Goal: Task Accomplishment & Management: Use online tool/utility

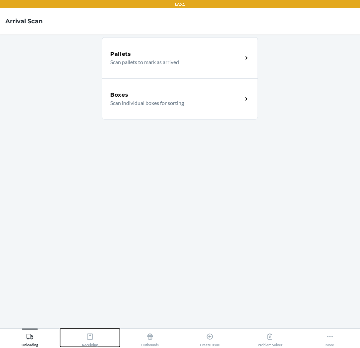
click at [92, 343] on div "Receiving" at bounding box center [90, 338] width 16 height 17
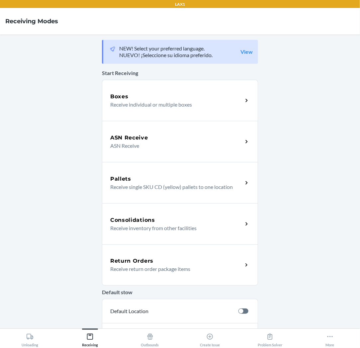
click at [176, 263] on div "Return Orders" at bounding box center [176, 261] width 132 height 8
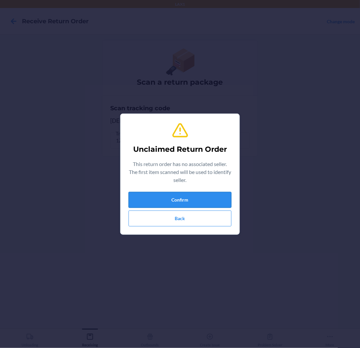
click at [207, 200] on button "Confirm" at bounding box center [180, 200] width 103 height 16
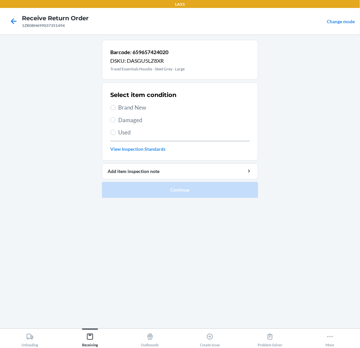
click at [133, 108] on span "Brand New" at bounding box center [183, 107] width 131 height 9
click at [116, 108] on input "Brand New" at bounding box center [112, 107] width 5 height 5
radio input "true"
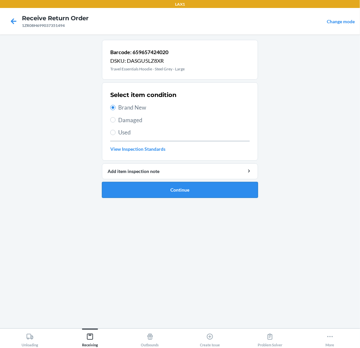
click at [167, 187] on button "Continue" at bounding box center [180, 190] width 156 height 16
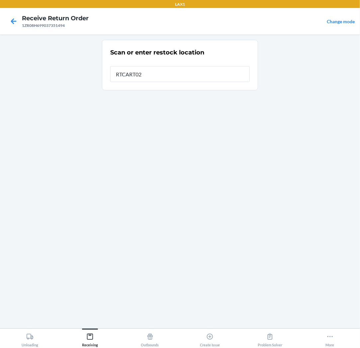
type input "RTCART022"
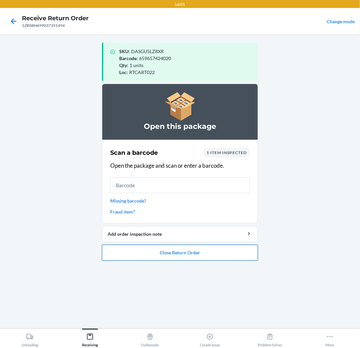
click at [190, 250] on button "Close Return Order" at bounding box center [180, 253] width 156 height 16
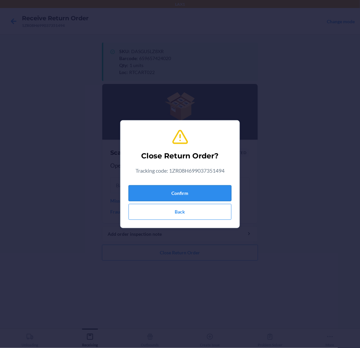
click at [181, 197] on button "Confirm" at bounding box center [180, 193] width 103 height 16
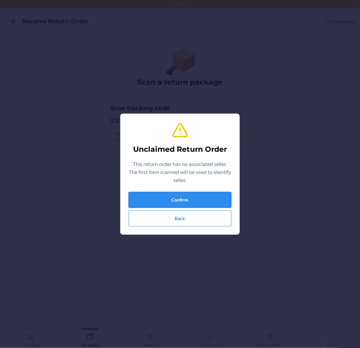
click at [183, 196] on button "Confirm" at bounding box center [180, 200] width 103 height 16
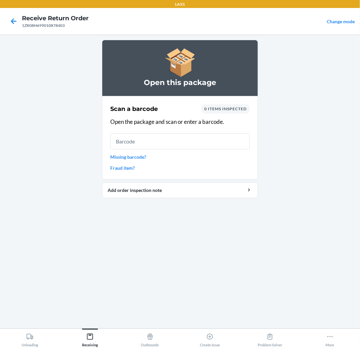
click at [135, 151] on div "Scan a barcode 0 items inspected Open the package and scan or enter a barcode. …" at bounding box center [179, 137] width 139 height 71
click at [140, 157] on link "Missing barcode?" at bounding box center [179, 156] width 139 height 7
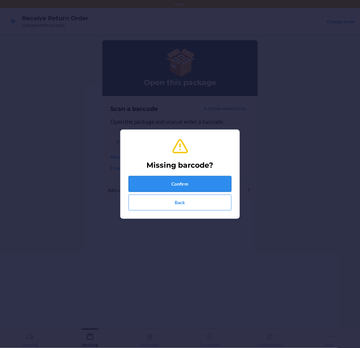
click at [203, 190] on button "Confirm" at bounding box center [180, 184] width 103 height 16
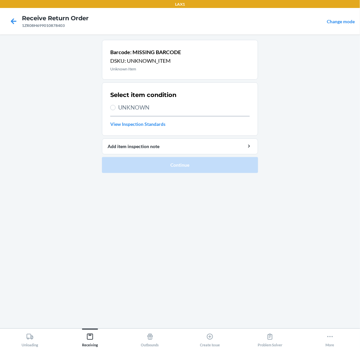
click at [136, 109] on span "UNKNOWN" at bounding box center [183, 107] width 131 height 9
click at [116, 109] on input "UNKNOWN" at bounding box center [112, 107] width 5 height 5
radio input "true"
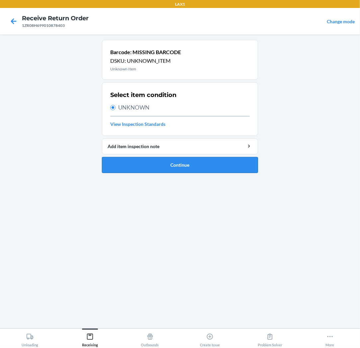
click at [181, 164] on button "Continue" at bounding box center [180, 165] width 156 height 16
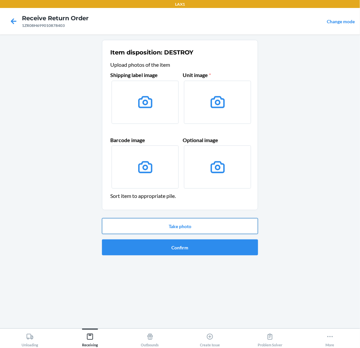
click at [184, 224] on button "Take photo" at bounding box center [180, 226] width 156 height 16
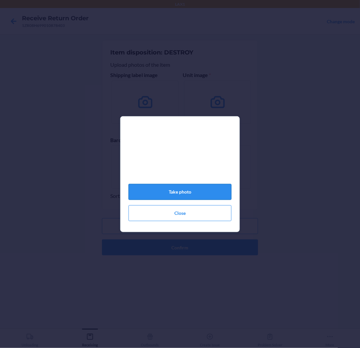
click at [193, 193] on button "Take photo" at bounding box center [180, 192] width 103 height 16
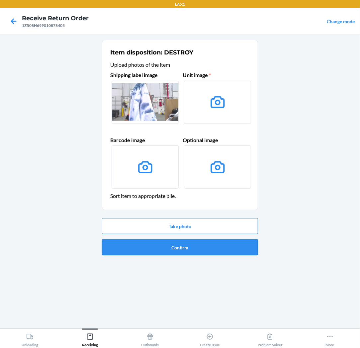
click at [185, 245] on button "Confirm" at bounding box center [180, 247] width 156 height 16
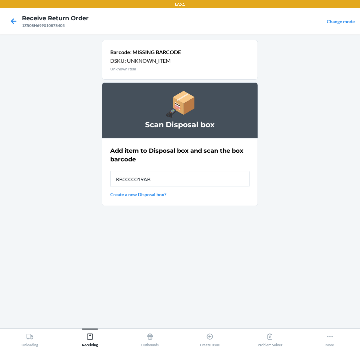
type input "RB0000019AB"
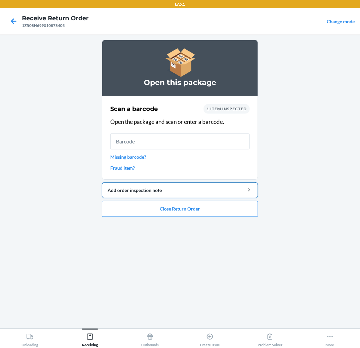
click at [190, 196] on button "Add order inspection note" at bounding box center [180, 190] width 156 height 16
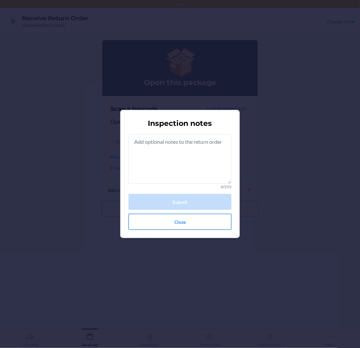
click at [188, 227] on button "Close" at bounding box center [180, 222] width 103 height 16
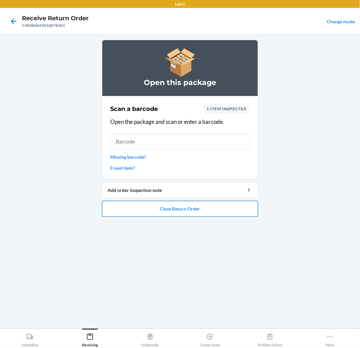
click at [180, 205] on button "Close Return Order" at bounding box center [180, 209] width 156 height 16
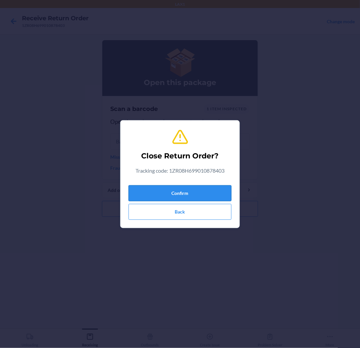
click at [187, 187] on button "Confirm" at bounding box center [180, 193] width 103 height 16
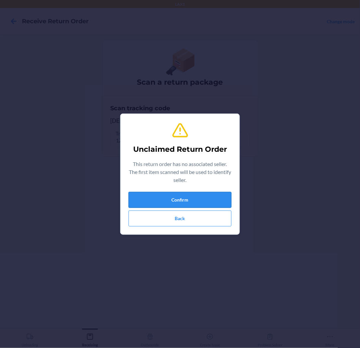
click at [174, 198] on button "Confirm" at bounding box center [180, 200] width 103 height 16
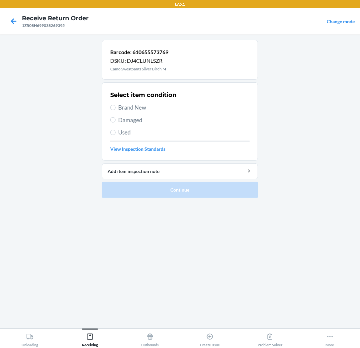
click at [119, 107] on span "Brand New" at bounding box center [183, 107] width 131 height 9
click at [116, 107] on input "Brand New" at bounding box center [112, 107] width 5 height 5
radio input "true"
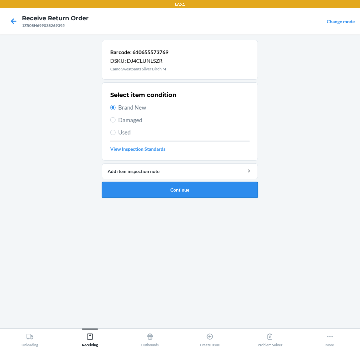
click at [191, 190] on button "Continue" at bounding box center [180, 190] width 156 height 16
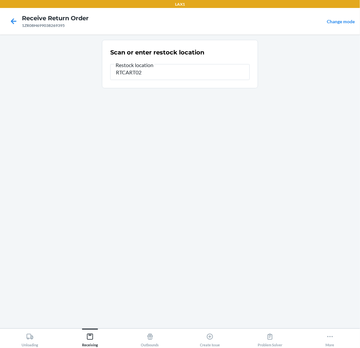
type input "RTCART022"
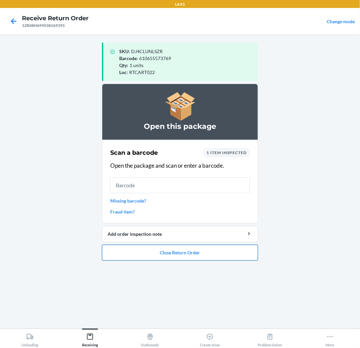
click at [172, 255] on button "Close Return Order" at bounding box center [180, 253] width 156 height 16
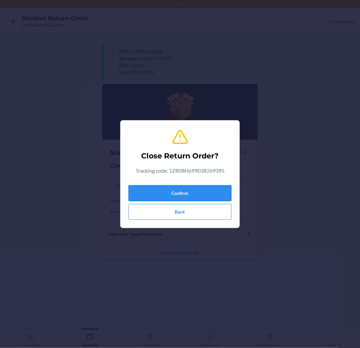
click at [185, 191] on button "Confirm" at bounding box center [180, 193] width 103 height 16
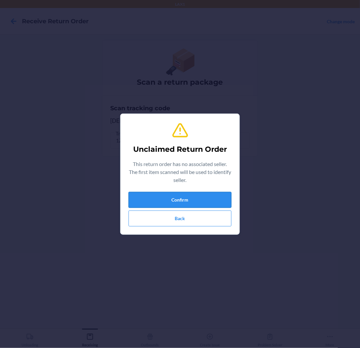
click at [185, 196] on button "Confirm" at bounding box center [180, 200] width 103 height 16
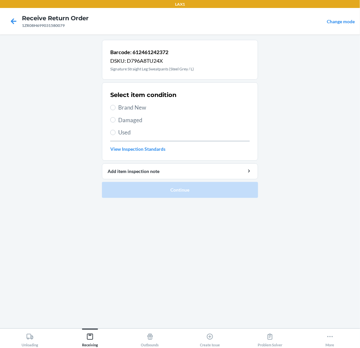
click at [127, 105] on span "Brand New" at bounding box center [183, 107] width 131 height 9
click at [116, 105] on input "Brand New" at bounding box center [112, 107] width 5 height 5
radio input "true"
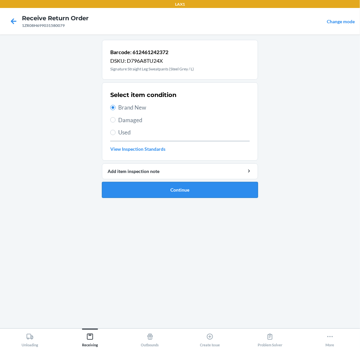
click at [182, 190] on button "Continue" at bounding box center [180, 190] width 156 height 16
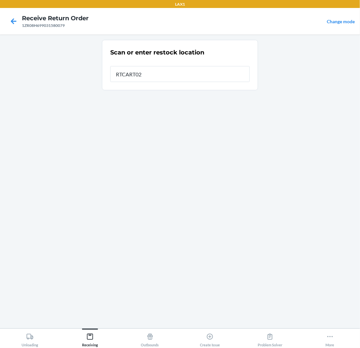
type input "RTCART022"
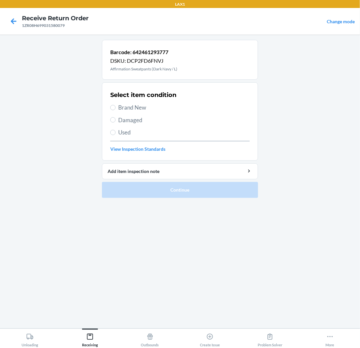
click at [135, 102] on div "Select item condition Brand New Damaged Used View Inspection Standards" at bounding box center [179, 122] width 139 height 66
click at [154, 111] on span "Brand New" at bounding box center [183, 107] width 131 height 9
click at [116, 110] on input "Brand New" at bounding box center [112, 107] width 5 height 5
radio input "true"
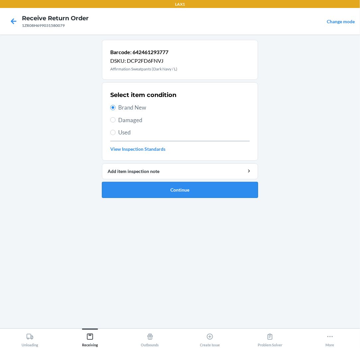
click at [192, 188] on button "Continue" at bounding box center [180, 190] width 156 height 16
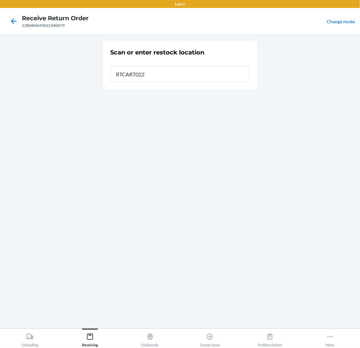
type input "RTCART022"
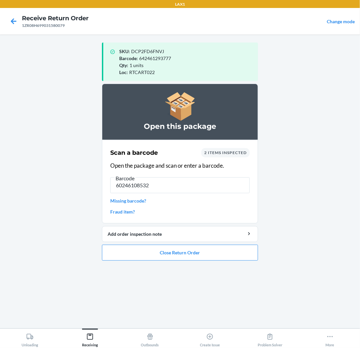
type input "602461085320"
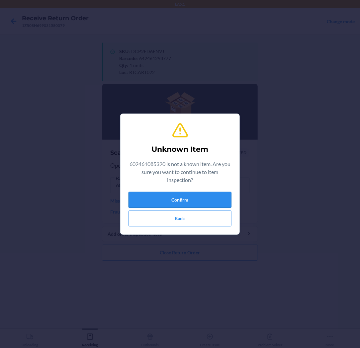
click at [198, 202] on button "Confirm" at bounding box center [180, 200] width 103 height 16
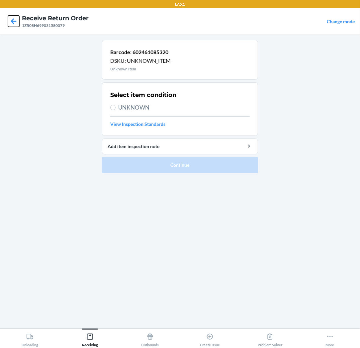
click at [17, 24] on icon at bounding box center [13, 21] width 11 height 11
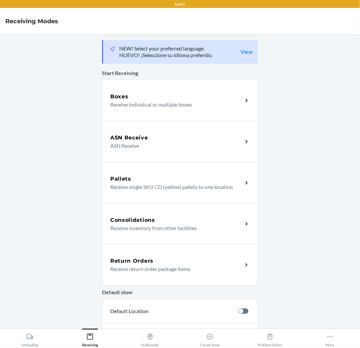
click at [164, 257] on div "Return Orders" at bounding box center [176, 261] width 132 height 8
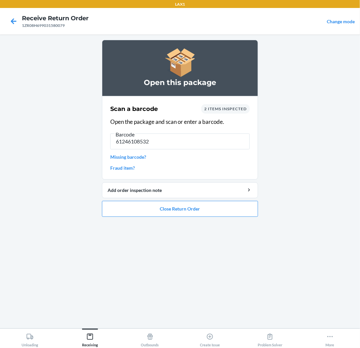
type input "612461085320"
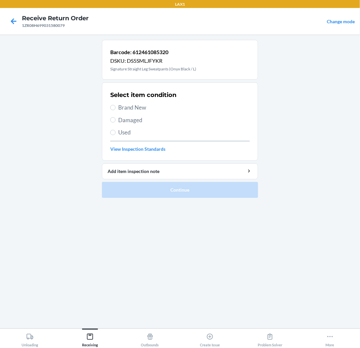
click at [120, 108] on span "Brand New" at bounding box center [183, 107] width 131 height 9
click at [116, 108] on input "Brand New" at bounding box center [112, 107] width 5 height 5
radio input "true"
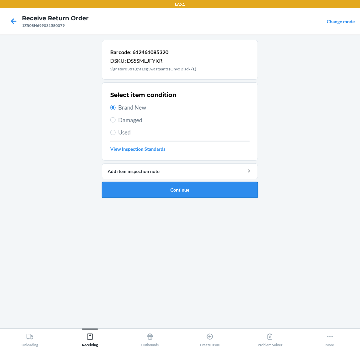
click at [131, 193] on button "Continue" at bounding box center [180, 190] width 156 height 16
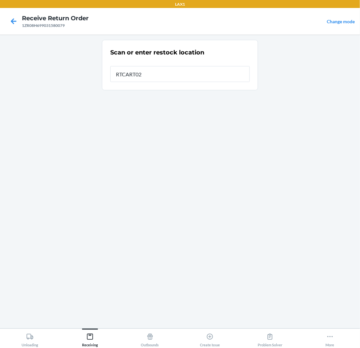
type input "RTCART022"
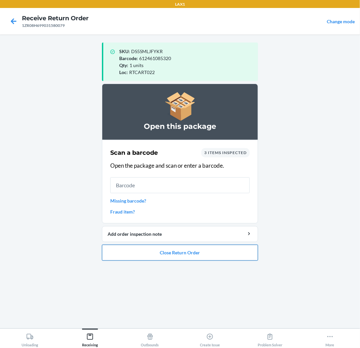
click at [179, 250] on button "Close Return Order" at bounding box center [180, 253] width 156 height 16
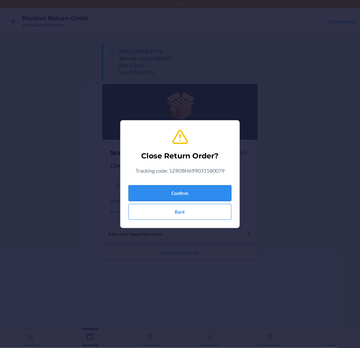
click at [178, 193] on button "Confirm" at bounding box center [180, 193] width 103 height 16
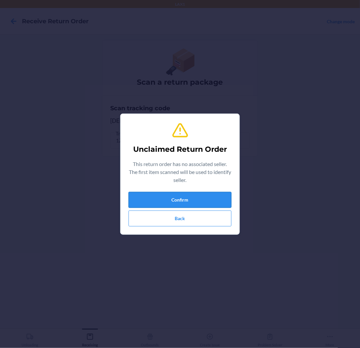
click at [180, 201] on button "Confirm" at bounding box center [180, 200] width 103 height 16
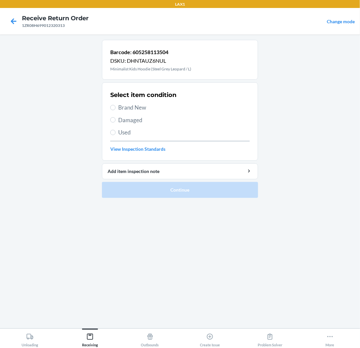
click at [132, 107] on span "Brand New" at bounding box center [183, 107] width 131 height 9
click at [116, 107] on input "Brand New" at bounding box center [112, 107] width 5 height 5
radio input "true"
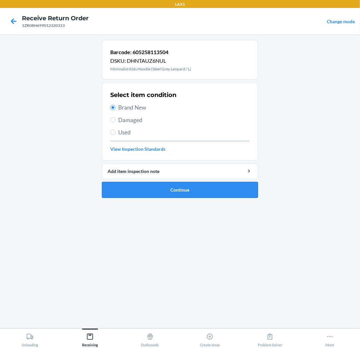
click at [163, 193] on button "Continue" at bounding box center [180, 190] width 156 height 16
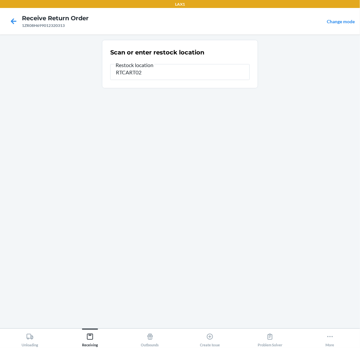
type input "RTCART022"
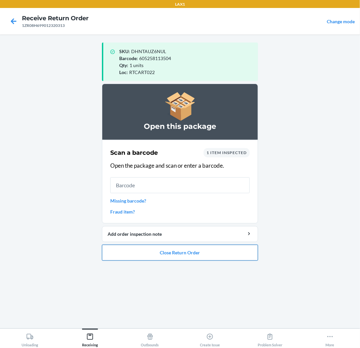
click at [181, 257] on button "Close Return Order" at bounding box center [180, 253] width 156 height 16
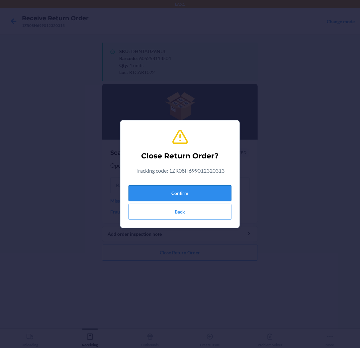
click at [172, 191] on button "Confirm" at bounding box center [180, 193] width 103 height 16
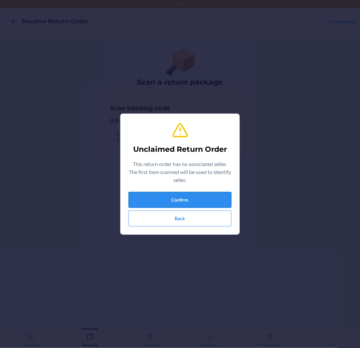
click at [174, 198] on button "Confirm" at bounding box center [180, 200] width 103 height 16
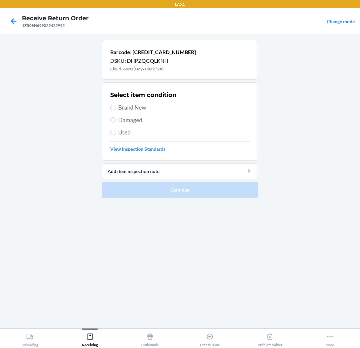
click at [142, 106] on span "Brand New" at bounding box center [183, 107] width 131 height 9
click at [116, 106] on input "Brand New" at bounding box center [112, 107] width 5 height 5
radio input "true"
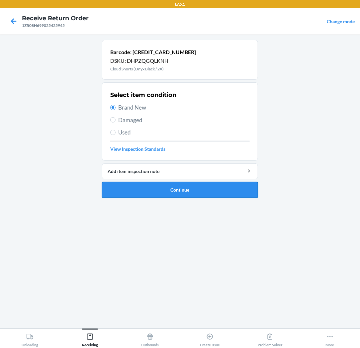
click at [174, 188] on button "Continue" at bounding box center [180, 190] width 156 height 16
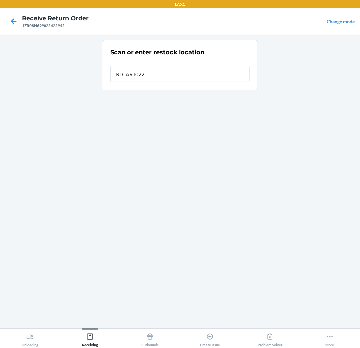
type input "RTCART022"
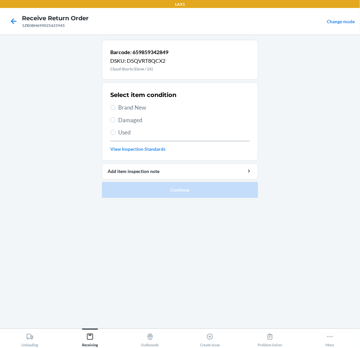
drag, startPoint x: 135, startPoint y: 104, endPoint x: 131, endPoint y: 121, distance: 17.3
click at [133, 111] on span "Brand New" at bounding box center [183, 107] width 131 height 9
click at [174, 112] on div "Select item condition Brand New Damaged Used View Inspection Standards" at bounding box center [179, 122] width 139 height 66
click at [134, 107] on span "Brand New" at bounding box center [183, 107] width 131 height 9
click at [116, 107] on input "Brand New" at bounding box center [112, 107] width 5 height 5
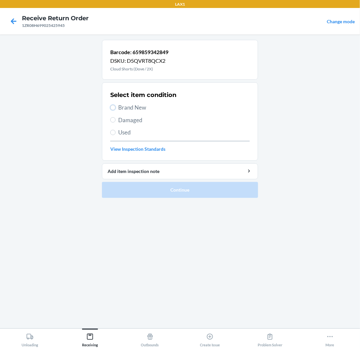
radio input "true"
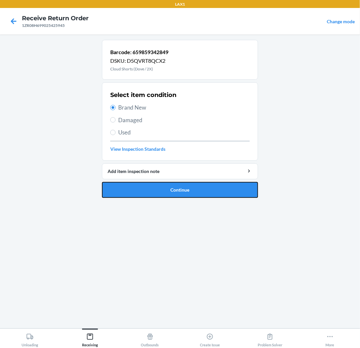
click at [178, 187] on button "Continue" at bounding box center [180, 190] width 156 height 16
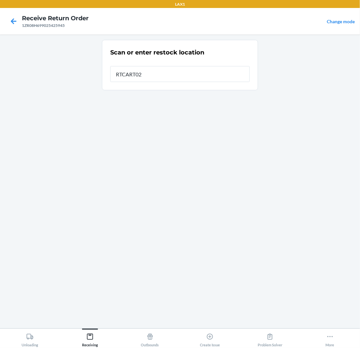
type input "RTCART022"
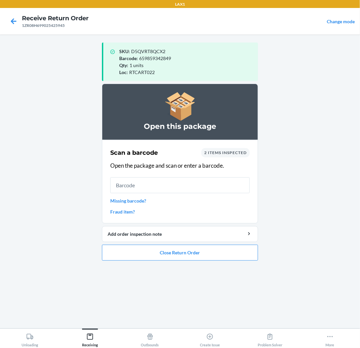
drag, startPoint x: 136, startPoint y: 41, endPoint x: 279, endPoint y: 133, distance: 169.9
click at [279, 133] on main "SKU : D5QVRT8QCX2 Barcode : 659859342849 Qty : 1 units Loc : RTCART022 Open thi…" at bounding box center [180, 182] width 360 height 294
click at [177, 254] on button "Close Return Order" at bounding box center [180, 253] width 156 height 16
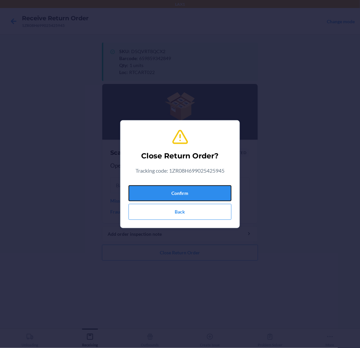
drag, startPoint x: 178, startPoint y: 195, endPoint x: 329, endPoint y: 138, distance: 162.1
click at [329, 138] on div "Close Return Order? Tracking code: 1ZR08H699025425945 Confirm Back" at bounding box center [180, 174] width 360 height 348
click at [191, 194] on button "Confirm" at bounding box center [180, 193] width 103 height 16
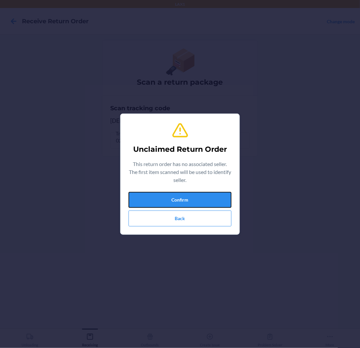
drag, startPoint x: 185, startPoint y: 201, endPoint x: 179, endPoint y: 201, distance: 6.0
click at [185, 201] on button "Confirm" at bounding box center [180, 200] width 103 height 16
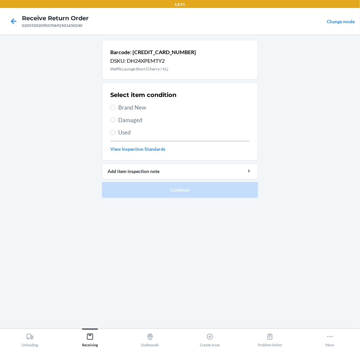
drag, startPoint x: 136, startPoint y: 105, endPoint x: 143, endPoint y: 105, distance: 7.3
click at [136, 105] on span "Brand New" at bounding box center [183, 107] width 131 height 9
click at [260, 123] on main "Barcode: [CREDIT_CARD_NUMBER] DSKU: DH24XPEMTY2 Waffle Lounge Short (Cherry / X…" at bounding box center [180, 182] width 360 height 294
click at [112, 106] on input "Brand New" at bounding box center [112, 107] width 5 height 5
radio input "true"
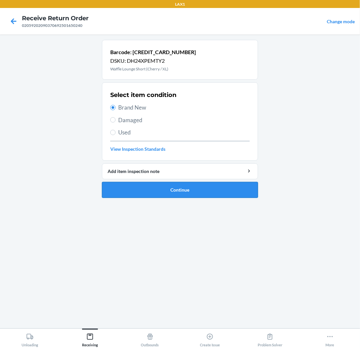
click at [169, 187] on button "Continue" at bounding box center [180, 190] width 156 height 16
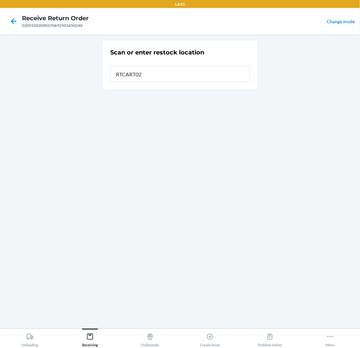
type input "RTCART022"
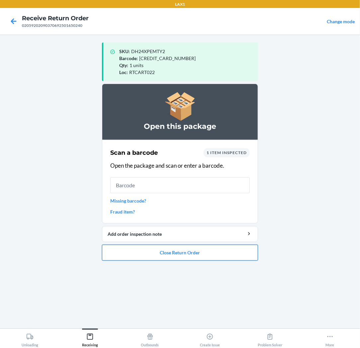
click at [173, 255] on button "Close Return Order" at bounding box center [180, 253] width 156 height 16
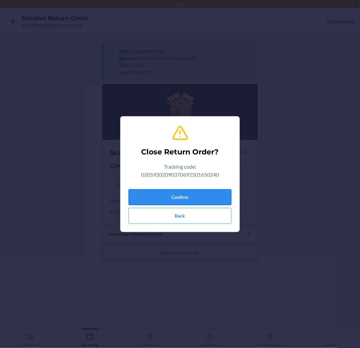
click at [174, 198] on button "Confirm" at bounding box center [180, 197] width 103 height 16
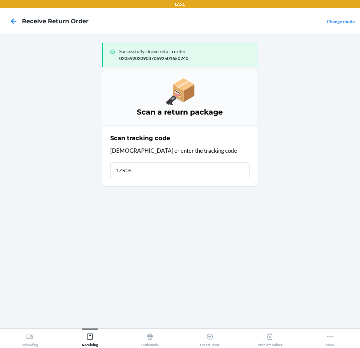
type input "1ZR08H"
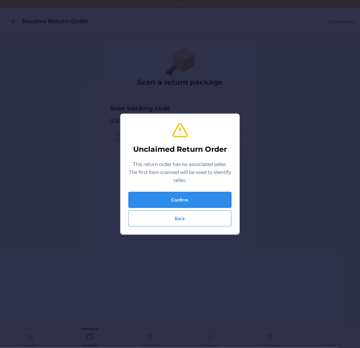
click at [156, 200] on button "Confirm" at bounding box center [180, 200] width 103 height 16
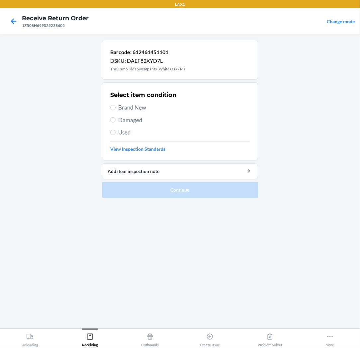
click at [138, 108] on span "Brand New" at bounding box center [183, 107] width 131 height 9
click at [116, 108] on input "Brand New" at bounding box center [112, 107] width 5 height 5
radio input "true"
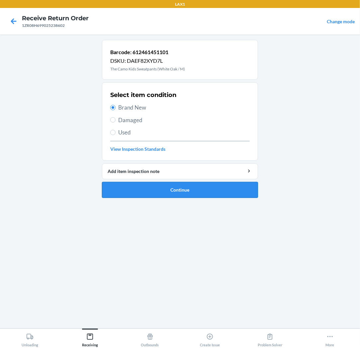
click at [190, 196] on button "Continue" at bounding box center [180, 190] width 156 height 16
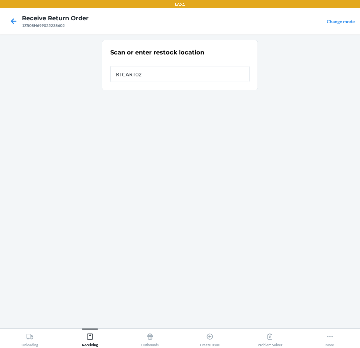
type input "RTCART022"
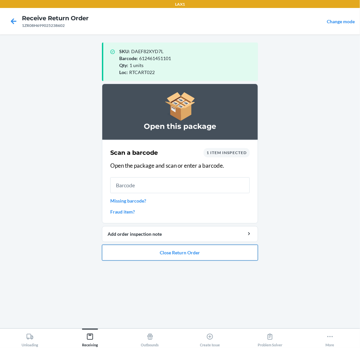
click at [176, 254] on button "Close Return Order" at bounding box center [180, 253] width 156 height 16
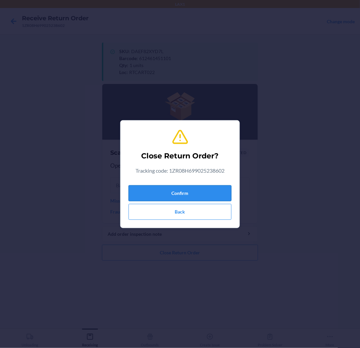
click at [181, 194] on button "Confirm" at bounding box center [180, 193] width 103 height 16
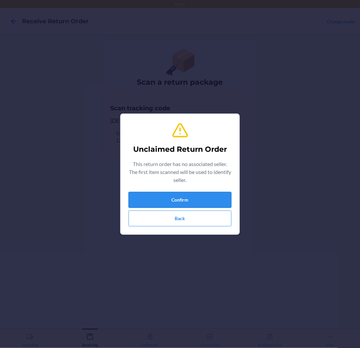
click at [190, 200] on button "Confirm" at bounding box center [180, 200] width 103 height 16
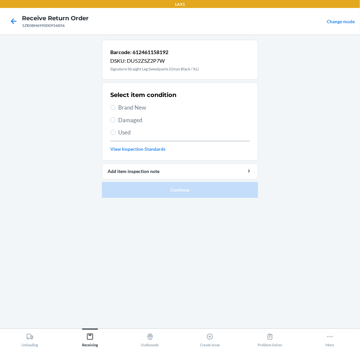
drag, startPoint x: 134, startPoint y: 98, endPoint x: 134, endPoint y: 104, distance: 6.3
click at [134, 103] on div "Select item condition Brand New Damaged Used View Inspection Standards" at bounding box center [179, 122] width 139 height 66
click at [165, 105] on span "Brand New" at bounding box center [183, 107] width 131 height 9
click at [116, 105] on input "Brand New" at bounding box center [112, 107] width 5 height 5
radio input "true"
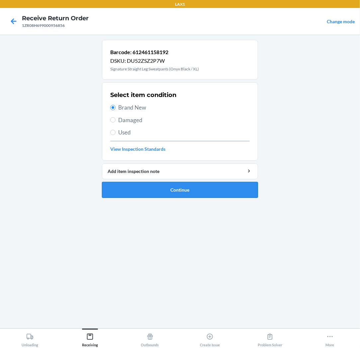
click at [166, 189] on button "Continue" at bounding box center [180, 190] width 156 height 16
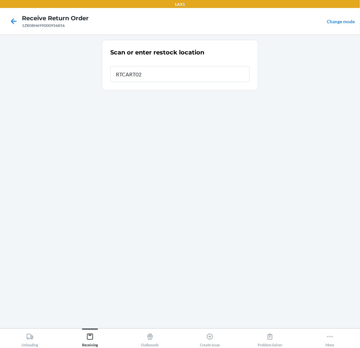
type input "RTCART022"
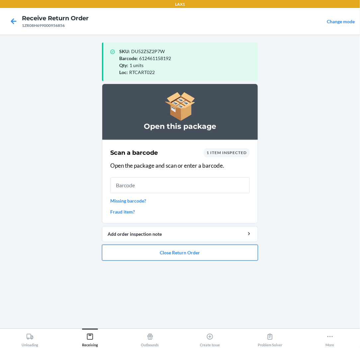
click at [166, 250] on button "Close Return Order" at bounding box center [180, 253] width 156 height 16
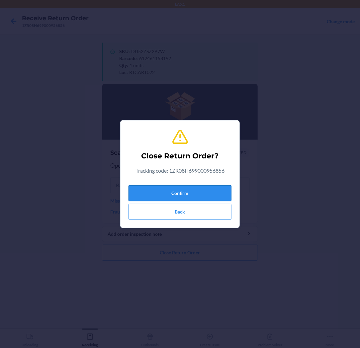
click at [167, 193] on button "Confirm" at bounding box center [180, 193] width 103 height 16
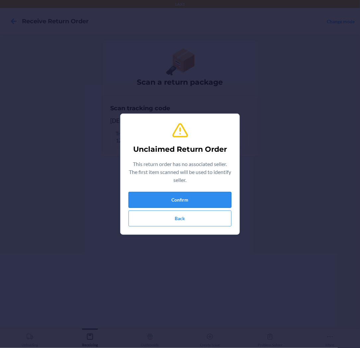
click at [184, 201] on button "Confirm" at bounding box center [180, 200] width 103 height 16
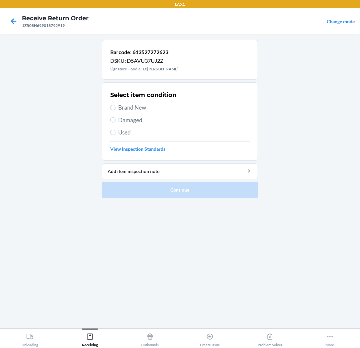
click at [137, 106] on span "Brand New" at bounding box center [183, 107] width 131 height 9
click at [116, 106] on input "Brand New" at bounding box center [112, 107] width 5 height 5
radio input "true"
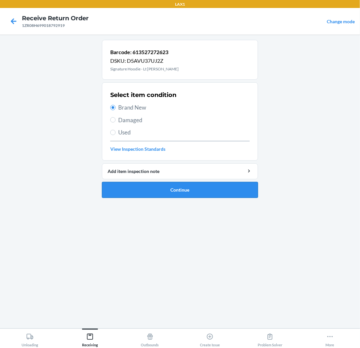
click at [178, 191] on button "Continue" at bounding box center [180, 190] width 156 height 16
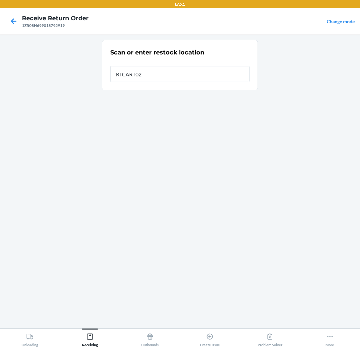
type input "RTCART022"
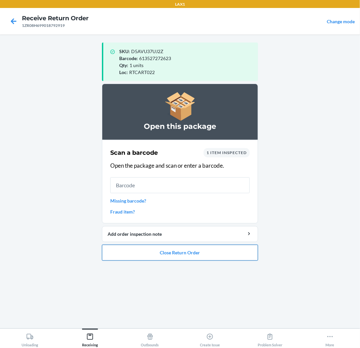
click at [173, 254] on button "Close Return Order" at bounding box center [180, 253] width 156 height 16
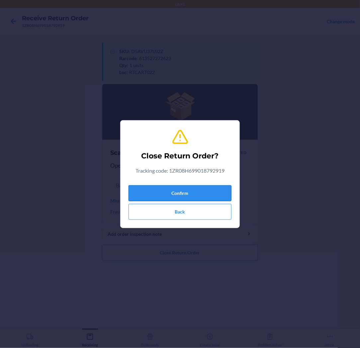
click at [185, 189] on button "Confirm" at bounding box center [180, 193] width 103 height 16
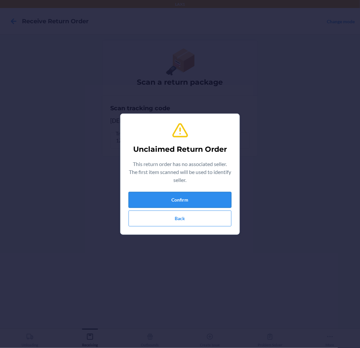
click at [180, 199] on button "Confirm" at bounding box center [180, 200] width 103 height 16
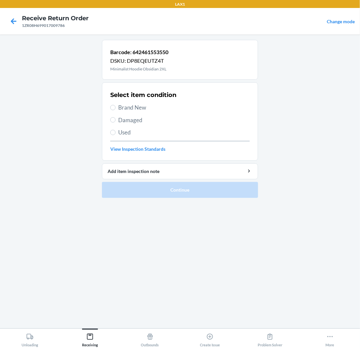
click at [135, 105] on span "Brand New" at bounding box center [183, 107] width 131 height 9
click at [116, 105] on input "Brand New" at bounding box center [112, 107] width 5 height 5
radio input "true"
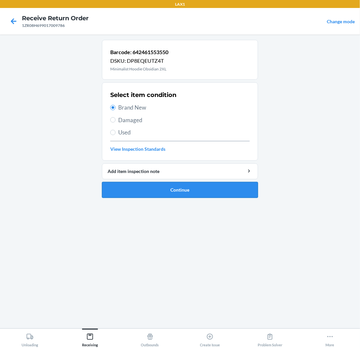
click at [180, 187] on button "Continue" at bounding box center [180, 190] width 156 height 16
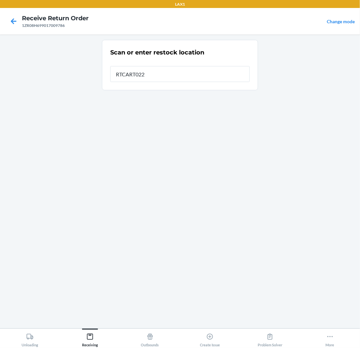
type input "RTCART022"
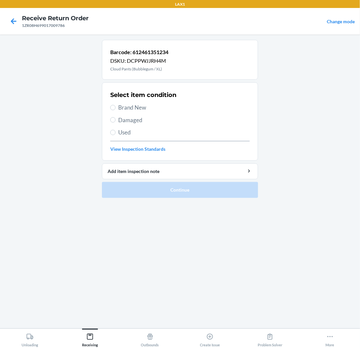
click at [139, 104] on span "Brand New" at bounding box center [183, 107] width 131 height 9
click at [116, 105] on input "Brand New" at bounding box center [112, 107] width 5 height 5
radio input "true"
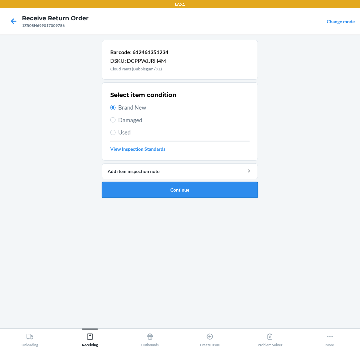
click at [179, 187] on button "Continue" at bounding box center [180, 190] width 156 height 16
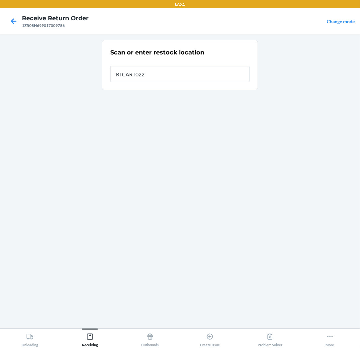
type input "RTCART022"
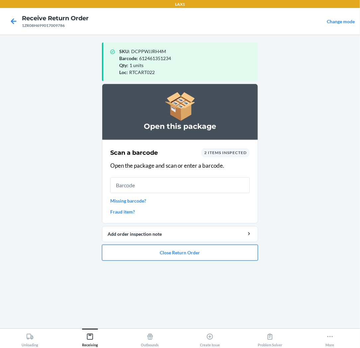
click at [178, 250] on button "Close Return Order" at bounding box center [180, 253] width 156 height 16
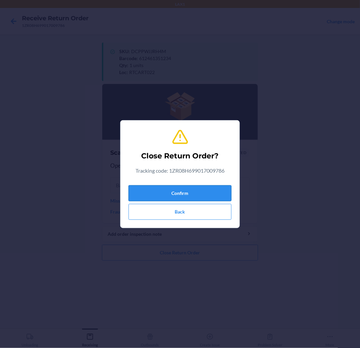
click at [185, 188] on button "Confirm" at bounding box center [180, 193] width 103 height 16
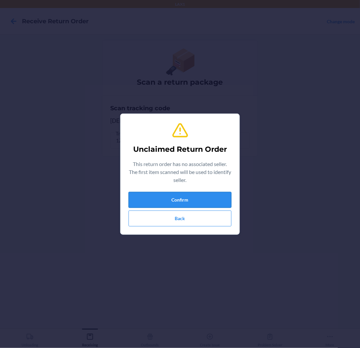
click at [175, 200] on button "Confirm" at bounding box center [180, 200] width 103 height 16
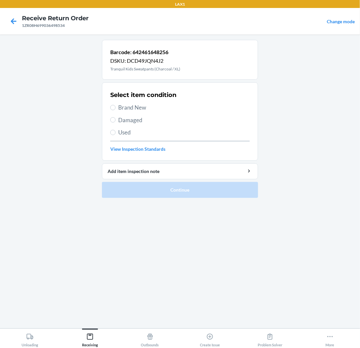
click at [138, 110] on span "Brand New" at bounding box center [183, 107] width 131 height 9
click at [116, 110] on input "Brand New" at bounding box center [112, 107] width 5 height 5
radio input "true"
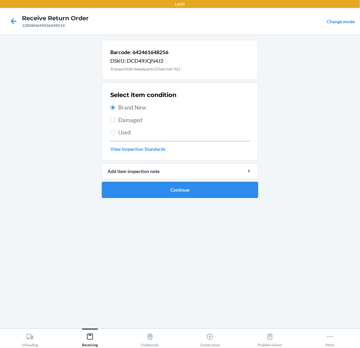
click at [165, 191] on button "Continue" at bounding box center [180, 190] width 156 height 16
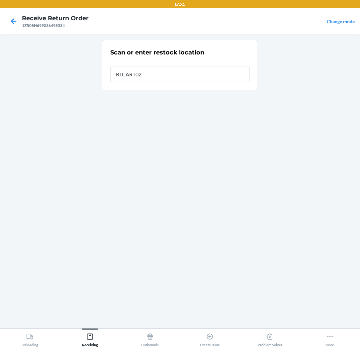
type input "RTCART022"
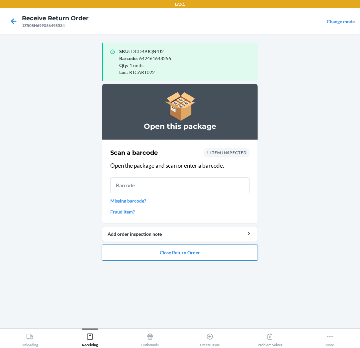
click at [181, 250] on button "Close Return Order" at bounding box center [180, 253] width 156 height 16
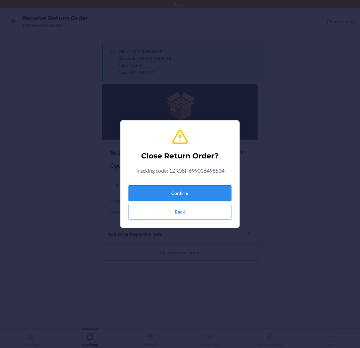
click at [180, 190] on button "Confirm" at bounding box center [180, 193] width 103 height 16
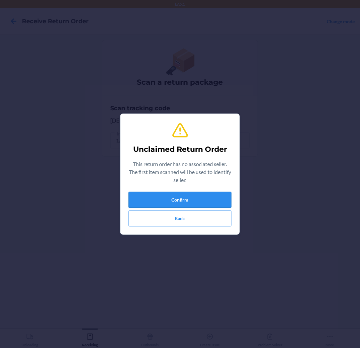
click at [180, 193] on button "Confirm" at bounding box center [180, 200] width 103 height 16
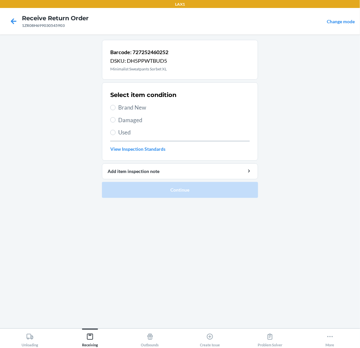
click at [134, 108] on span "Brand New" at bounding box center [183, 107] width 131 height 9
click at [116, 108] on input "Brand New" at bounding box center [112, 107] width 5 height 5
radio input "true"
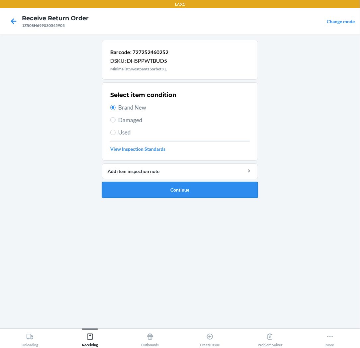
click at [165, 193] on button "Continue" at bounding box center [180, 190] width 156 height 16
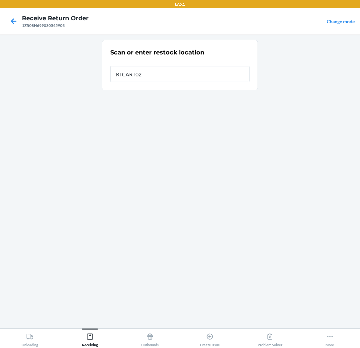
type input "RTCART022"
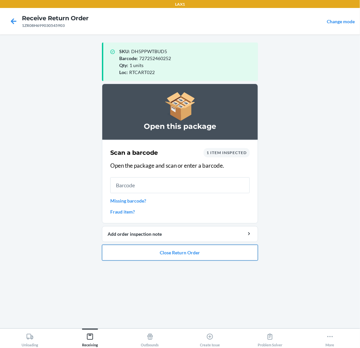
click at [175, 248] on button "Close Return Order" at bounding box center [180, 253] width 156 height 16
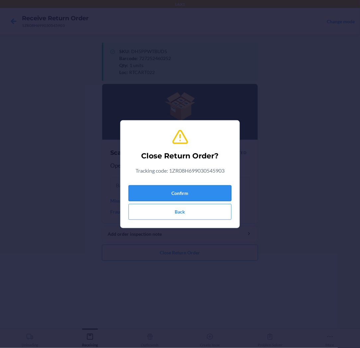
click at [184, 188] on button "Confirm" at bounding box center [180, 193] width 103 height 16
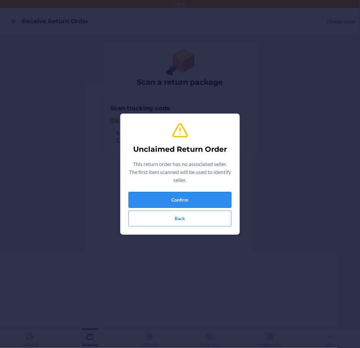
click at [195, 201] on button "Confirm" at bounding box center [180, 200] width 103 height 16
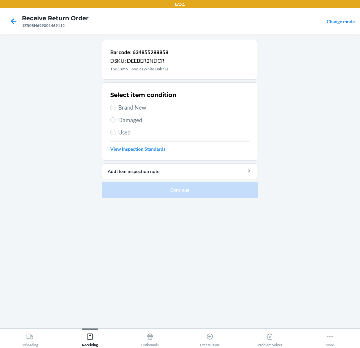
click at [145, 108] on span "Brand New" at bounding box center [183, 107] width 131 height 9
click at [116, 108] on input "Brand New" at bounding box center [112, 107] width 5 height 5
radio input "true"
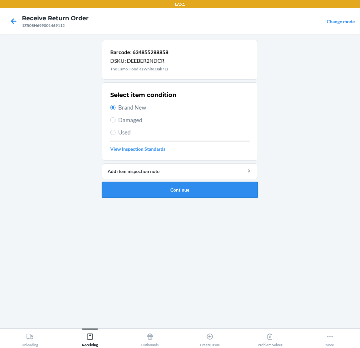
click at [188, 190] on button "Continue" at bounding box center [180, 190] width 156 height 16
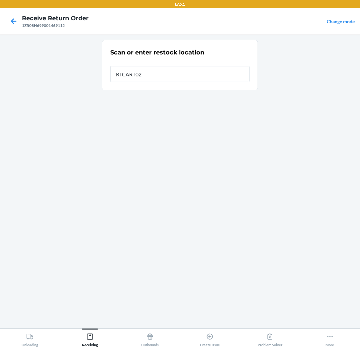
type input "RTCART022"
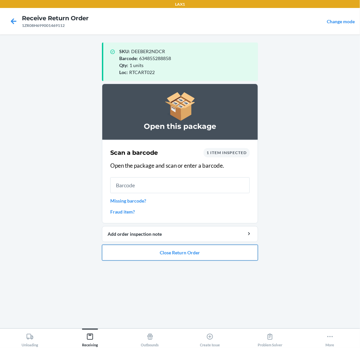
click at [185, 250] on button "Close Return Order" at bounding box center [180, 253] width 156 height 16
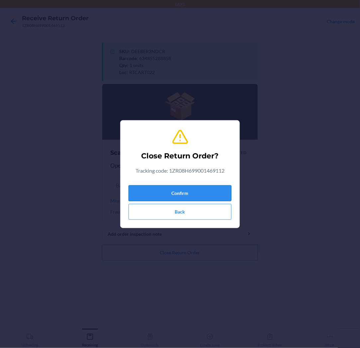
click at [195, 197] on button "Confirm" at bounding box center [180, 193] width 103 height 16
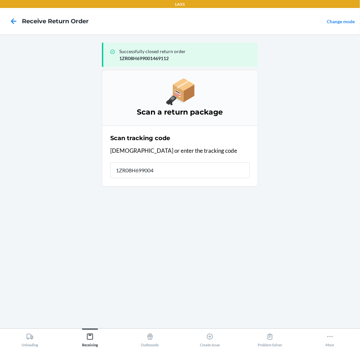
type input "1ZR08H6990043"
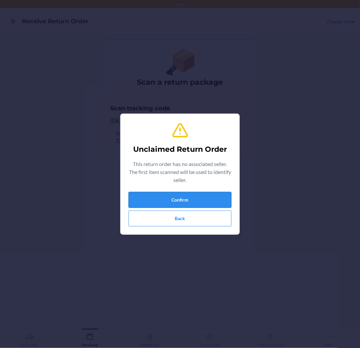
click at [182, 198] on button "Confirm" at bounding box center [180, 200] width 103 height 16
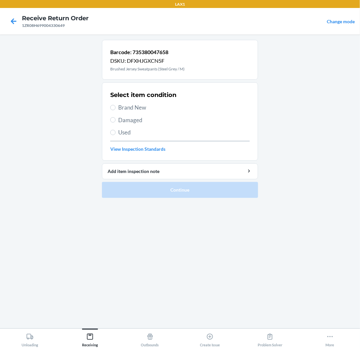
click at [127, 104] on span "Brand New" at bounding box center [183, 107] width 131 height 9
click at [116, 105] on input "Brand New" at bounding box center [112, 107] width 5 height 5
radio input "true"
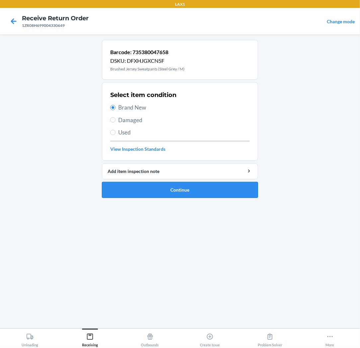
click at [178, 185] on button "Continue" at bounding box center [180, 190] width 156 height 16
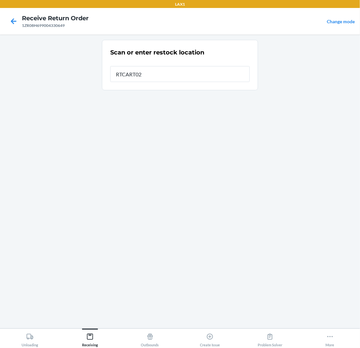
type input "RTCART022"
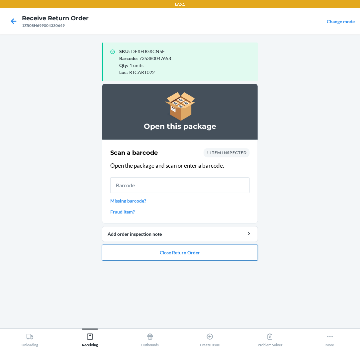
click at [182, 252] on button "Close Return Order" at bounding box center [180, 253] width 156 height 16
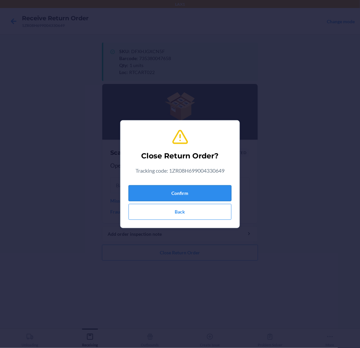
click at [185, 186] on button "Confirm" at bounding box center [180, 193] width 103 height 16
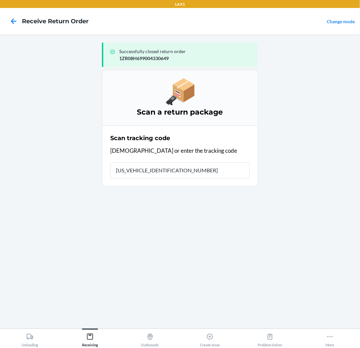
type input "1ZR08H699020914694"
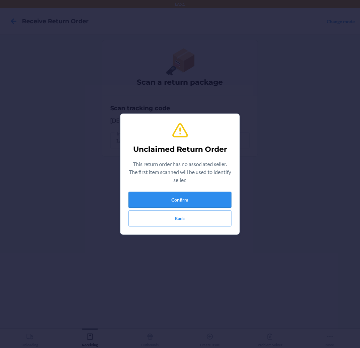
click at [204, 198] on button "Confirm" at bounding box center [180, 200] width 103 height 16
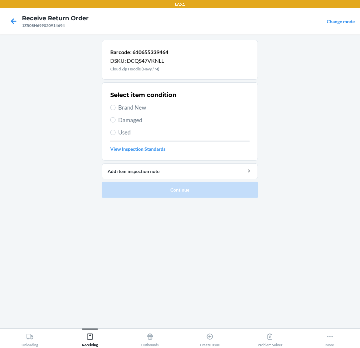
click at [125, 118] on span "Damaged" at bounding box center [183, 120] width 131 height 9
click at [116, 118] on input "Damaged" at bounding box center [112, 119] width 5 height 5
radio input "true"
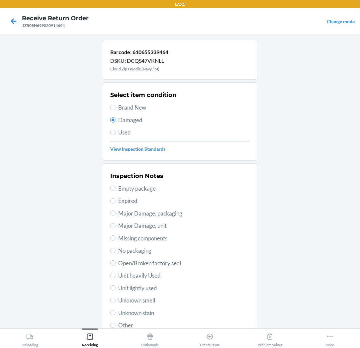
click at [147, 286] on span "Unit lightly used" at bounding box center [183, 288] width 131 height 9
click at [116, 286] on input "Unit lightly used" at bounding box center [112, 287] width 5 height 5
radio input "true"
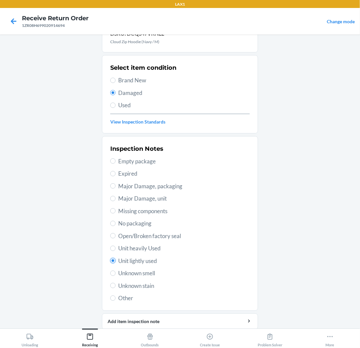
scroll to position [51, 0]
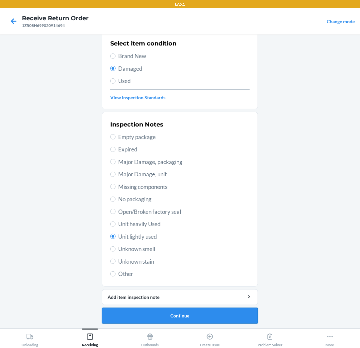
click at [170, 313] on button "Continue" at bounding box center [180, 316] width 156 height 16
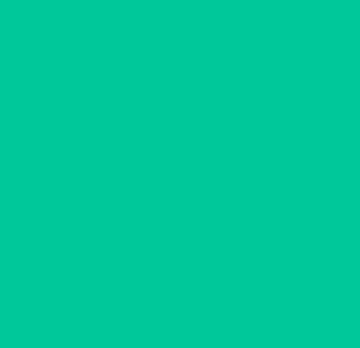
scroll to position [0, 0]
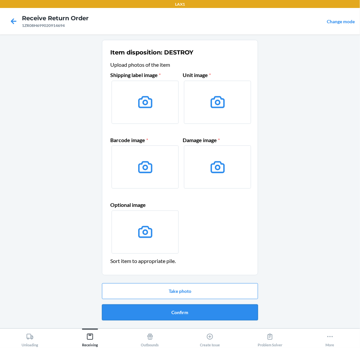
click at [186, 310] on button "Confirm" at bounding box center [180, 313] width 156 height 16
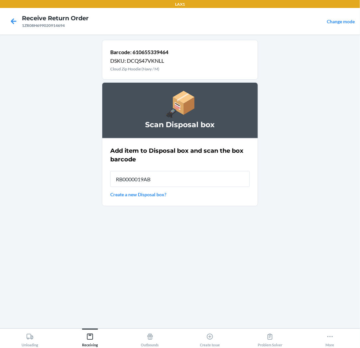
type input "RB0000019AB"
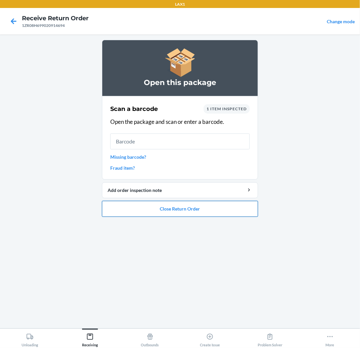
click at [170, 213] on button "Close Return Order" at bounding box center [180, 209] width 156 height 16
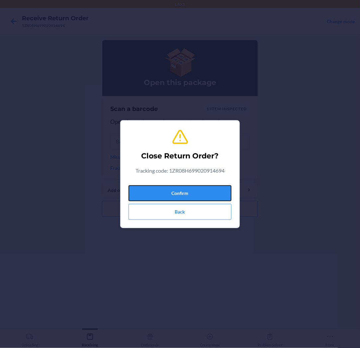
drag, startPoint x: 187, startPoint y: 189, endPoint x: 189, endPoint y: 183, distance: 5.9
click at [187, 188] on button "Confirm" at bounding box center [180, 193] width 103 height 16
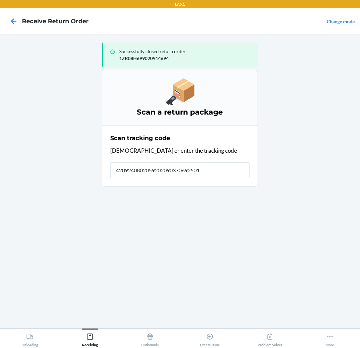
type input "42092408020592020903706925013"
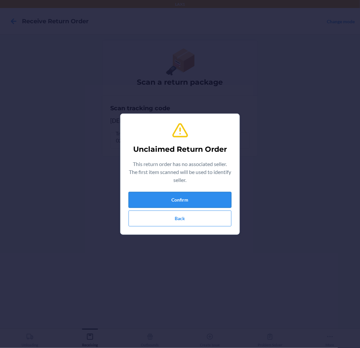
click at [185, 198] on button "Confirm" at bounding box center [180, 200] width 103 height 16
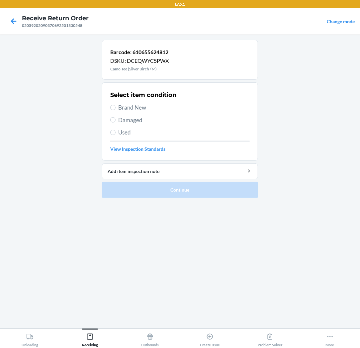
click at [134, 104] on span "Brand New" at bounding box center [183, 107] width 131 height 9
click at [116, 105] on input "Brand New" at bounding box center [112, 107] width 5 height 5
radio input "true"
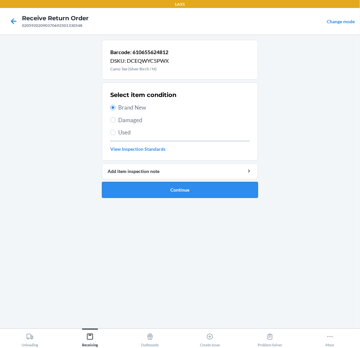
click at [178, 192] on button "Continue" at bounding box center [180, 190] width 156 height 16
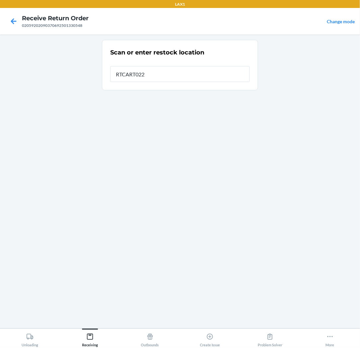
type input "RTCART022"
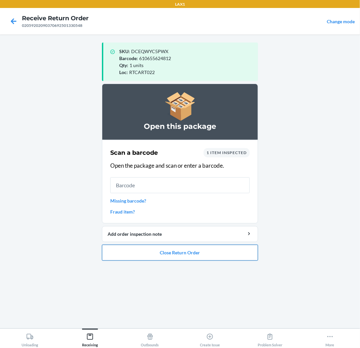
click at [185, 249] on button "Close Return Order" at bounding box center [180, 253] width 156 height 16
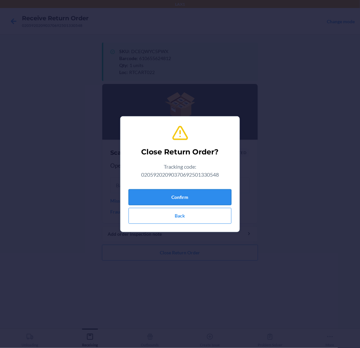
click at [188, 195] on button "Confirm" at bounding box center [180, 197] width 103 height 16
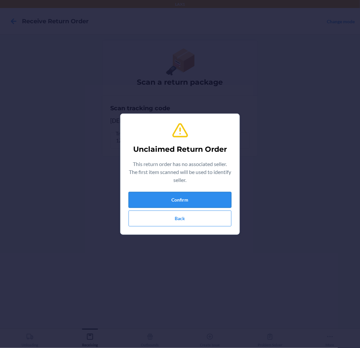
click at [194, 200] on button "Confirm" at bounding box center [180, 200] width 103 height 16
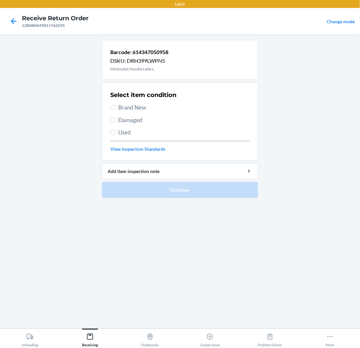
click at [125, 120] on span "Damaged" at bounding box center [183, 120] width 131 height 9
click at [116, 120] on input "Damaged" at bounding box center [112, 119] width 5 height 5
radio input "true"
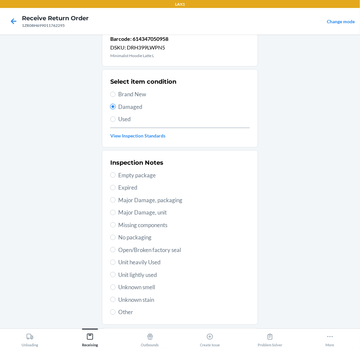
scroll to position [51, 0]
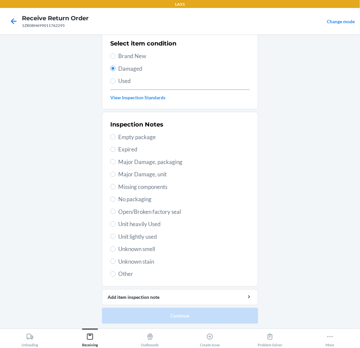
click at [147, 221] on span "Unit heavily Used" at bounding box center [183, 224] width 131 height 9
click at [116, 221] on input "Unit heavily Used" at bounding box center [112, 223] width 5 height 5
radio input "true"
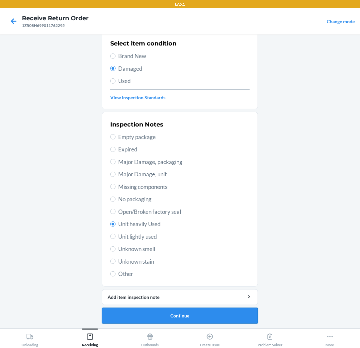
click at [154, 312] on button "Continue" at bounding box center [180, 316] width 156 height 16
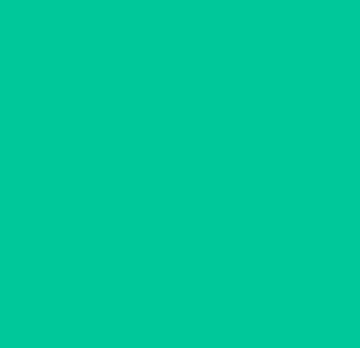
scroll to position [0, 0]
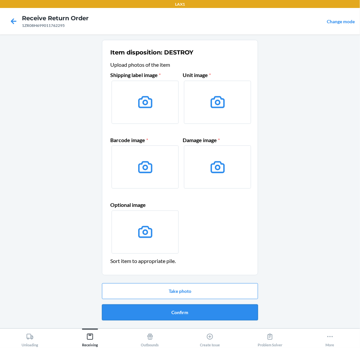
click at [183, 309] on button "Confirm" at bounding box center [180, 313] width 156 height 16
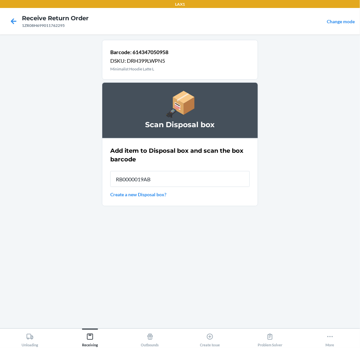
type input "RB0000019AB"
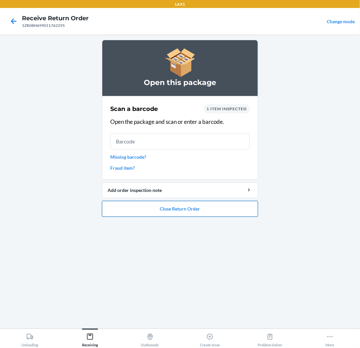
click at [170, 208] on button "Close Return Order" at bounding box center [180, 209] width 156 height 16
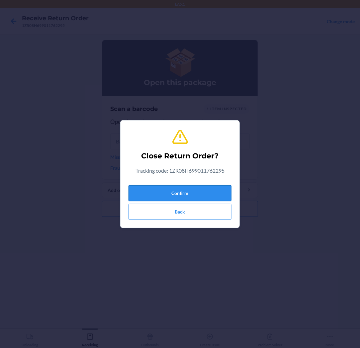
click at [184, 190] on button "Confirm" at bounding box center [180, 193] width 103 height 16
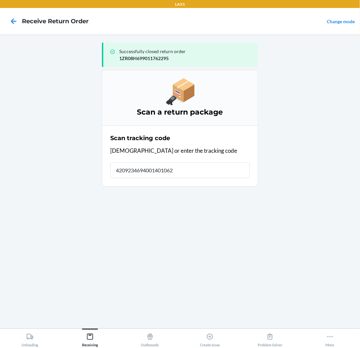
type input "42092346940014010624"
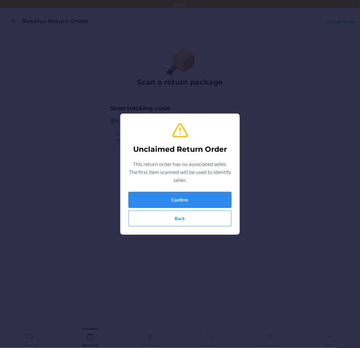
click at [180, 195] on button "Confirm" at bounding box center [180, 200] width 103 height 16
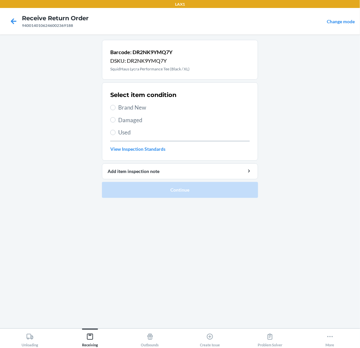
click at [133, 107] on span "Brand New" at bounding box center [183, 107] width 131 height 9
click at [116, 107] on input "Brand New" at bounding box center [112, 107] width 5 height 5
radio input "true"
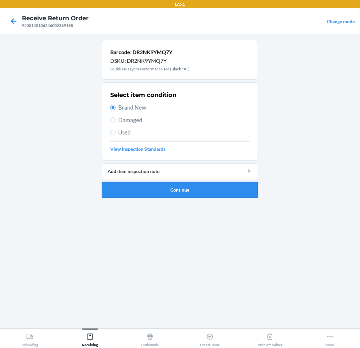
click at [168, 188] on button "Continue" at bounding box center [180, 190] width 156 height 16
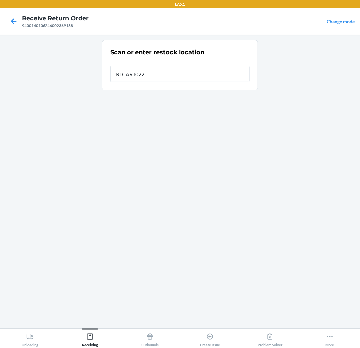
type input "RTCART022"
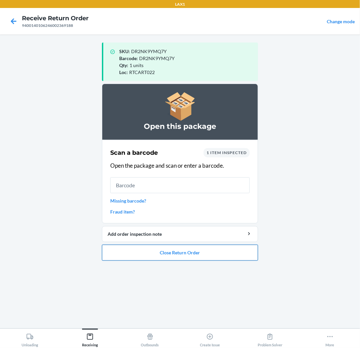
click at [174, 257] on button "Close Return Order" at bounding box center [180, 253] width 156 height 16
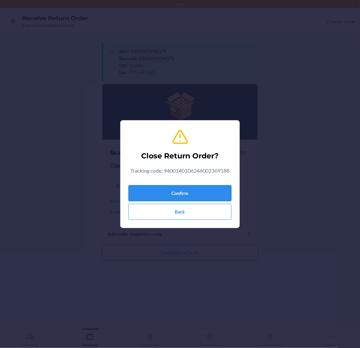
click at [175, 188] on button "Confirm" at bounding box center [180, 193] width 103 height 16
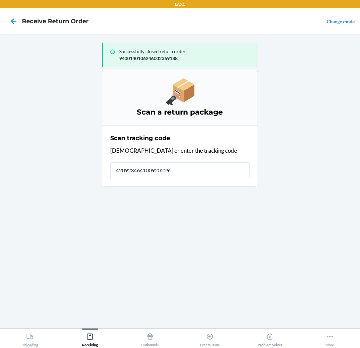
type input "4209234641009202290"
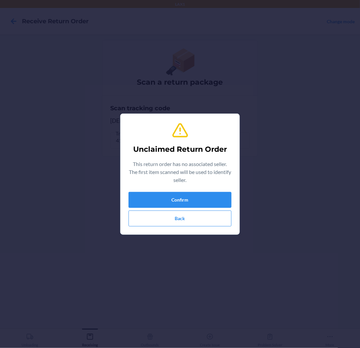
click at [155, 191] on div "Unclaimed Return Order This return order has no associated seller. The first it…" at bounding box center [180, 174] width 103 height 110
click at [171, 197] on button "Confirm" at bounding box center [180, 200] width 103 height 16
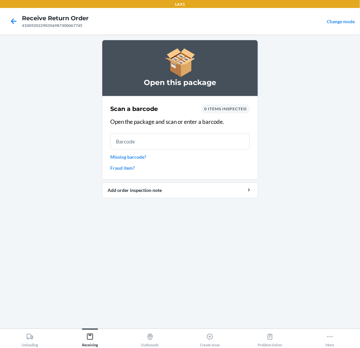
click at [125, 155] on link "Missing barcode?" at bounding box center [179, 156] width 139 height 7
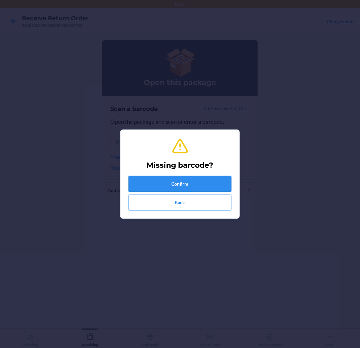
click at [190, 180] on button "Confirm" at bounding box center [180, 184] width 103 height 16
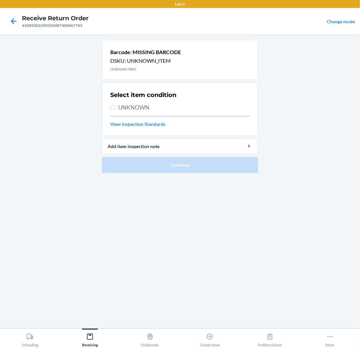
click at [136, 103] on span "UNKNOWN" at bounding box center [183, 107] width 131 height 9
click at [116, 105] on input "UNKNOWN" at bounding box center [112, 107] width 5 height 5
radio input "true"
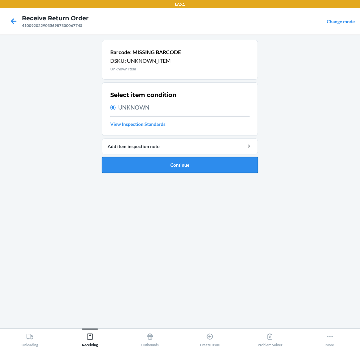
click at [157, 166] on button "Continue" at bounding box center [180, 165] width 156 height 16
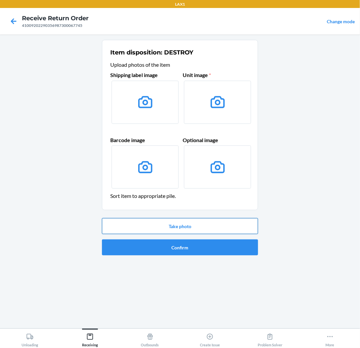
click at [180, 225] on button "Take photo" at bounding box center [180, 226] width 156 height 16
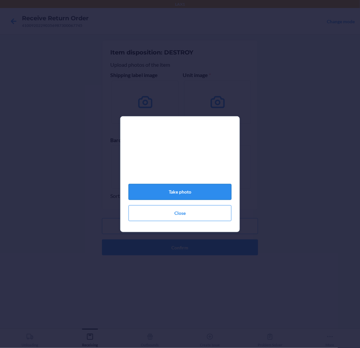
drag, startPoint x: 175, startPoint y: 192, endPoint x: 179, endPoint y: 190, distance: 4.3
click at [175, 191] on button "Take photo" at bounding box center [180, 192] width 103 height 16
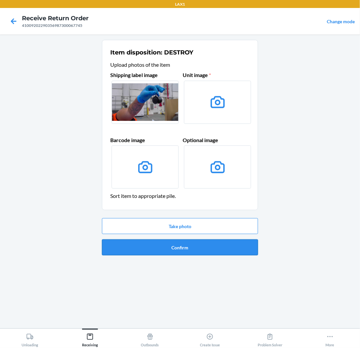
click at [208, 247] on button "Confirm" at bounding box center [180, 247] width 156 height 16
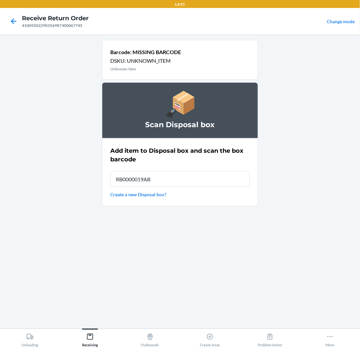
type input "RB0000019AB"
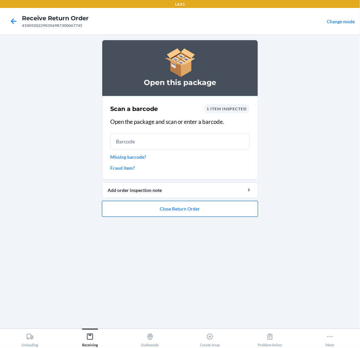
click at [194, 212] on button "Close Return Order" at bounding box center [180, 209] width 156 height 16
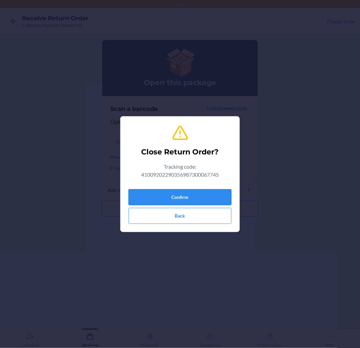
click at [190, 193] on button "Confirm" at bounding box center [180, 197] width 103 height 16
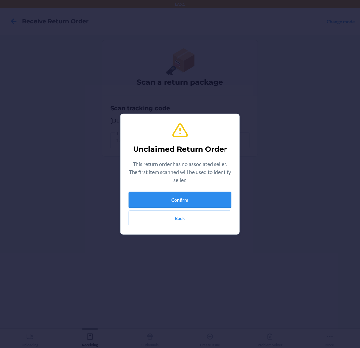
click at [187, 198] on button "Confirm" at bounding box center [180, 200] width 103 height 16
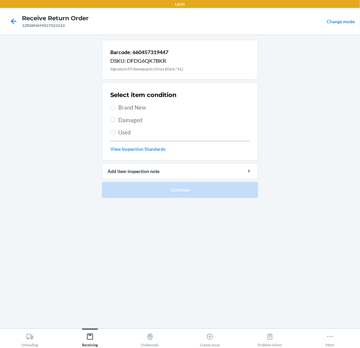
click at [148, 119] on span "Damaged" at bounding box center [183, 120] width 131 height 9
click at [116, 119] on input "Damaged" at bounding box center [112, 119] width 5 height 5
radio input "true"
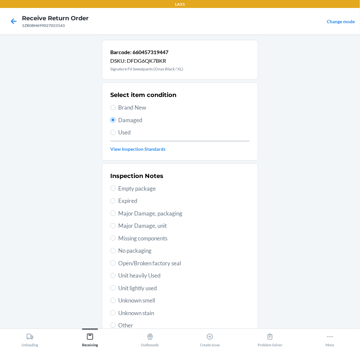
click at [133, 270] on div "Inspection Notes Empty package Expired Major Damage, packaging Major Damage, un…" at bounding box center [179, 251] width 139 height 162
click at [133, 276] on span "Unit heavily Used" at bounding box center [183, 275] width 131 height 9
click at [116, 276] on input "Unit heavily Used" at bounding box center [112, 275] width 5 height 5
radio input "true"
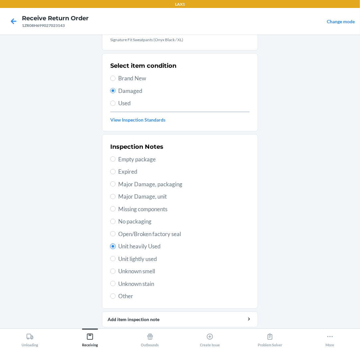
scroll to position [51, 0]
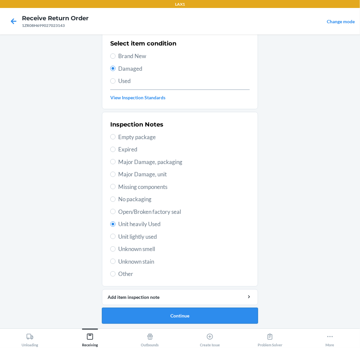
click at [171, 317] on button "Continue" at bounding box center [180, 316] width 156 height 16
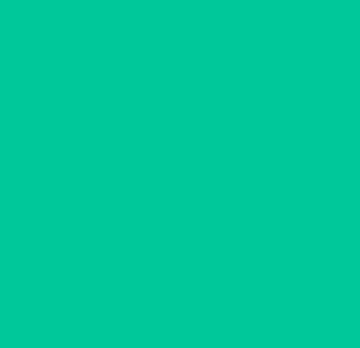
scroll to position [0, 0]
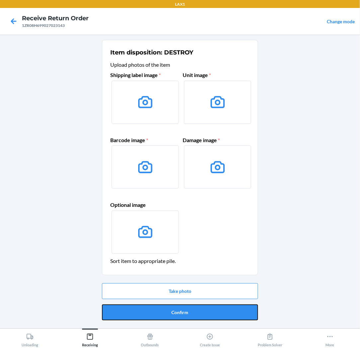
drag, startPoint x: 193, startPoint y: 314, endPoint x: 364, endPoint y: 291, distance: 173.3
click at [360, 291] on html "LAX1 Receive Return Order 1ZR08H699027023143 Change mode Item disposition: DEST…" at bounding box center [180, 174] width 360 height 348
click at [183, 307] on button "Confirm" at bounding box center [180, 313] width 156 height 16
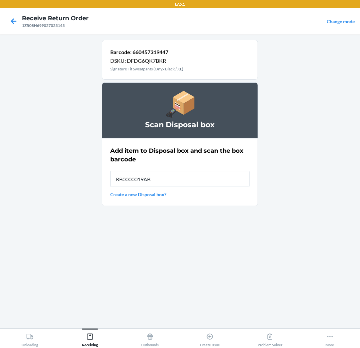
type input "RB0000019AB"
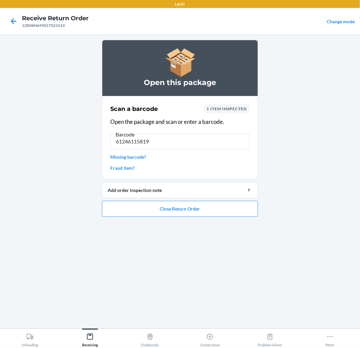
type input "612461158192"
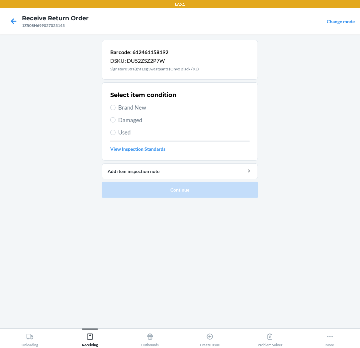
click at [121, 117] on span "Damaged" at bounding box center [183, 120] width 131 height 9
click at [116, 117] on input "Damaged" at bounding box center [112, 119] width 5 height 5
radio input "true"
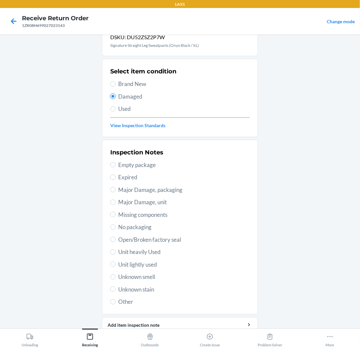
scroll to position [37, 0]
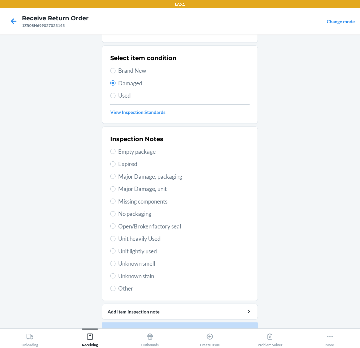
click at [152, 238] on span "Unit heavily Used" at bounding box center [183, 238] width 131 height 9
click at [116, 238] on input "Unit heavily Used" at bounding box center [112, 238] width 5 height 5
radio input "true"
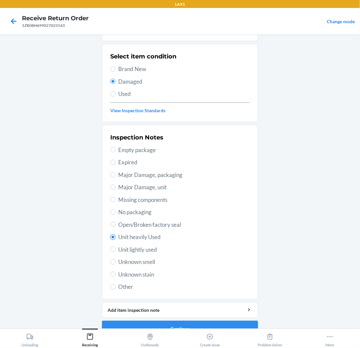
scroll to position [51, 0]
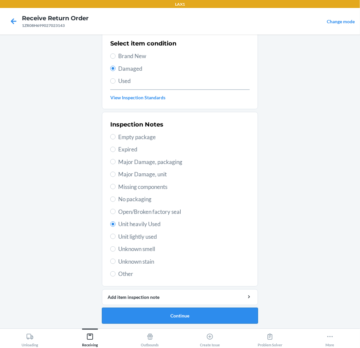
click at [185, 317] on button "Continue" at bounding box center [180, 316] width 156 height 16
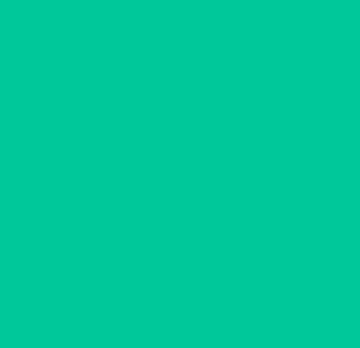
scroll to position [0, 0]
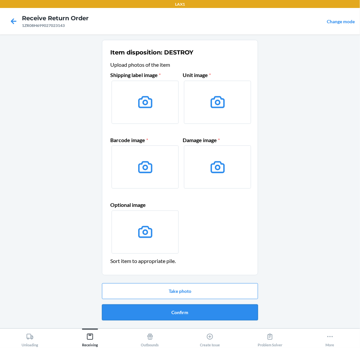
click at [206, 314] on button "Confirm" at bounding box center [180, 313] width 156 height 16
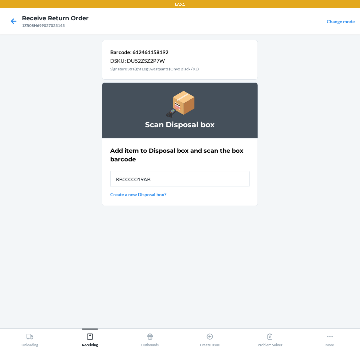
type input "RB0000019AB"
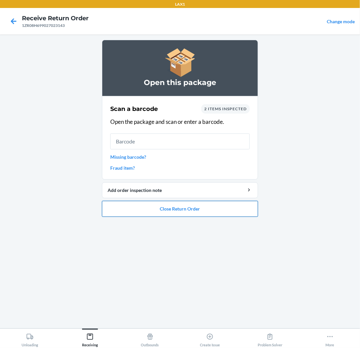
click at [172, 204] on button "Close Return Order" at bounding box center [180, 209] width 156 height 16
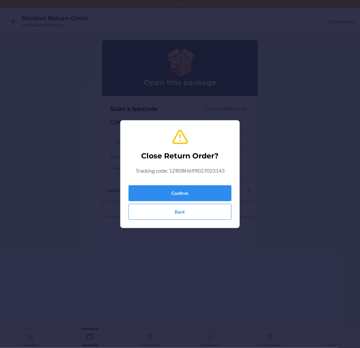
click at [180, 185] on div "Confirm Back" at bounding box center [180, 201] width 103 height 37
click at [181, 188] on button "Confirm" at bounding box center [180, 193] width 103 height 16
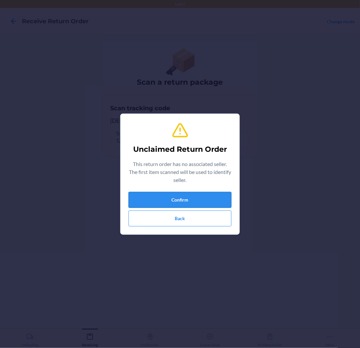
click at [183, 200] on button "Confirm" at bounding box center [180, 200] width 103 height 16
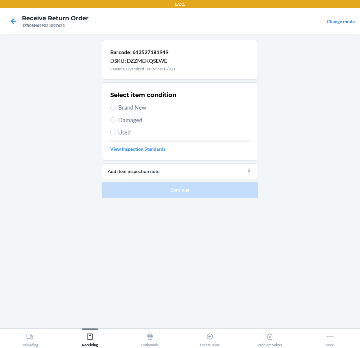
click at [122, 107] on span "Brand New" at bounding box center [183, 107] width 131 height 9
click at [116, 107] on input "Brand New" at bounding box center [112, 107] width 5 height 5
radio input "true"
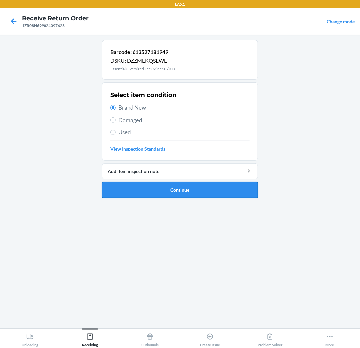
click at [172, 191] on button "Continue" at bounding box center [180, 190] width 156 height 16
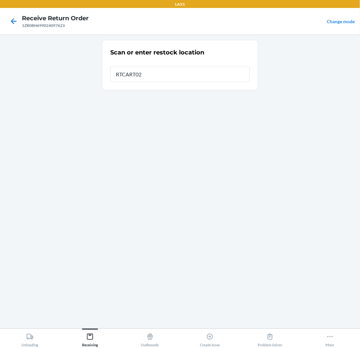
type input "RTCART022"
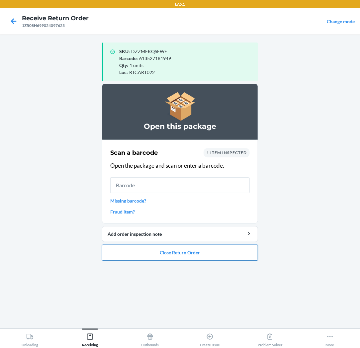
click at [197, 256] on button "Close Return Order" at bounding box center [180, 253] width 156 height 16
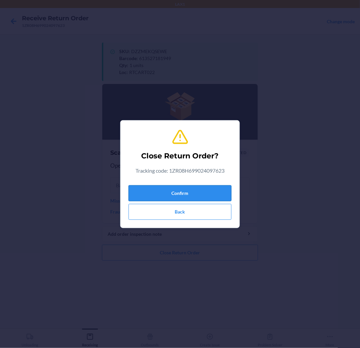
click at [175, 195] on button "Confirm" at bounding box center [180, 193] width 103 height 16
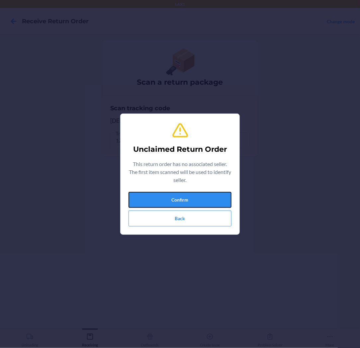
click at [175, 195] on button "Confirm" at bounding box center [180, 200] width 103 height 16
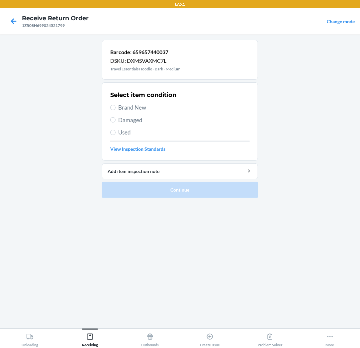
click at [137, 106] on span "Brand New" at bounding box center [183, 107] width 131 height 9
click at [116, 106] on input "Brand New" at bounding box center [112, 107] width 5 height 5
radio input "true"
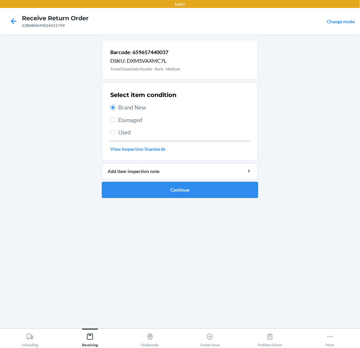
click at [171, 190] on button "Continue" at bounding box center [180, 190] width 156 height 16
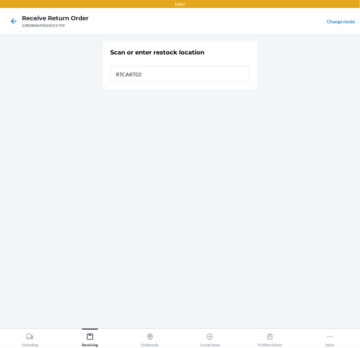
type input "RTCART022"
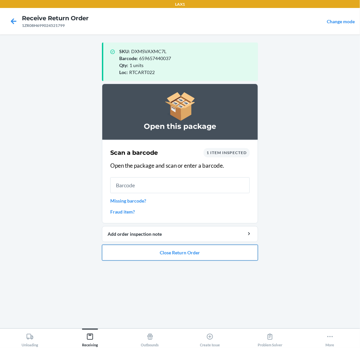
click at [182, 249] on button "Close Return Order" at bounding box center [180, 253] width 156 height 16
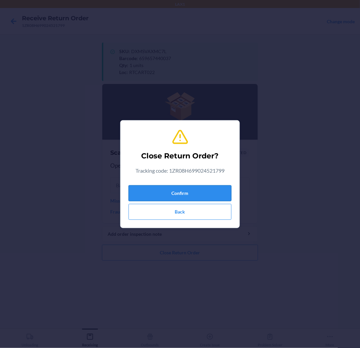
click at [193, 196] on button "Confirm" at bounding box center [180, 193] width 103 height 16
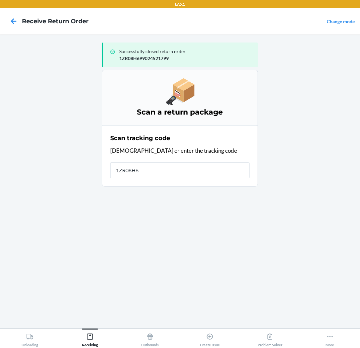
type input "1ZR08H69"
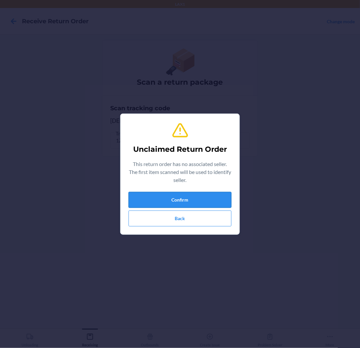
click at [169, 197] on button "Confirm" at bounding box center [180, 200] width 103 height 16
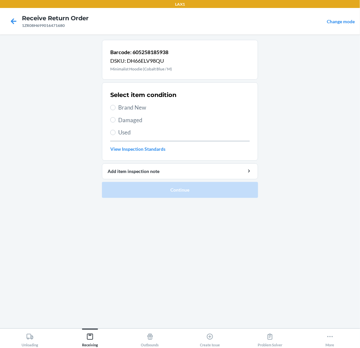
click at [132, 107] on span "Brand New" at bounding box center [183, 107] width 131 height 9
click at [116, 107] on input "Brand New" at bounding box center [112, 107] width 5 height 5
radio input "true"
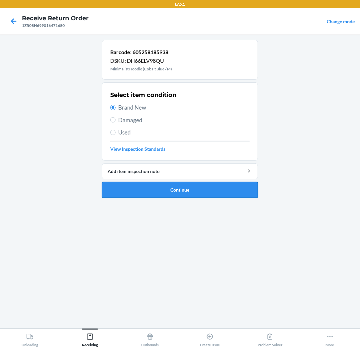
click at [174, 187] on button "Continue" at bounding box center [180, 190] width 156 height 16
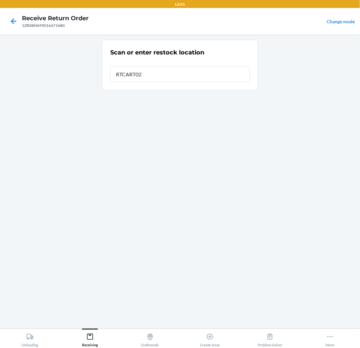
type input "RTCART022"
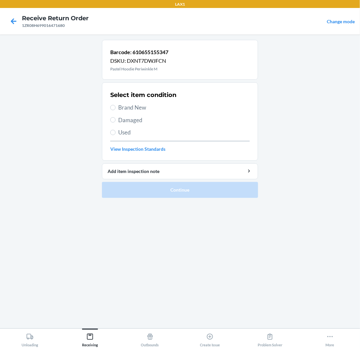
click at [126, 104] on span "Brand New" at bounding box center [183, 107] width 131 height 9
click at [116, 105] on input "Brand New" at bounding box center [112, 107] width 5 height 5
radio input "true"
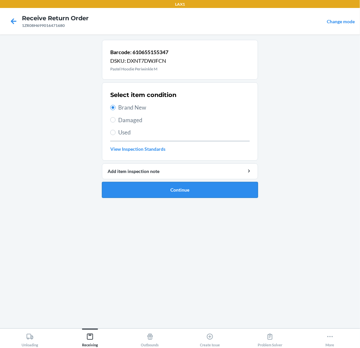
click at [156, 186] on button "Continue" at bounding box center [180, 190] width 156 height 16
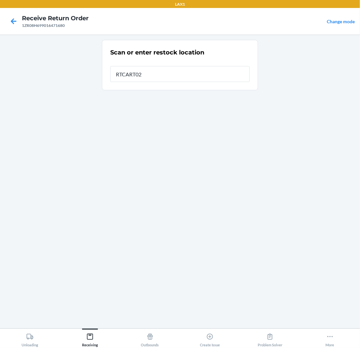
type input "RTCART022"
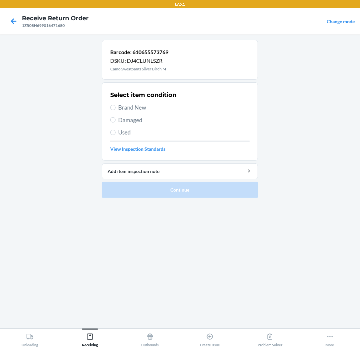
click at [118, 108] on span "Brand New" at bounding box center [183, 107] width 131 height 9
click at [116, 108] on input "Brand New" at bounding box center [112, 107] width 5 height 5
radio input "true"
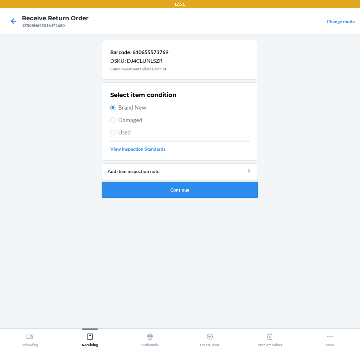
click at [172, 182] on button "Continue" at bounding box center [180, 190] width 156 height 16
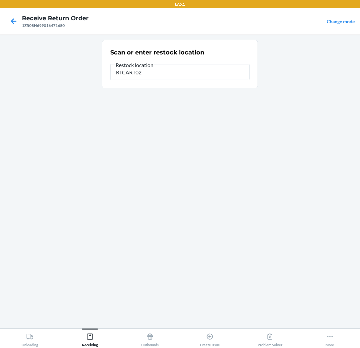
type input "RTCART022"
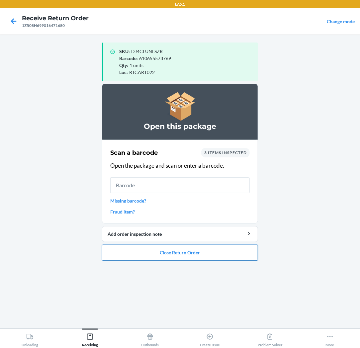
click at [169, 254] on button "Close Return Order" at bounding box center [180, 253] width 156 height 16
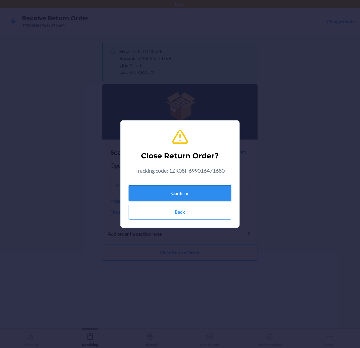
click at [183, 190] on button "Confirm" at bounding box center [180, 193] width 103 height 16
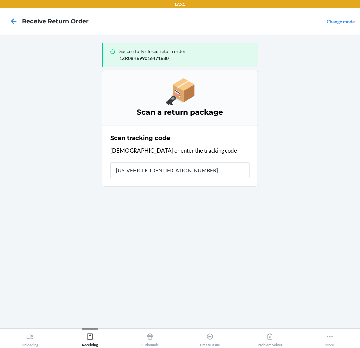
type input "1ZR08H699038738244"
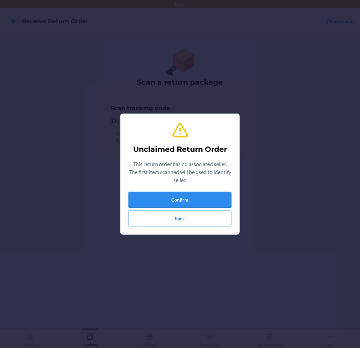
click at [176, 202] on button "Confirm" at bounding box center [180, 200] width 103 height 16
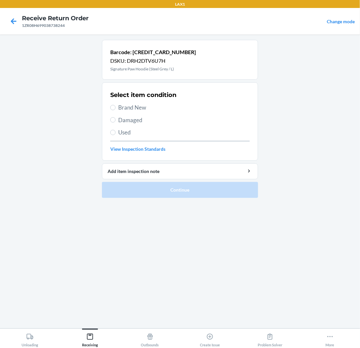
click at [140, 123] on span "Damaged" at bounding box center [183, 120] width 131 height 9
click at [116, 123] on input "Damaged" at bounding box center [112, 119] width 5 height 5
radio input "true"
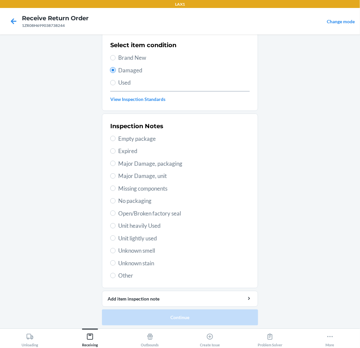
scroll to position [51, 0]
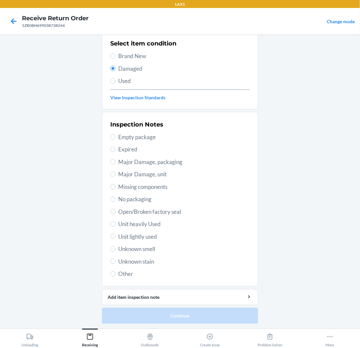
click at [142, 240] on span "Unit lightly used" at bounding box center [183, 236] width 131 height 9
click at [116, 239] on input "Unit lightly used" at bounding box center [112, 236] width 5 height 5
radio input "true"
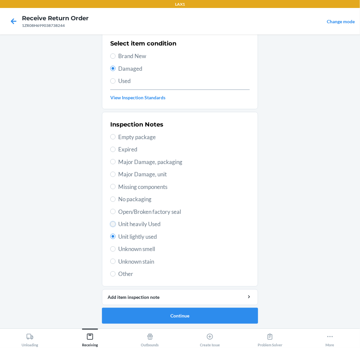
click at [111, 221] on input "Unit heavily Used" at bounding box center [112, 223] width 5 height 5
radio input "true"
radio input "false"
click at [171, 308] on button "Continue" at bounding box center [180, 316] width 156 height 16
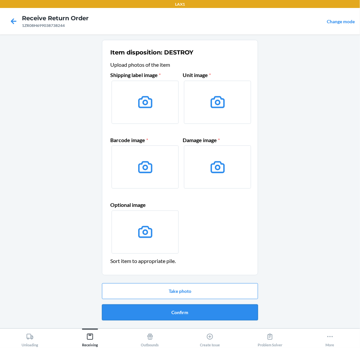
click at [168, 316] on button "Confirm" at bounding box center [180, 313] width 156 height 16
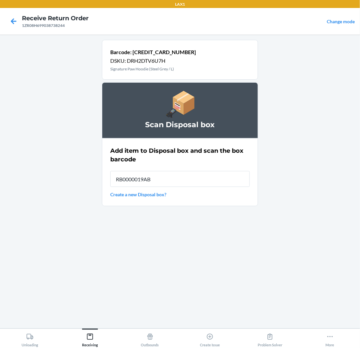
type input "RB0000019AB"
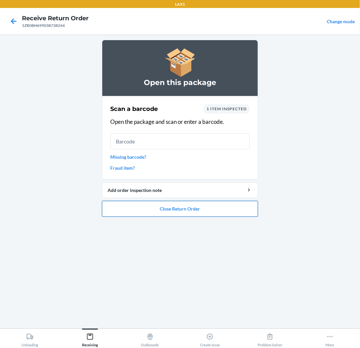
click at [181, 207] on button "Close Return Order" at bounding box center [180, 209] width 156 height 16
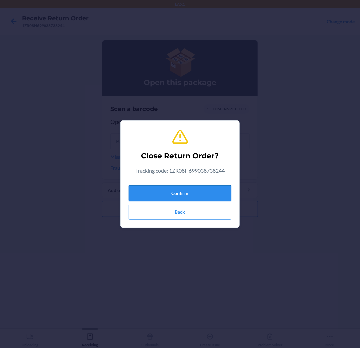
click at [183, 195] on button "Confirm" at bounding box center [180, 193] width 103 height 16
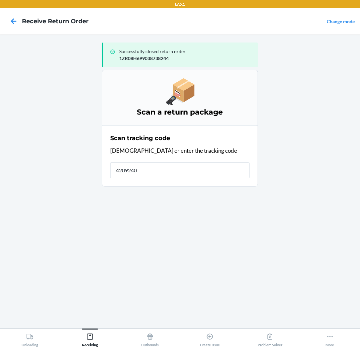
type input "42092408"
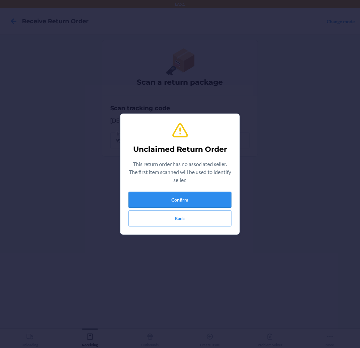
click at [185, 200] on button "Confirm" at bounding box center [180, 200] width 103 height 16
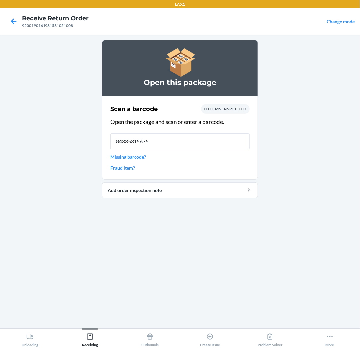
type input "843353156754"
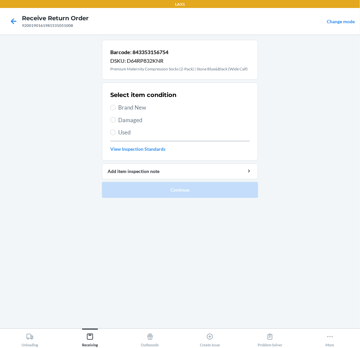
click at [131, 102] on div "Select item condition Brand New Damaged Used View Inspection Standards" at bounding box center [179, 122] width 139 height 66
click at [129, 107] on span "Brand New" at bounding box center [183, 107] width 131 height 9
click at [116, 107] on input "Brand New" at bounding box center [112, 107] width 5 height 5
radio input "true"
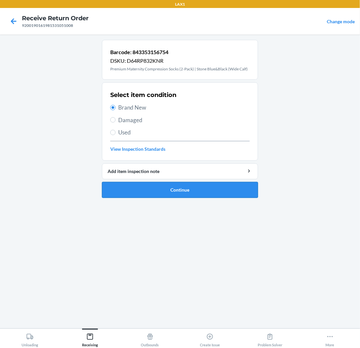
click at [180, 194] on button "Continue" at bounding box center [180, 190] width 156 height 16
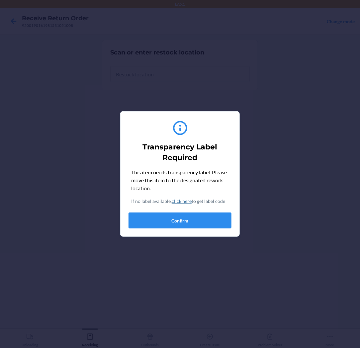
click at [182, 202] on link "click here" at bounding box center [182, 201] width 20 height 6
click at [193, 217] on button "Confirm" at bounding box center [180, 221] width 103 height 16
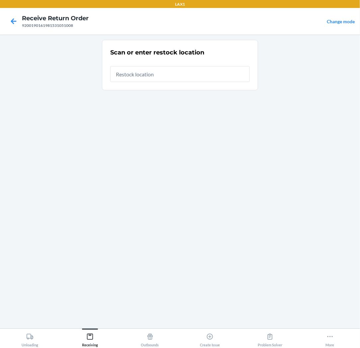
type input "RTCART022"
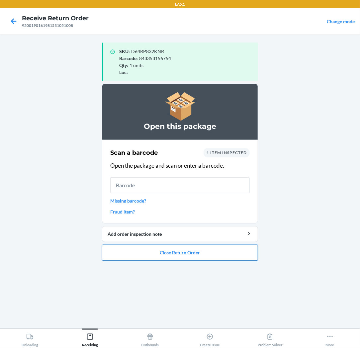
click at [176, 254] on button "Close Return Order" at bounding box center [180, 253] width 156 height 16
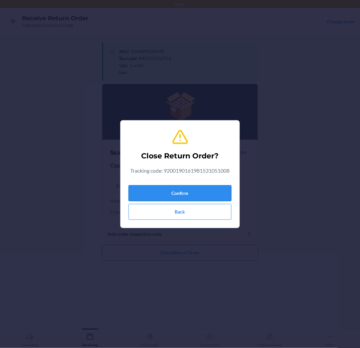
click at [178, 195] on button "Confirm" at bounding box center [180, 193] width 103 height 16
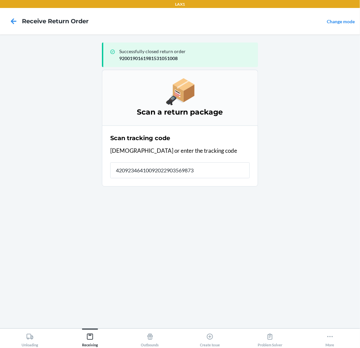
type input "420923464100920229035698730"
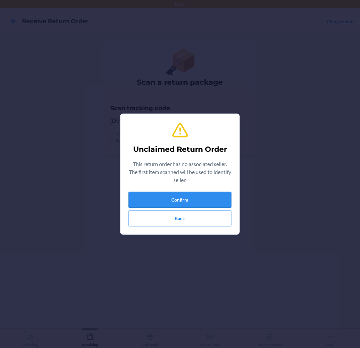
click at [177, 195] on button "Confirm" at bounding box center [180, 200] width 103 height 16
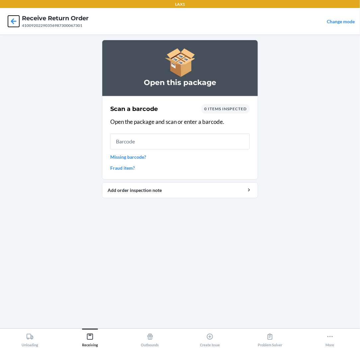
click at [13, 21] on icon at bounding box center [14, 21] width 6 height 6
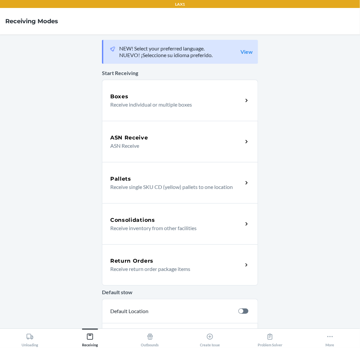
click at [150, 260] on div "Return Orders" at bounding box center [176, 261] width 132 height 8
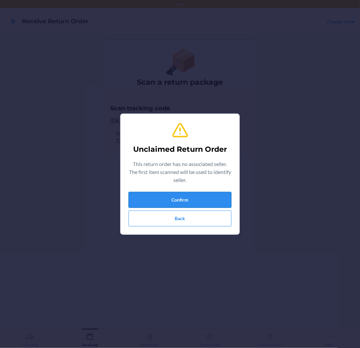
click at [178, 201] on button "Confirm" at bounding box center [180, 200] width 103 height 16
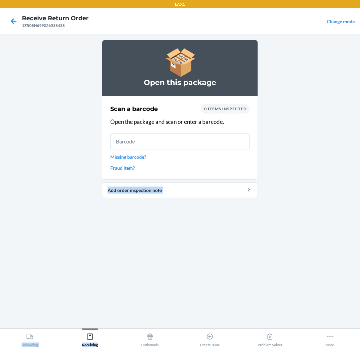
click at [51, 348] on html "LAX1 Receive Return Order 1ZR08H699026538438 Change mode Open this package Scan…" at bounding box center [180, 174] width 360 height 348
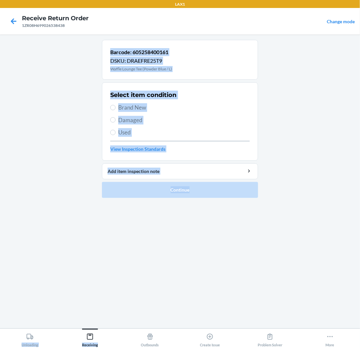
click at [219, 99] on div "Select item condition" at bounding box center [179, 95] width 139 height 9
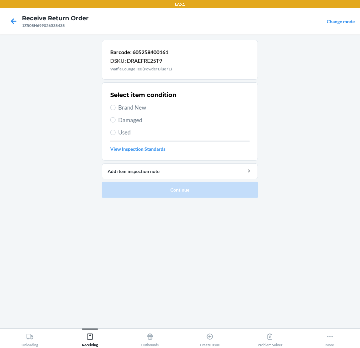
click at [132, 107] on span "Brand New" at bounding box center [183, 107] width 131 height 9
click at [116, 107] on input "Brand New" at bounding box center [112, 107] width 5 height 5
radio input "true"
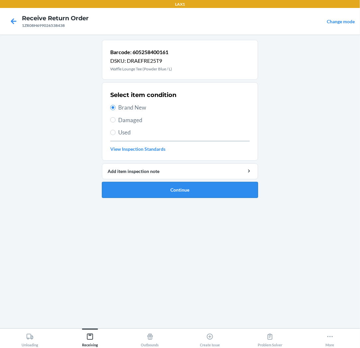
click at [177, 188] on button "Continue" at bounding box center [180, 190] width 156 height 16
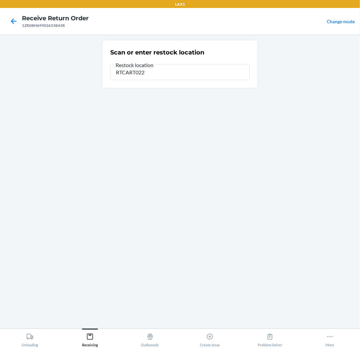
type input "RTCART022"
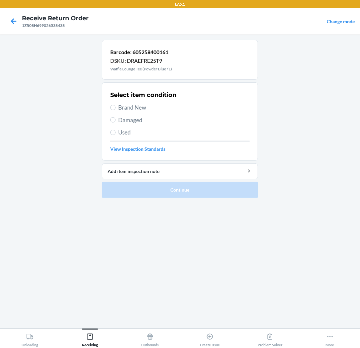
click at [146, 107] on span "Brand New" at bounding box center [183, 107] width 131 height 9
click at [116, 107] on input "Brand New" at bounding box center [112, 107] width 5 height 5
radio input "true"
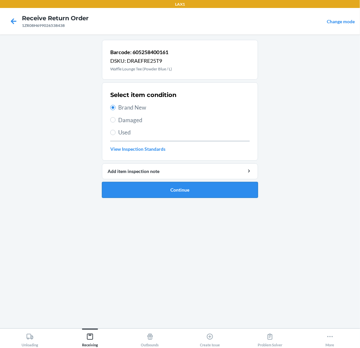
click at [181, 190] on button "Continue" at bounding box center [180, 190] width 156 height 16
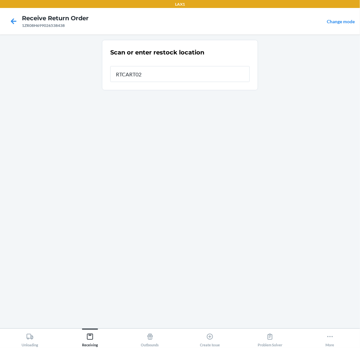
type input "RTCART022"
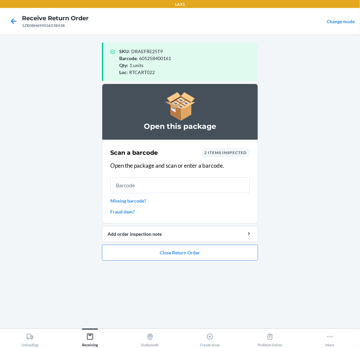
drag, startPoint x: 183, startPoint y: 262, endPoint x: 179, endPoint y: 261, distance: 4.9
click at [180, 261] on ol "Open this package Scan a barcode 2 items inspected Open the package and scan or…" at bounding box center [180, 175] width 156 height 182
click at [171, 258] on button "Close Return Order" at bounding box center [180, 253] width 156 height 16
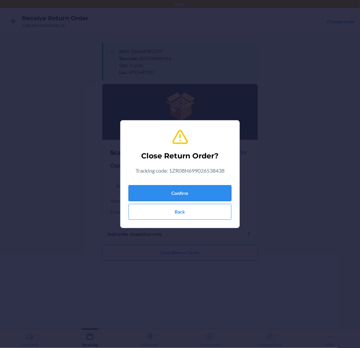
click at [180, 188] on button "Confirm" at bounding box center [180, 193] width 103 height 16
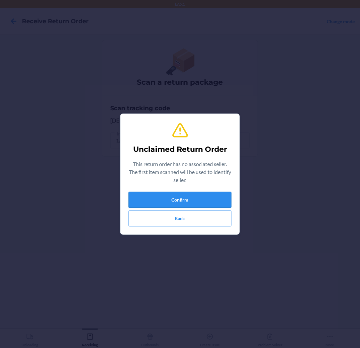
click at [207, 197] on button "Confirm" at bounding box center [180, 200] width 103 height 16
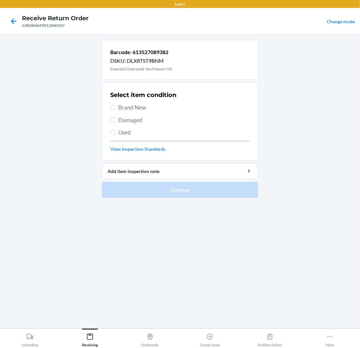
click at [141, 107] on span "Brand New" at bounding box center [183, 107] width 131 height 9
click at [116, 107] on input "Brand New" at bounding box center [112, 107] width 5 height 5
radio input "true"
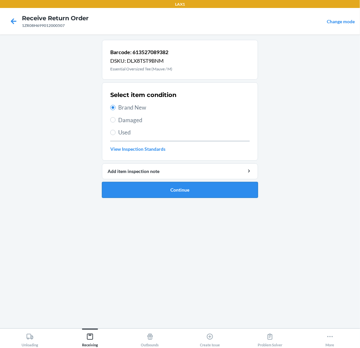
click at [174, 190] on button "Continue" at bounding box center [180, 190] width 156 height 16
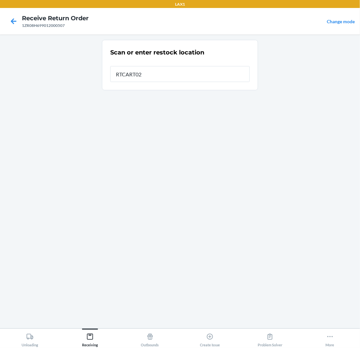
type input "RTCART022"
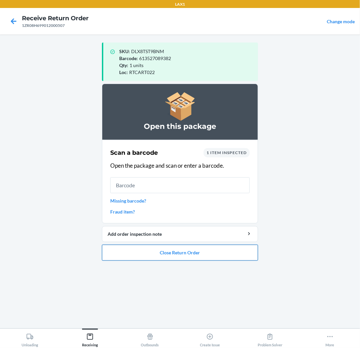
click at [175, 255] on button "Close Return Order" at bounding box center [180, 253] width 156 height 16
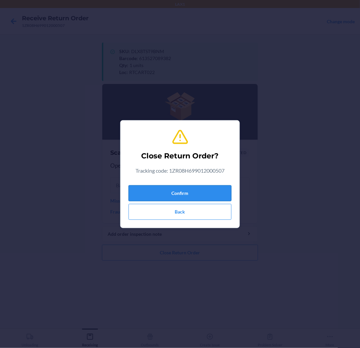
click at [188, 196] on button "Confirm" at bounding box center [180, 193] width 103 height 16
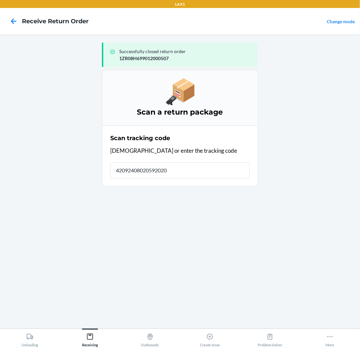
type input "420924080205920209"
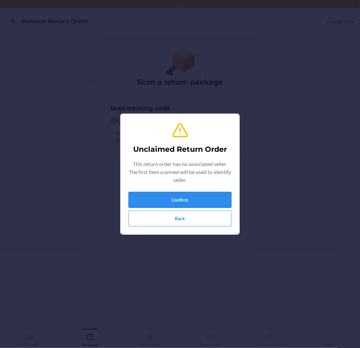
click at [161, 200] on button "Confirm" at bounding box center [180, 200] width 103 height 16
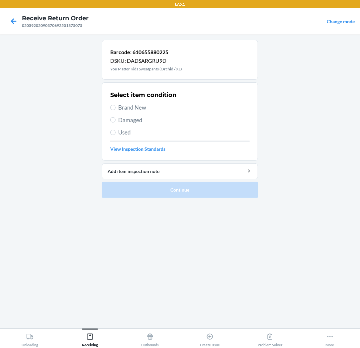
click at [140, 105] on span "Brand New" at bounding box center [183, 107] width 131 height 9
click at [116, 105] on input "Brand New" at bounding box center [112, 107] width 5 height 5
radio input "true"
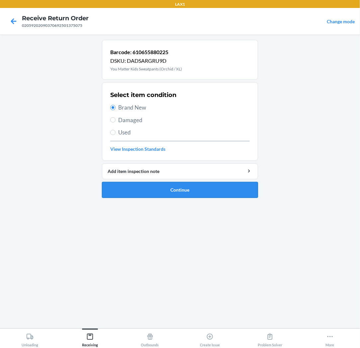
click at [176, 187] on button "Continue" at bounding box center [180, 190] width 156 height 16
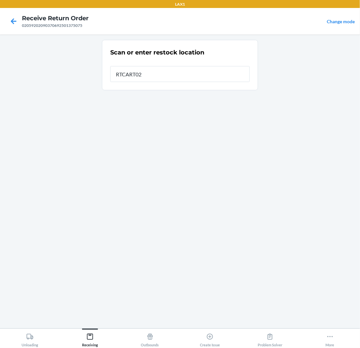
type input "RTCART022"
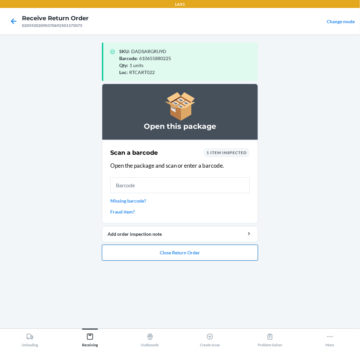
drag, startPoint x: 174, startPoint y: 251, endPoint x: 177, endPoint y: 246, distance: 5.5
click at [177, 246] on button "Close Return Order" at bounding box center [180, 253] width 156 height 16
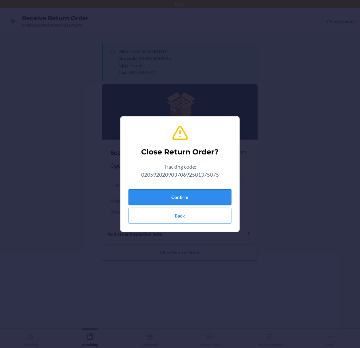
click at [169, 195] on button "Confirm" at bounding box center [180, 197] width 103 height 16
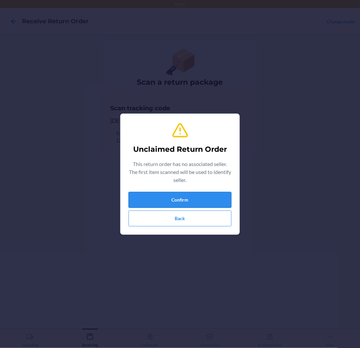
click at [174, 197] on button "Confirm" at bounding box center [180, 200] width 103 height 16
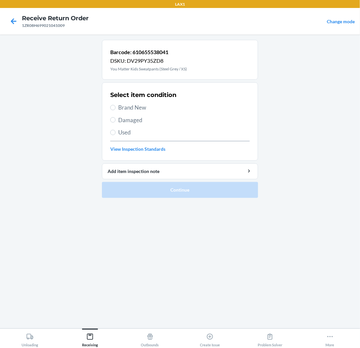
click at [116, 108] on label "Brand New" at bounding box center [179, 107] width 139 height 9
click at [116, 108] on input "Brand New" at bounding box center [112, 107] width 5 height 5
radio input "true"
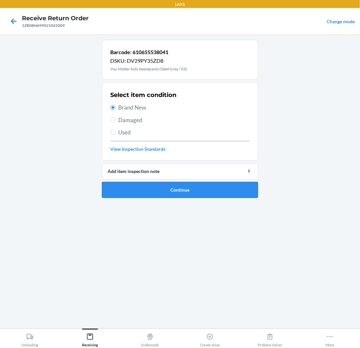
click at [187, 187] on button "Continue" at bounding box center [180, 190] width 156 height 16
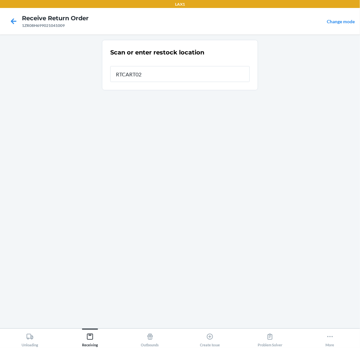
type input "RTCART022"
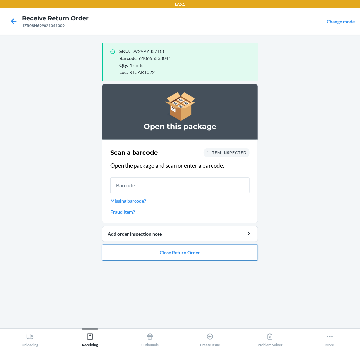
click at [176, 253] on button "Close Return Order" at bounding box center [180, 253] width 156 height 16
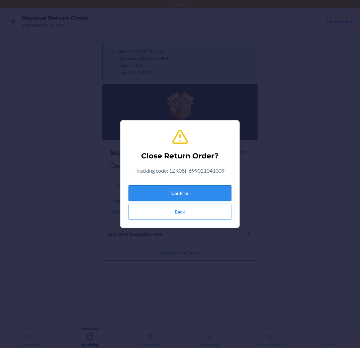
click at [183, 190] on button "Confirm" at bounding box center [180, 193] width 103 height 16
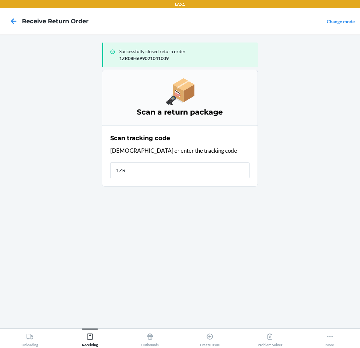
type input "1ZR0"
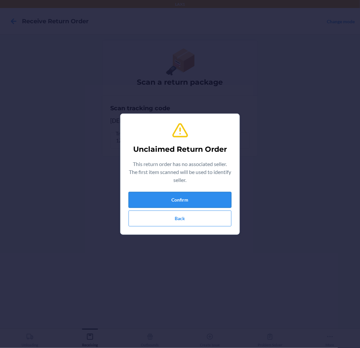
click at [184, 200] on button "Confirm" at bounding box center [180, 200] width 103 height 16
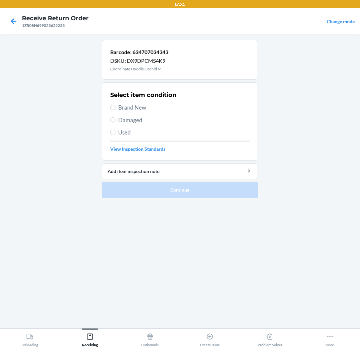
click at [134, 104] on span "Brand New" at bounding box center [183, 107] width 131 height 9
click at [116, 105] on input "Brand New" at bounding box center [112, 107] width 5 height 5
radio input "true"
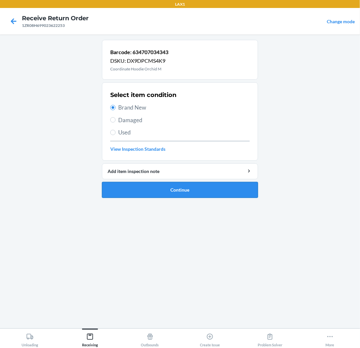
click at [173, 191] on button "Continue" at bounding box center [180, 190] width 156 height 16
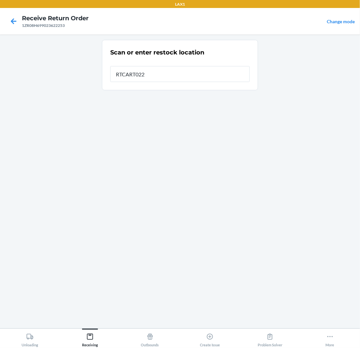
type input "RTCART022"
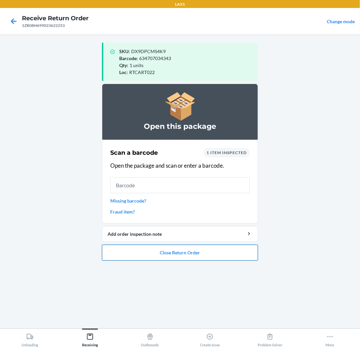
click at [175, 256] on button "Close Return Order" at bounding box center [180, 253] width 156 height 16
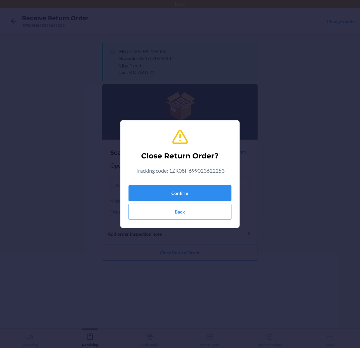
click at [179, 183] on div "Confirm Back" at bounding box center [180, 201] width 103 height 37
click at [178, 190] on button "Confirm" at bounding box center [180, 193] width 103 height 16
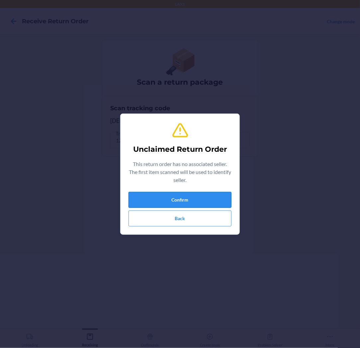
click at [187, 198] on button "Confirm" at bounding box center [180, 200] width 103 height 16
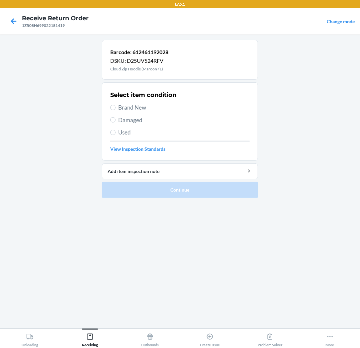
click at [134, 109] on span "Brand New" at bounding box center [183, 107] width 131 height 9
click at [116, 109] on input "Brand New" at bounding box center [112, 107] width 5 height 5
radio input "true"
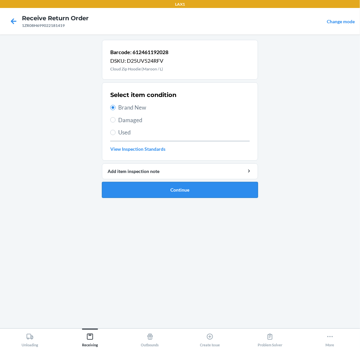
click at [152, 189] on button "Continue" at bounding box center [180, 190] width 156 height 16
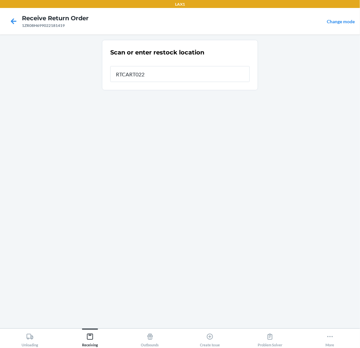
type input "RTCART022"
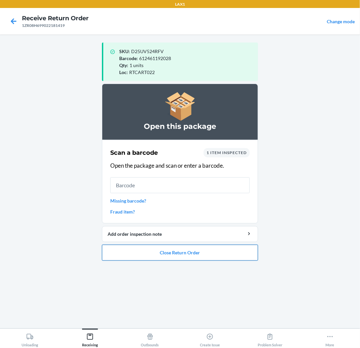
click at [184, 255] on button "Close Return Order" at bounding box center [180, 253] width 156 height 16
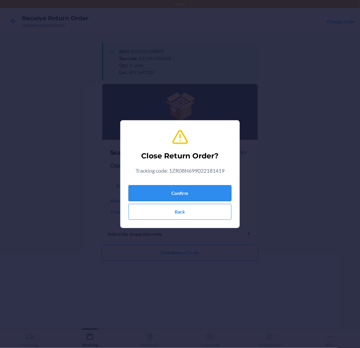
click at [184, 190] on button "Confirm" at bounding box center [180, 193] width 103 height 16
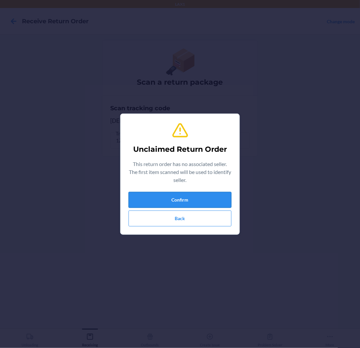
click at [175, 197] on button "Confirm" at bounding box center [180, 200] width 103 height 16
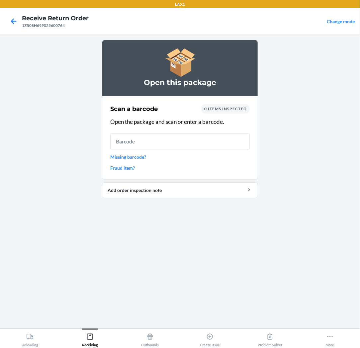
click at [162, 144] on input "text" at bounding box center [179, 141] width 139 height 16
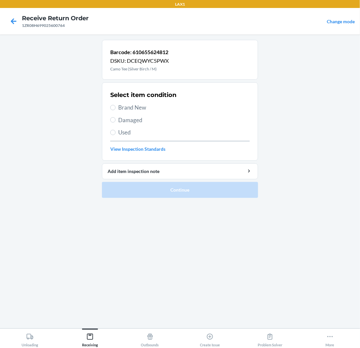
click at [142, 109] on span "Brand New" at bounding box center [183, 107] width 131 height 9
click at [116, 109] on input "Brand New" at bounding box center [112, 107] width 5 height 5
radio input "true"
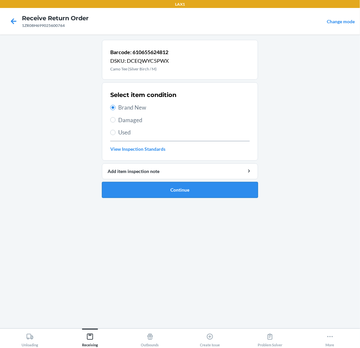
click at [166, 193] on button "Continue" at bounding box center [180, 190] width 156 height 16
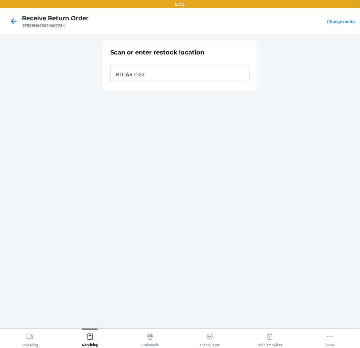
type input "RTCART022"
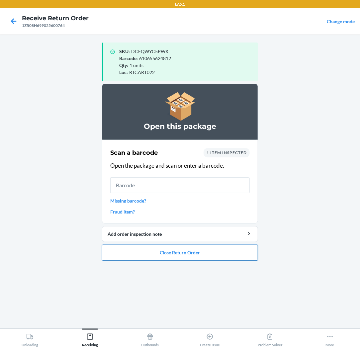
click at [180, 256] on button "Close Return Order" at bounding box center [180, 253] width 156 height 16
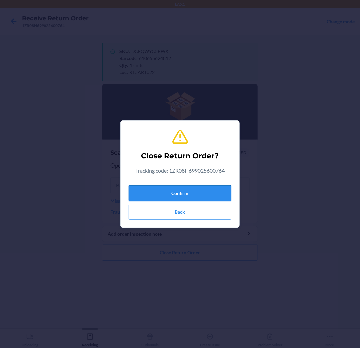
click at [180, 200] on button "Confirm" at bounding box center [180, 193] width 103 height 16
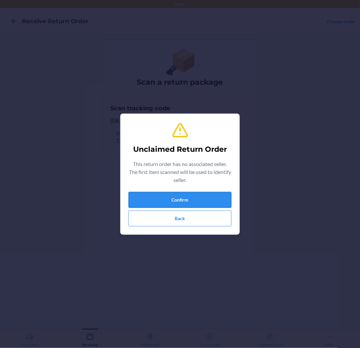
click at [186, 198] on button "Confirm" at bounding box center [180, 200] width 103 height 16
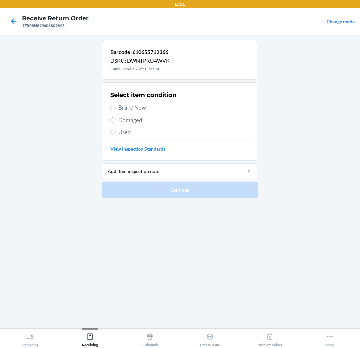
click at [129, 107] on span "Brand New" at bounding box center [183, 107] width 131 height 9
click at [116, 107] on input "Brand New" at bounding box center [112, 107] width 5 height 5
radio input "true"
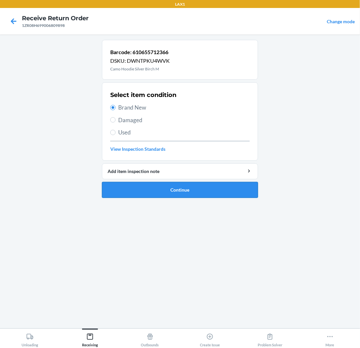
click at [170, 185] on button "Continue" at bounding box center [180, 190] width 156 height 16
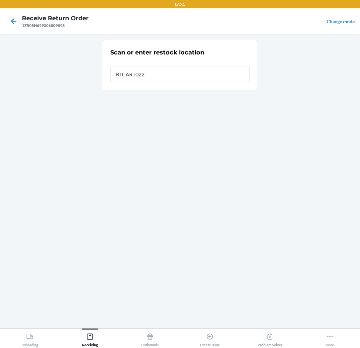
type input "RTCART022"
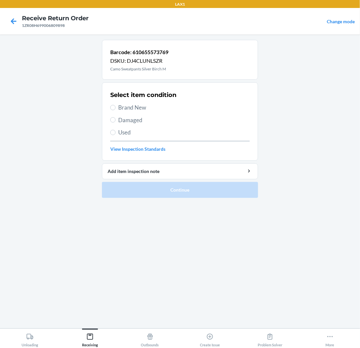
click at [135, 108] on span "Brand New" at bounding box center [183, 107] width 131 height 9
click at [116, 108] on input "Brand New" at bounding box center [112, 107] width 5 height 5
radio input "true"
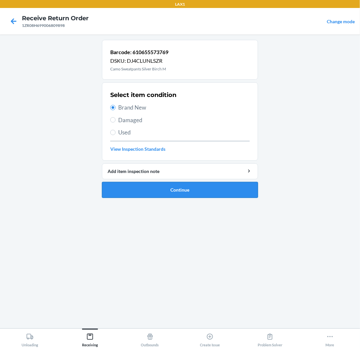
click at [188, 192] on button "Continue" at bounding box center [180, 190] width 156 height 16
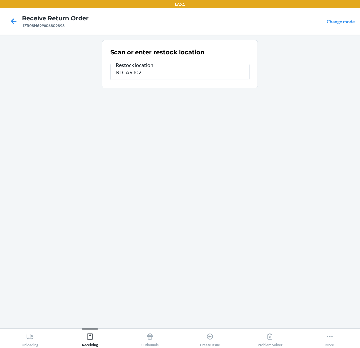
type input "RTCART022"
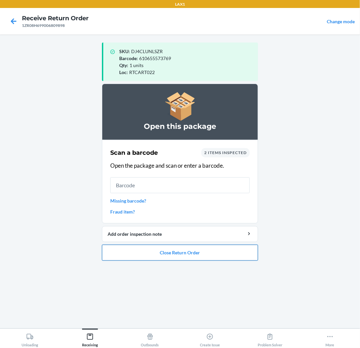
click at [167, 251] on button "Close Return Order" at bounding box center [180, 253] width 156 height 16
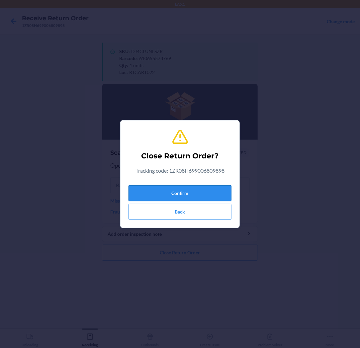
click at [171, 190] on button "Confirm" at bounding box center [180, 193] width 103 height 16
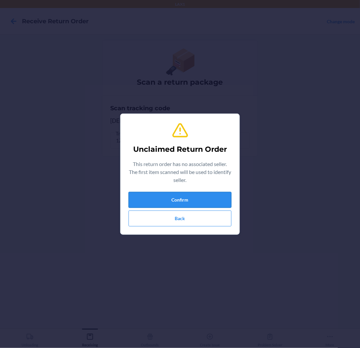
click at [180, 198] on button "Confirm" at bounding box center [180, 200] width 103 height 16
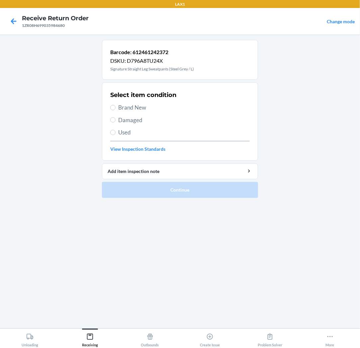
click at [123, 110] on span "Brand New" at bounding box center [183, 107] width 131 height 9
click at [116, 110] on input "Brand New" at bounding box center [112, 107] width 5 height 5
radio input "true"
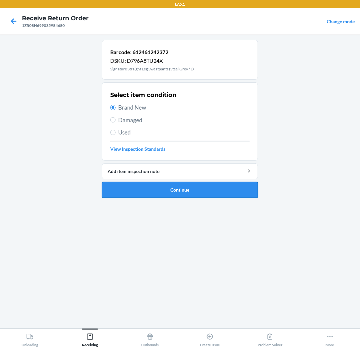
click at [170, 188] on button "Continue" at bounding box center [180, 190] width 156 height 16
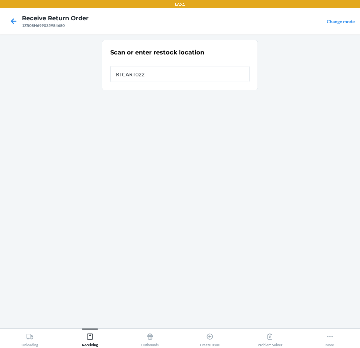
type input "RTCART022"
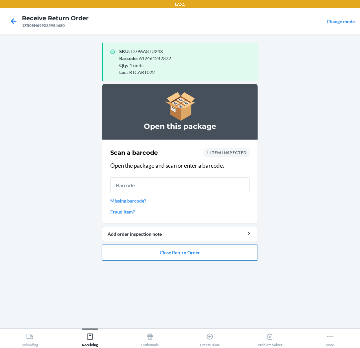
click at [180, 252] on button "Close Return Order" at bounding box center [180, 253] width 156 height 16
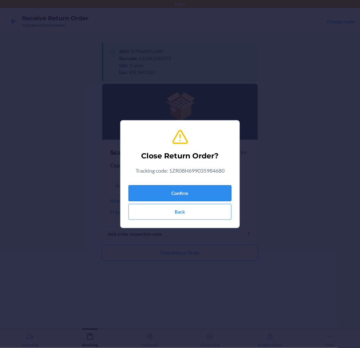
click at [188, 193] on button "Confirm" at bounding box center [180, 193] width 103 height 16
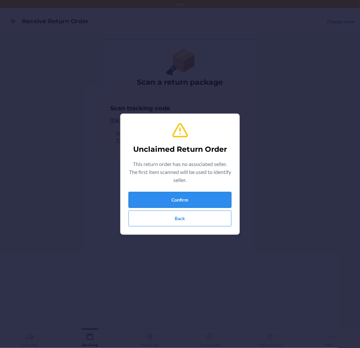
click at [183, 198] on button "Confirm" at bounding box center [180, 200] width 103 height 16
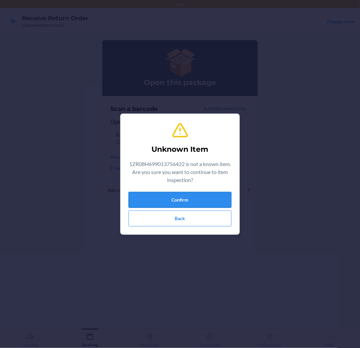
click at [189, 195] on button "Confirm" at bounding box center [180, 200] width 103 height 16
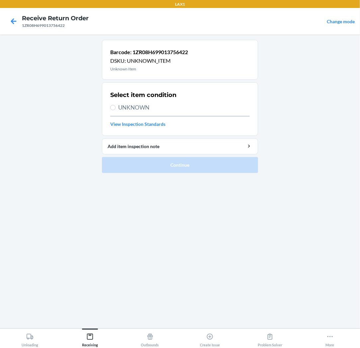
click at [4, 19] on nav "Receive Return Order 1ZR08H699013756422 Change mode" at bounding box center [180, 21] width 360 height 27
click at [12, 21] on icon at bounding box center [14, 21] width 6 height 6
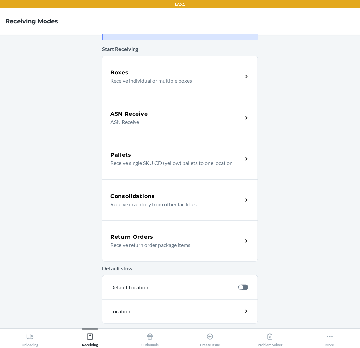
scroll to position [37, 0]
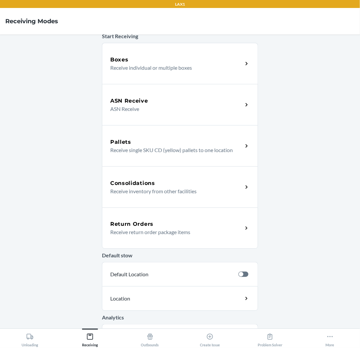
click at [179, 219] on div "Return Orders Receive return order package items" at bounding box center [180, 228] width 156 height 41
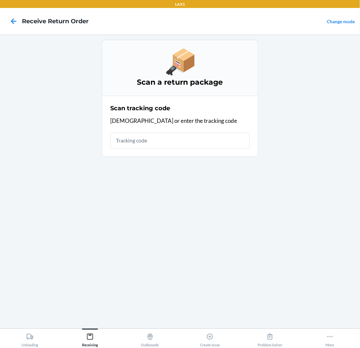
click at [165, 145] on input "text" at bounding box center [179, 140] width 139 height 16
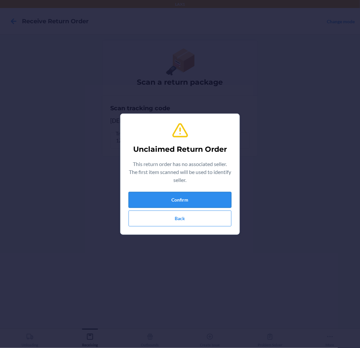
click at [154, 204] on button "Confirm" at bounding box center [180, 200] width 103 height 16
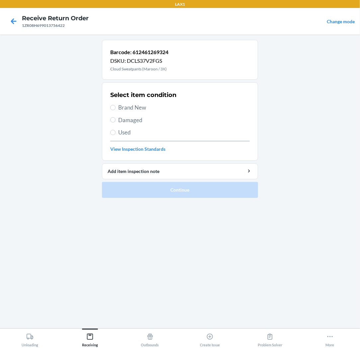
click at [131, 104] on span "Brand New" at bounding box center [183, 107] width 131 height 9
click at [116, 105] on input "Brand New" at bounding box center [112, 107] width 5 height 5
radio input "true"
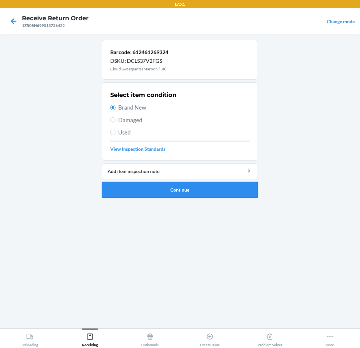
click at [192, 191] on button "Continue" at bounding box center [180, 190] width 156 height 16
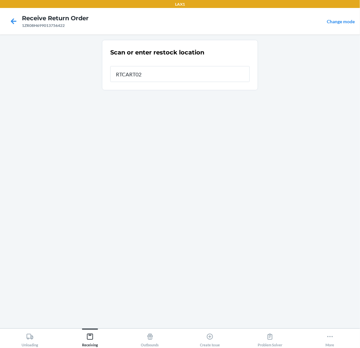
type input "RTCART022"
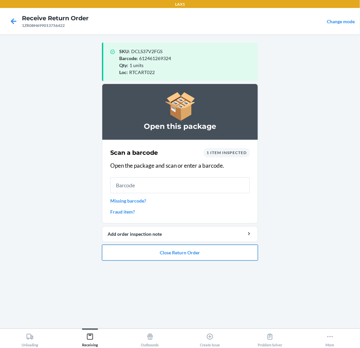
click at [178, 248] on button "Close Return Order" at bounding box center [180, 253] width 156 height 16
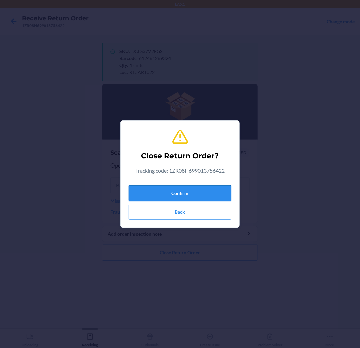
click at [207, 191] on button "Confirm" at bounding box center [180, 193] width 103 height 16
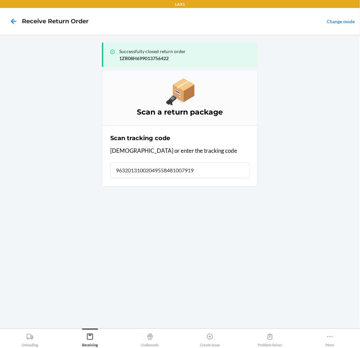
type input "963201310020495584810079193"
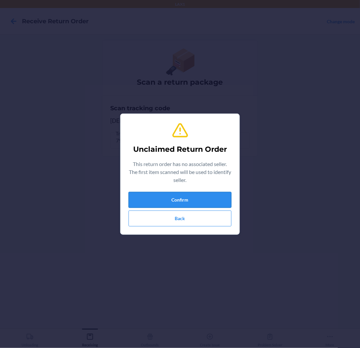
click at [183, 199] on button "Confirm" at bounding box center [180, 200] width 103 height 16
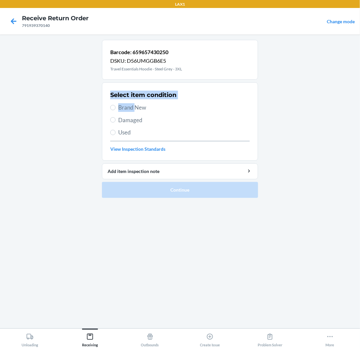
drag, startPoint x: 135, startPoint y: 103, endPoint x: 300, endPoint y: 94, distance: 164.3
click at [350, 82] on main "Barcode: 659657430250 DSKU: D56UMGGB6E5 Travel Essentials Hoodie - Steel Grey -…" at bounding box center [180, 182] width 360 height 294
click at [225, 115] on div "Select item condition Brand New Damaged Used View Inspection Standards" at bounding box center [179, 122] width 139 height 66
click at [141, 117] on span "Damaged" at bounding box center [183, 120] width 131 height 9
click at [116, 117] on input "Damaged" at bounding box center [112, 119] width 5 height 5
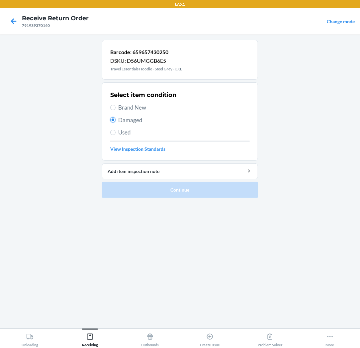
radio input "true"
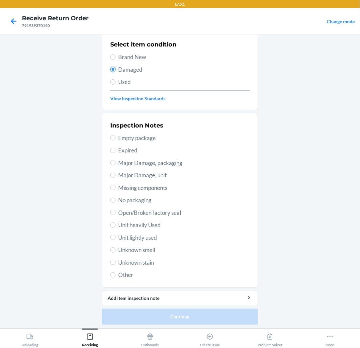
scroll to position [51, 0]
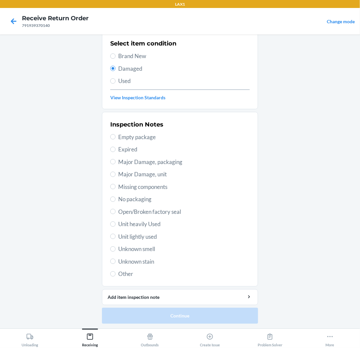
click at [139, 232] on span "Unit lightly used" at bounding box center [183, 236] width 131 height 9
click at [116, 234] on input "Unit lightly used" at bounding box center [112, 236] width 5 height 5
radio input "true"
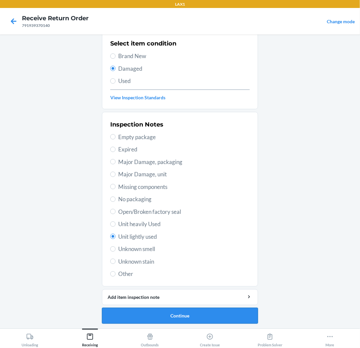
click at [192, 313] on button "Continue" at bounding box center [180, 316] width 156 height 16
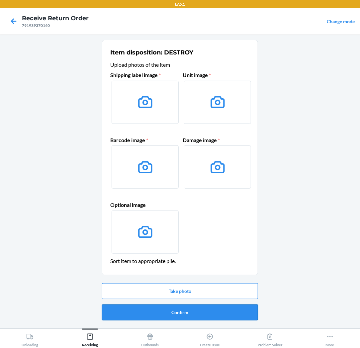
click at [190, 312] on button "Confirm" at bounding box center [180, 313] width 156 height 16
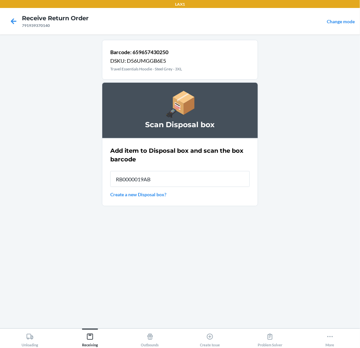
type input "RB0000019AB"
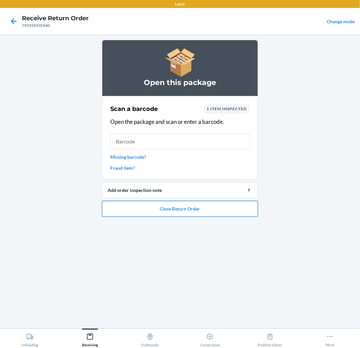
click at [177, 211] on button "Close Return Order" at bounding box center [180, 209] width 156 height 16
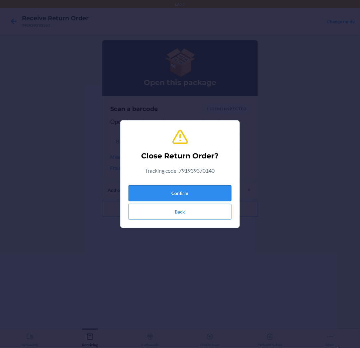
click at [143, 196] on button "Confirm" at bounding box center [180, 193] width 103 height 16
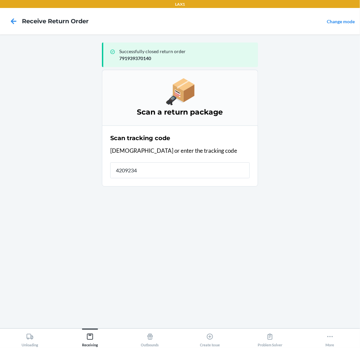
type input "42092346"
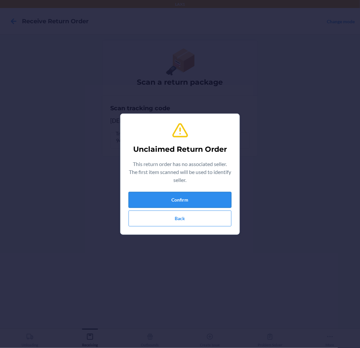
click at [193, 205] on button "Confirm" at bounding box center [180, 200] width 103 height 16
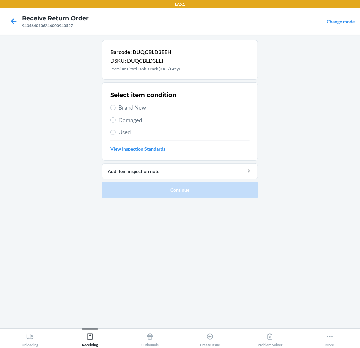
click at [130, 107] on span "Brand New" at bounding box center [183, 107] width 131 height 9
click at [116, 107] on input "Brand New" at bounding box center [112, 107] width 5 height 5
radio input "true"
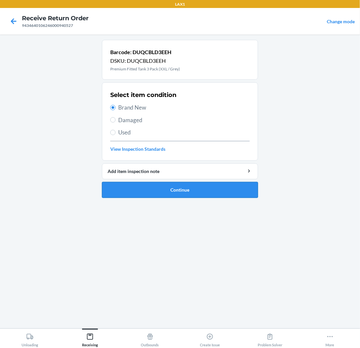
click at [164, 191] on button "Continue" at bounding box center [180, 190] width 156 height 16
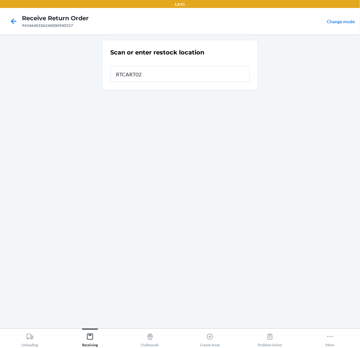
type input "RTCART022"
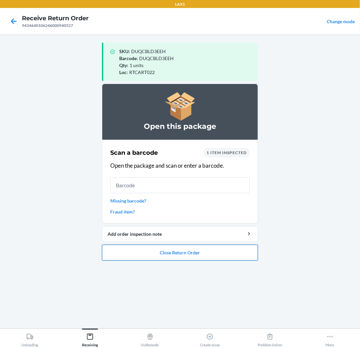
click at [169, 254] on button "Close Return Order" at bounding box center [180, 253] width 156 height 16
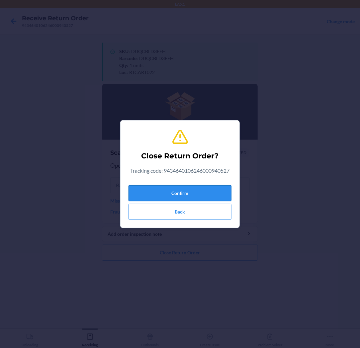
click at [177, 194] on button "Confirm" at bounding box center [180, 193] width 103 height 16
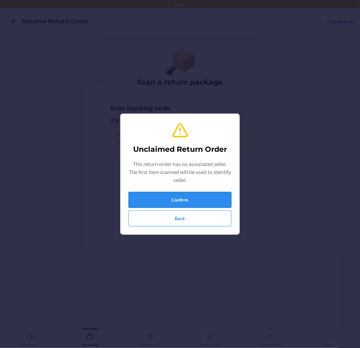
click at [204, 200] on button "Confirm" at bounding box center [180, 200] width 103 height 16
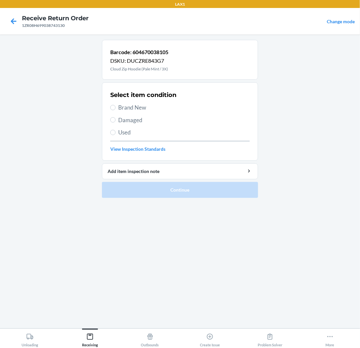
click at [147, 107] on span "Brand New" at bounding box center [183, 107] width 131 height 9
click at [116, 107] on input "Brand New" at bounding box center [112, 107] width 5 height 5
radio input "true"
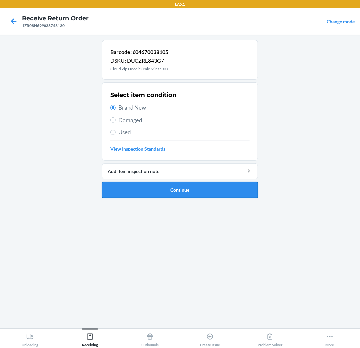
click at [169, 189] on button "Continue" at bounding box center [180, 190] width 156 height 16
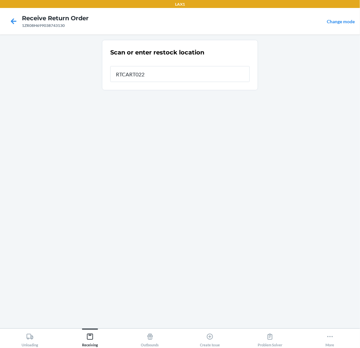
type input "RTCART022"
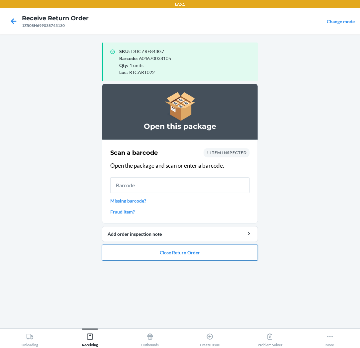
click at [184, 250] on button "Close Return Order" at bounding box center [180, 253] width 156 height 16
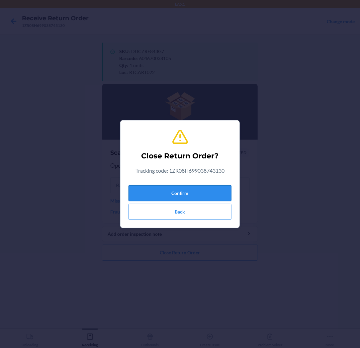
click at [179, 193] on button "Confirm" at bounding box center [180, 193] width 103 height 16
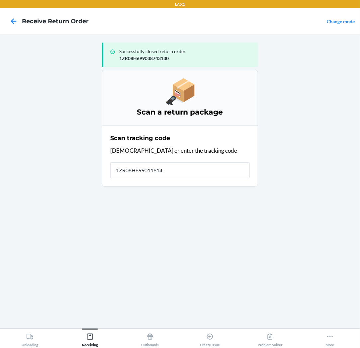
type input "1ZR08H6990116143"
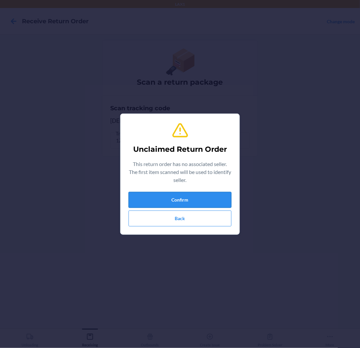
click at [201, 204] on button "Confirm" at bounding box center [180, 200] width 103 height 16
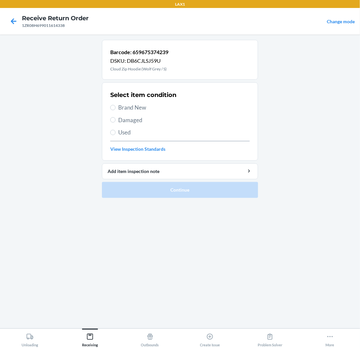
click at [134, 105] on span "Brand New" at bounding box center [183, 107] width 131 height 9
click at [116, 105] on input "Brand New" at bounding box center [112, 107] width 5 height 5
radio input "true"
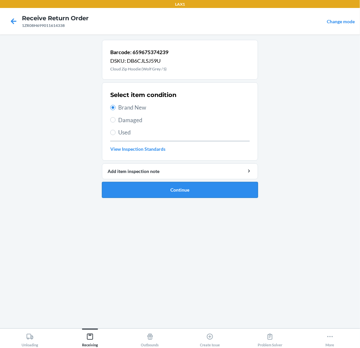
click at [165, 189] on button "Continue" at bounding box center [180, 190] width 156 height 16
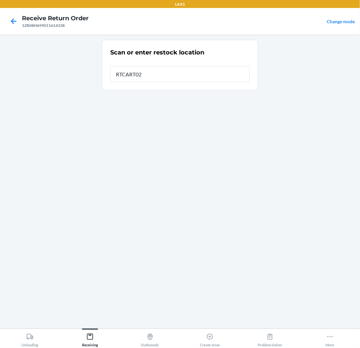
type input "RTCART022"
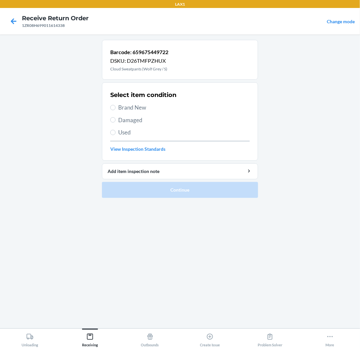
click at [140, 107] on span "Brand New" at bounding box center [183, 107] width 131 height 9
click at [116, 107] on input "Brand New" at bounding box center [112, 107] width 5 height 5
radio input "true"
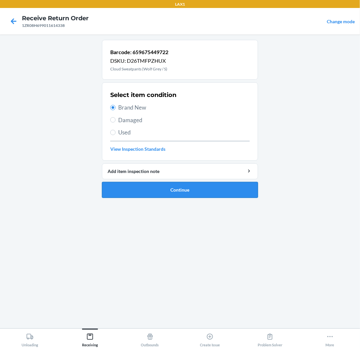
click at [178, 193] on button "Continue" at bounding box center [180, 190] width 156 height 16
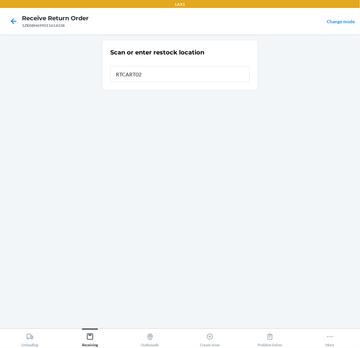
type input "RTCART022"
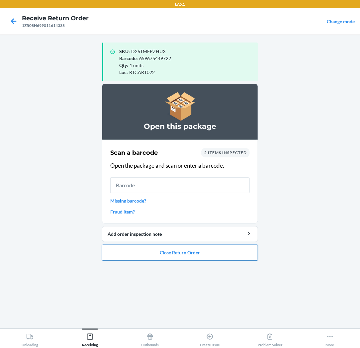
click at [177, 251] on button "Close Return Order" at bounding box center [180, 253] width 156 height 16
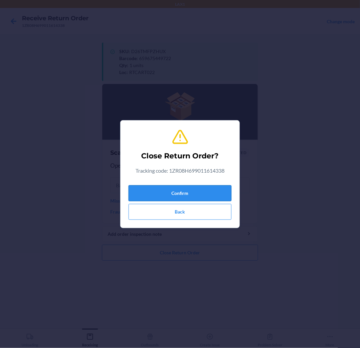
click at [176, 190] on button "Confirm" at bounding box center [180, 193] width 103 height 16
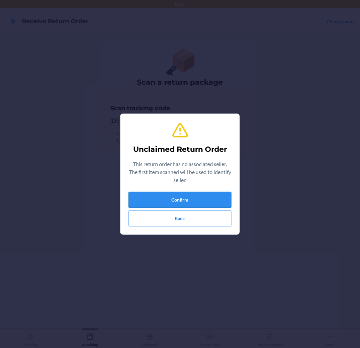
click at [183, 198] on button "Confirm" at bounding box center [180, 200] width 103 height 16
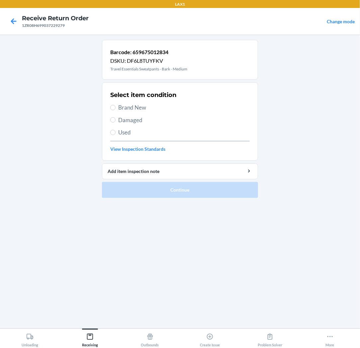
click at [137, 101] on div "Select item condition Brand New Damaged Used View Inspection Standards" at bounding box center [179, 122] width 139 height 66
click at [140, 104] on span "Brand New" at bounding box center [183, 107] width 131 height 9
click at [116, 105] on input "Brand New" at bounding box center [112, 107] width 5 height 5
radio input "true"
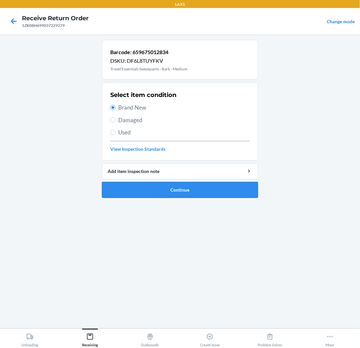
click at [178, 187] on button "Continue" at bounding box center [180, 190] width 156 height 16
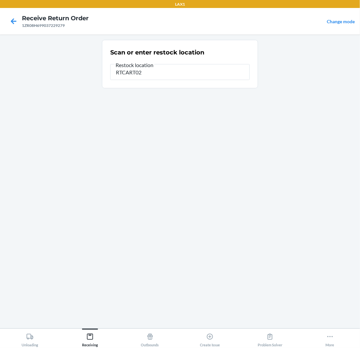
type input "RTCART022"
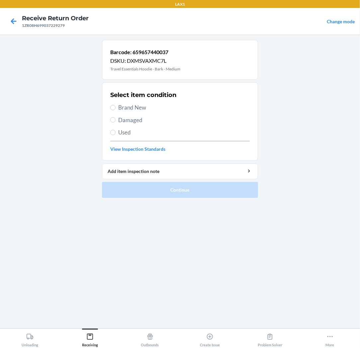
click at [128, 108] on span "Brand New" at bounding box center [183, 107] width 131 height 9
click at [116, 108] on input "Brand New" at bounding box center [112, 107] width 5 height 5
radio input "true"
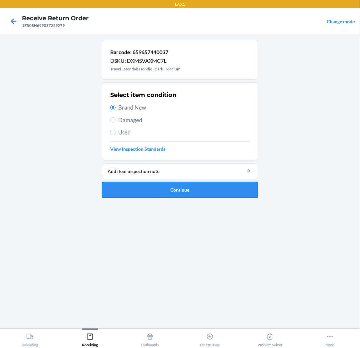
click at [182, 190] on button "Continue" at bounding box center [180, 190] width 156 height 16
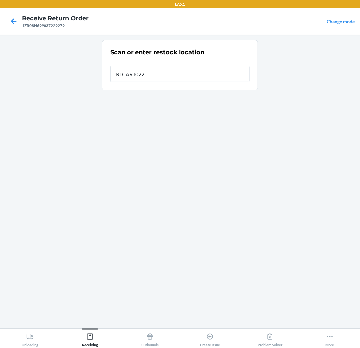
type input "RTCART022"
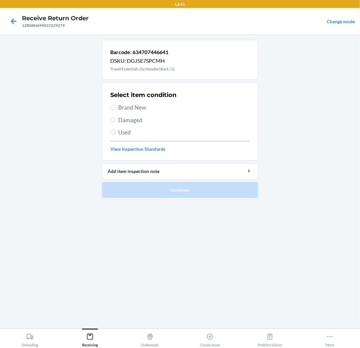
click at [142, 108] on span "Brand New" at bounding box center [183, 107] width 131 height 9
click at [116, 108] on input "Brand New" at bounding box center [112, 107] width 5 height 5
radio input "true"
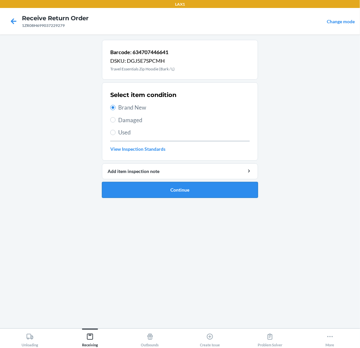
click at [175, 191] on button "Continue" at bounding box center [180, 190] width 156 height 16
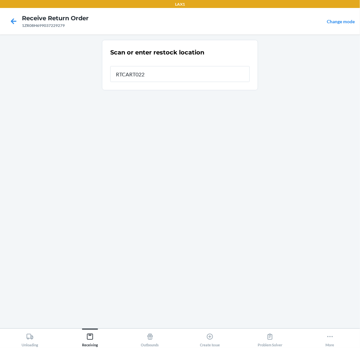
type input "RTCART022"
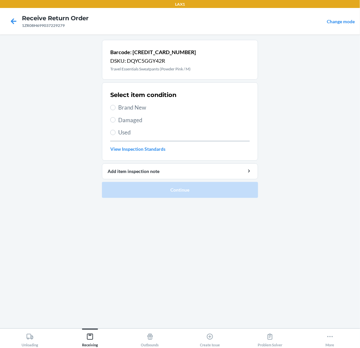
click at [144, 109] on span "Brand New" at bounding box center [183, 107] width 131 height 9
click at [116, 109] on input "Brand New" at bounding box center [112, 107] width 5 height 5
radio input "true"
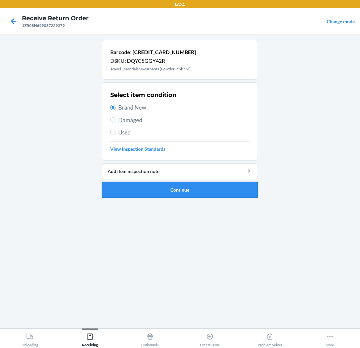
click at [170, 191] on button "Continue" at bounding box center [180, 190] width 156 height 16
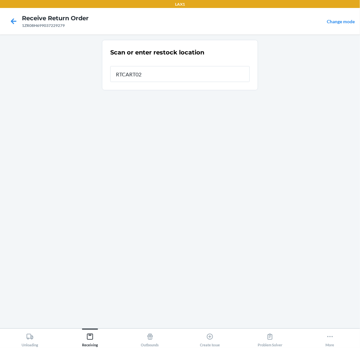
type input "RTCART022"
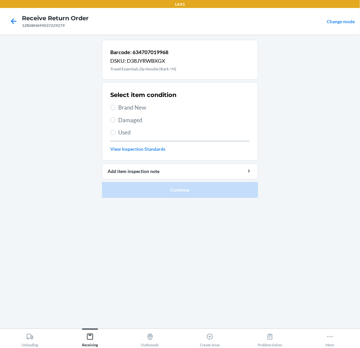
click at [133, 106] on span "Brand New" at bounding box center [183, 107] width 131 height 9
click at [116, 106] on input "Brand New" at bounding box center [112, 107] width 5 height 5
radio input "true"
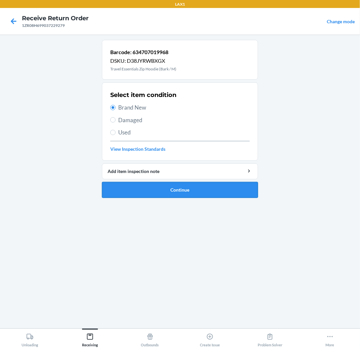
click at [153, 188] on button "Continue" at bounding box center [180, 190] width 156 height 16
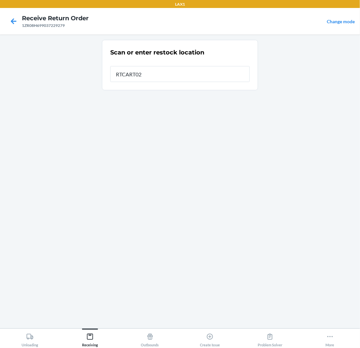
type input "RTCART022"
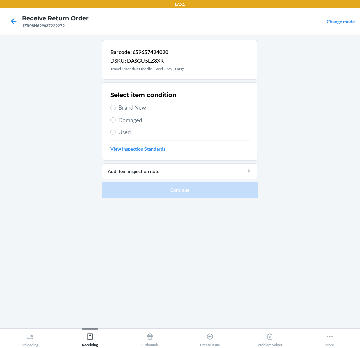
click at [117, 104] on label "Brand New" at bounding box center [179, 107] width 139 height 9
click at [116, 105] on input "Brand New" at bounding box center [112, 107] width 5 height 5
radio input "true"
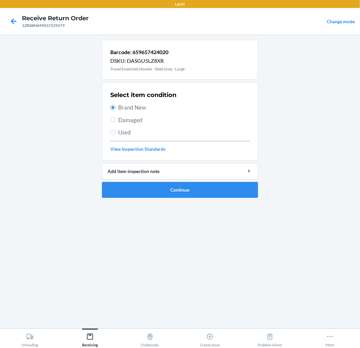
click at [142, 118] on span "Damaged" at bounding box center [183, 120] width 131 height 9
click at [116, 118] on input "Damaged" at bounding box center [112, 119] width 5 height 5
radio input "true"
radio input "false"
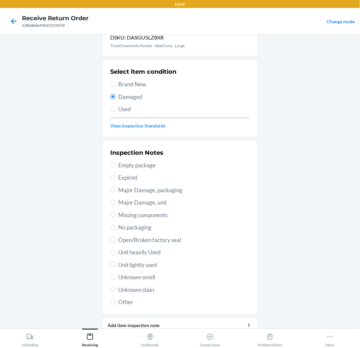
scroll to position [15, 0]
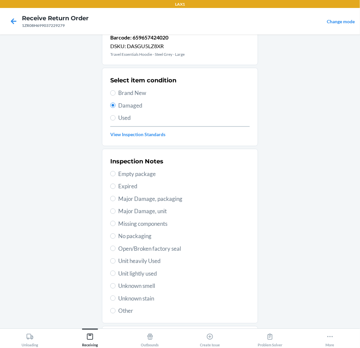
click at [142, 260] on span "Unit heavily Used" at bounding box center [183, 261] width 131 height 9
click at [116, 260] on input "Unit heavily Used" at bounding box center [112, 260] width 5 height 5
radio input "true"
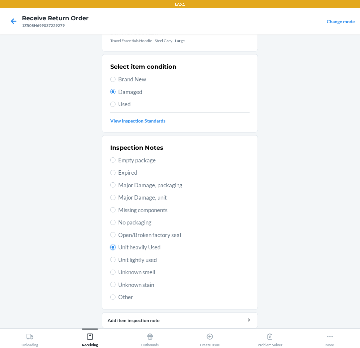
scroll to position [51, 0]
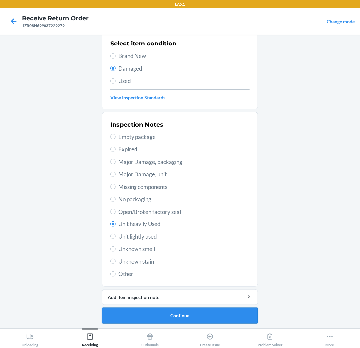
click at [195, 312] on button "Continue" at bounding box center [180, 316] width 156 height 16
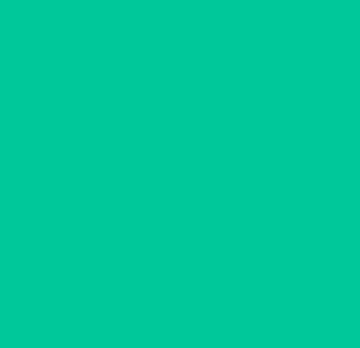
scroll to position [0, 0]
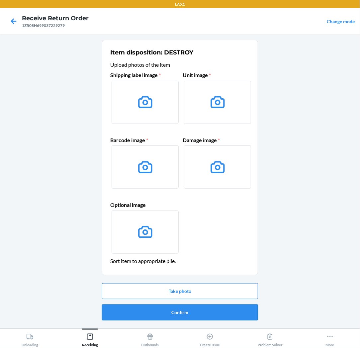
click at [184, 312] on button "Confirm" at bounding box center [180, 313] width 156 height 16
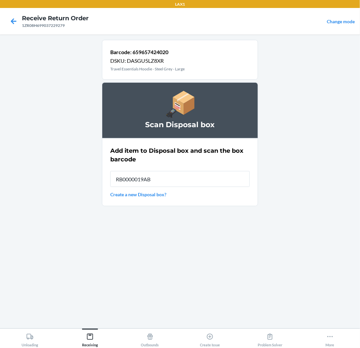
type input "RB0000019AB"
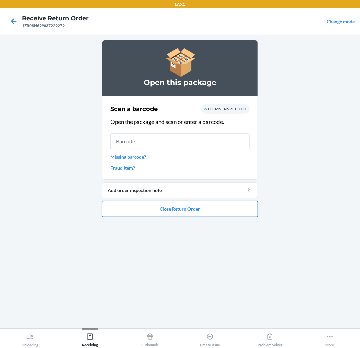
click at [187, 209] on button "Close Return Order" at bounding box center [180, 209] width 156 height 16
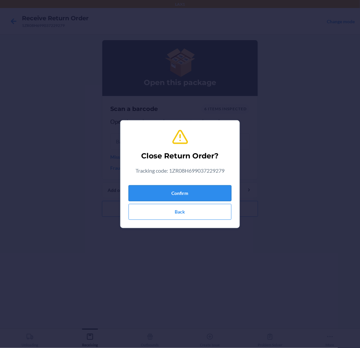
click at [193, 195] on button "Confirm" at bounding box center [180, 193] width 103 height 16
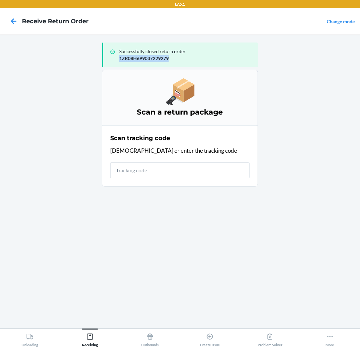
drag, startPoint x: 169, startPoint y: 58, endPoint x: 119, endPoint y: 59, distance: 50.5
click at [119, 59] on p "1ZR08H699037229279" at bounding box center [185, 58] width 133 height 7
copy p "1ZR08H699037229279"
click at [159, 170] on input "text" at bounding box center [179, 170] width 139 height 16
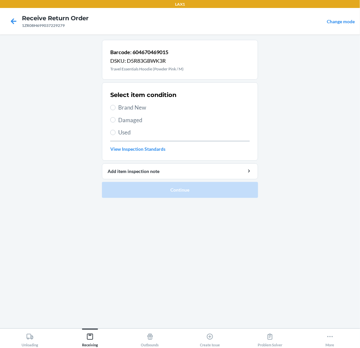
click at [139, 99] on h2 "Select item condition" at bounding box center [143, 95] width 66 height 9
click at [138, 107] on span "Brand New" at bounding box center [183, 107] width 131 height 9
click at [116, 107] on input "Brand New" at bounding box center [112, 107] width 5 height 5
radio input "true"
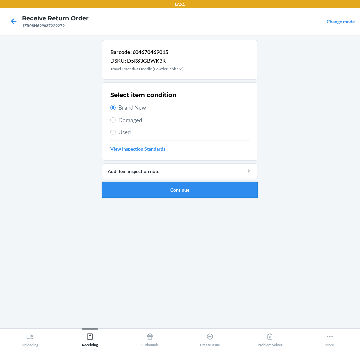
click at [156, 188] on button "Continue" at bounding box center [180, 190] width 156 height 16
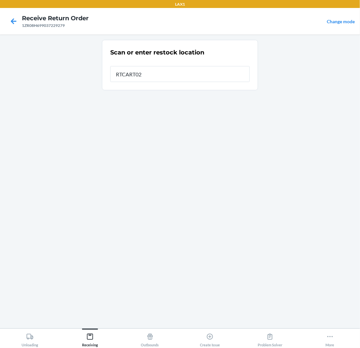
type input "RTCART022"
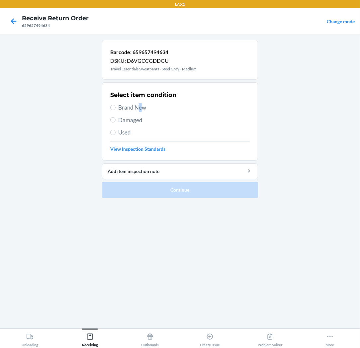
drag, startPoint x: 140, startPoint y: 106, endPoint x: 131, endPoint y: 109, distance: 10.4
click at [138, 106] on span "Brand New" at bounding box center [183, 107] width 131 height 9
click at [207, 127] on div "Select item condition Brand New Damaged Used View Inspection Standards" at bounding box center [179, 122] width 139 height 66
click at [117, 106] on label "Brand New" at bounding box center [179, 107] width 139 height 9
click at [116, 106] on input "Brand New" at bounding box center [112, 107] width 5 height 5
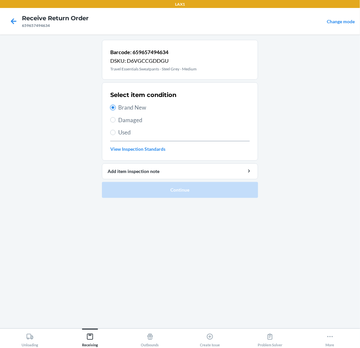
radio input "true"
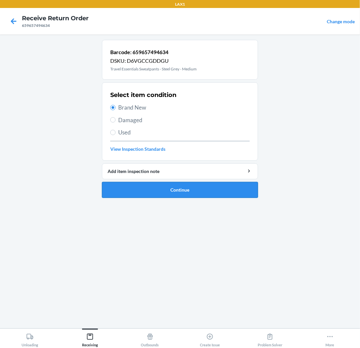
click at [179, 190] on button "Continue" at bounding box center [180, 190] width 156 height 16
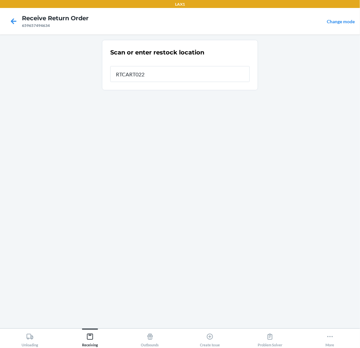
type input "RTCART022"
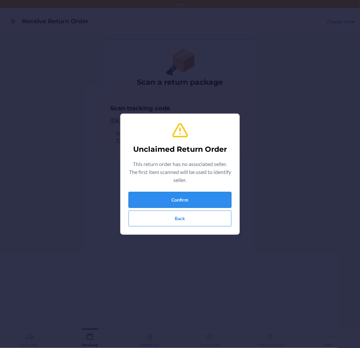
click at [192, 194] on button "Confirm" at bounding box center [180, 200] width 103 height 16
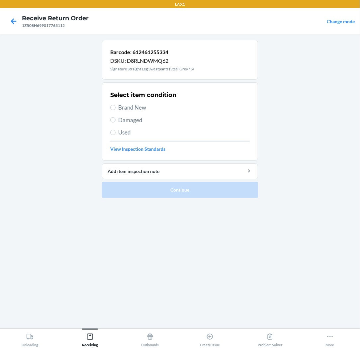
click at [131, 106] on span "Brand New" at bounding box center [183, 107] width 131 height 9
click at [116, 106] on input "Brand New" at bounding box center [112, 107] width 5 height 5
radio input "true"
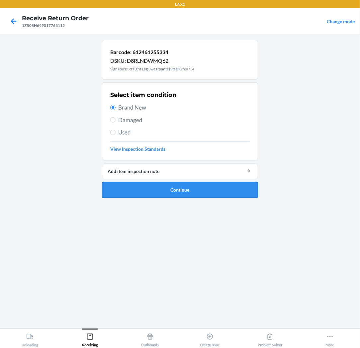
click at [157, 191] on button "Continue" at bounding box center [180, 190] width 156 height 16
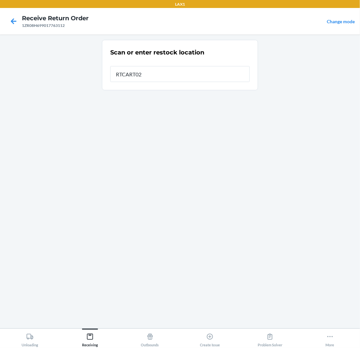
type input "RTCART022"
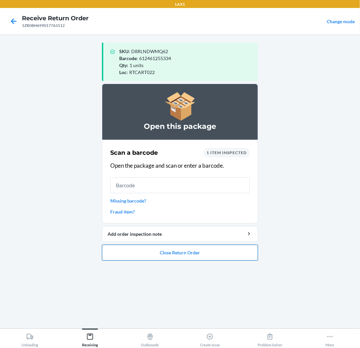
click at [188, 254] on button "Close Return Order" at bounding box center [180, 253] width 156 height 16
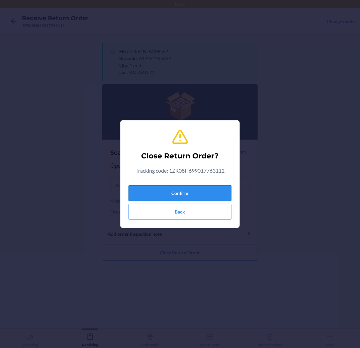
click at [177, 187] on button "Confirm" at bounding box center [180, 193] width 103 height 16
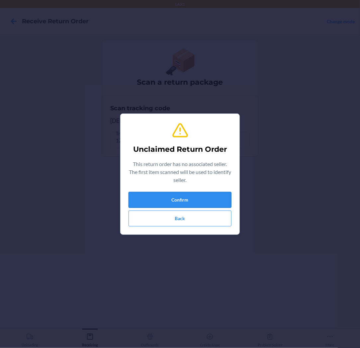
click at [168, 202] on button "Confirm" at bounding box center [180, 200] width 103 height 16
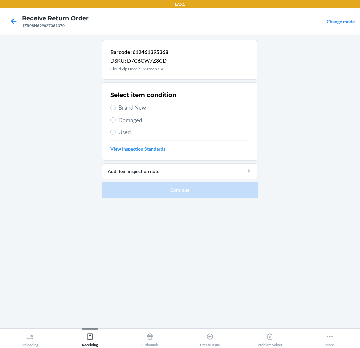
click at [137, 110] on span "Brand New" at bounding box center [183, 107] width 131 height 9
click at [116, 110] on input "Brand New" at bounding box center [112, 107] width 5 height 5
radio input "true"
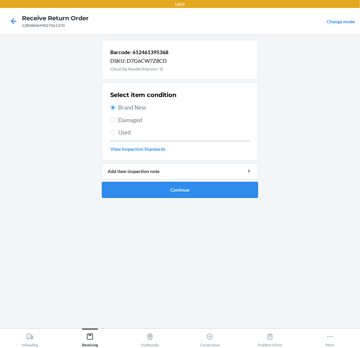
click at [194, 188] on button "Continue" at bounding box center [180, 190] width 156 height 16
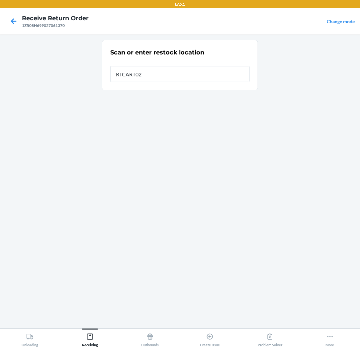
type input "RTCART022"
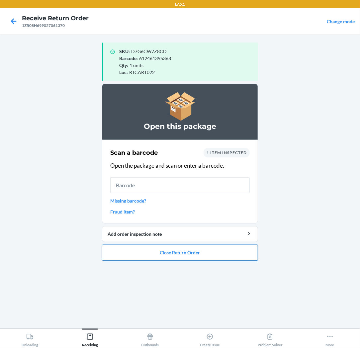
click at [174, 256] on button "Close Return Order" at bounding box center [180, 253] width 156 height 16
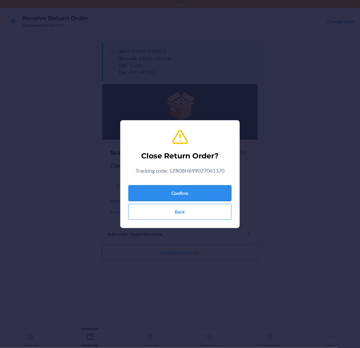
click at [167, 191] on button "Confirm" at bounding box center [180, 193] width 103 height 16
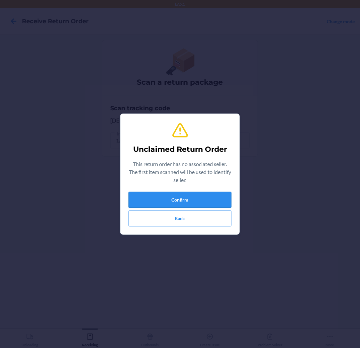
click at [181, 201] on button "Confirm" at bounding box center [180, 200] width 103 height 16
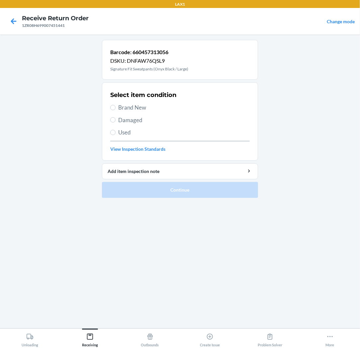
click at [124, 111] on span "Brand New" at bounding box center [183, 107] width 131 height 9
click at [116, 110] on input "Brand New" at bounding box center [112, 107] width 5 height 5
radio input "true"
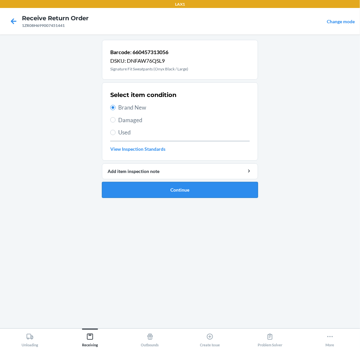
click at [171, 191] on button "Continue" at bounding box center [180, 190] width 156 height 16
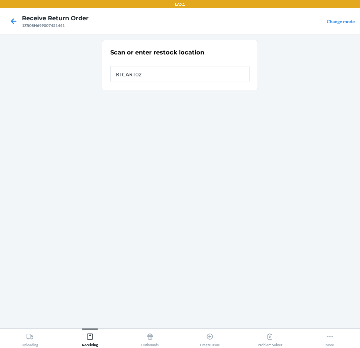
type input "RTCART022"
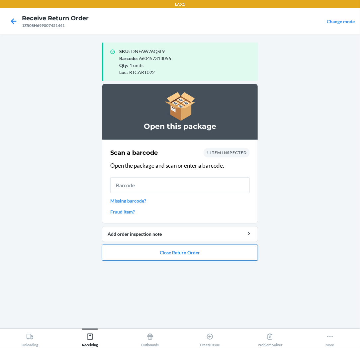
click at [174, 251] on button "Close Return Order" at bounding box center [180, 253] width 156 height 16
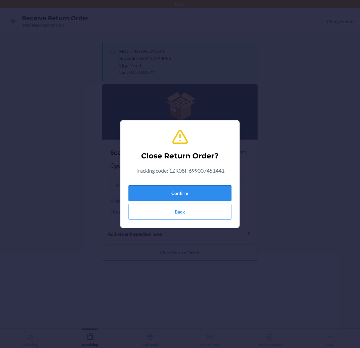
click at [191, 190] on button "Confirm" at bounding box center [180, 193] width 103 height 16
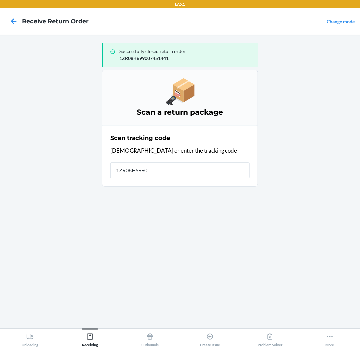
type input "1ZR08H69903"
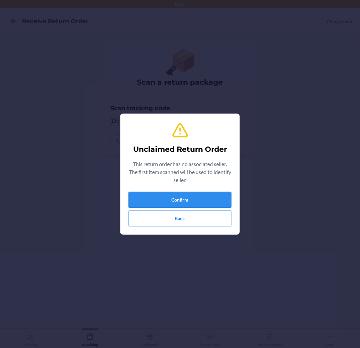
click at [184, 199] on button "Confirm" at bounding box center [180, 200] width 103 height 16
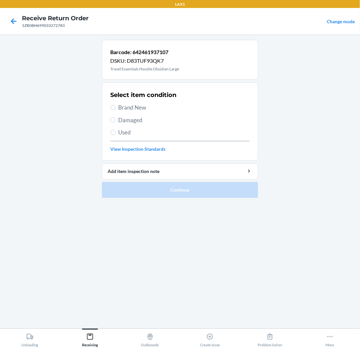
click at [135, 105] on span "Brand New" at bounding box center [183, 107] width 131 height 9
click at [116, 105] on input "Brand New" at bounding box center [112, 107] width 5 height 5
radio input "true"
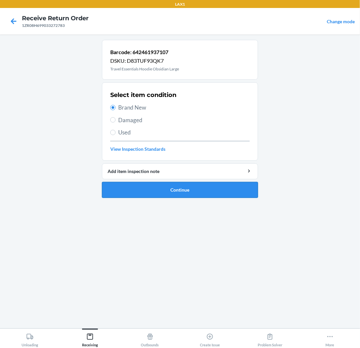
click at [184, 195] on button "Continue" at bounding box center [180, 190] width 156 height 16
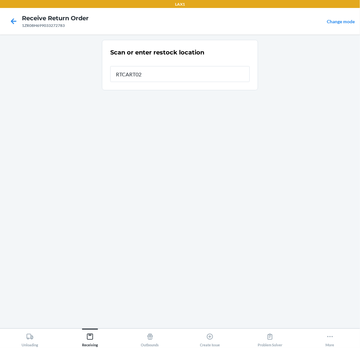
type input "RTCART022"
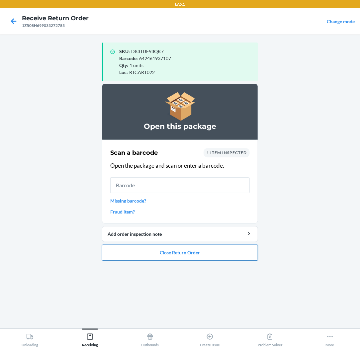
click at [187, 247] on button "Close Return Order" at bounding box center [180, 253] width 156 height 16
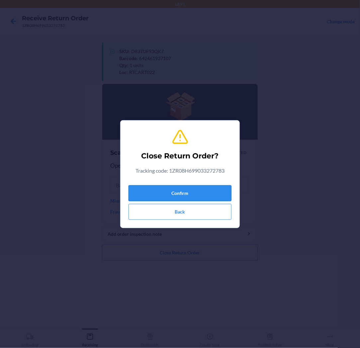
click at [184, 194] on button "Confirm" at bounding box center [180, 193] width 103 height 16
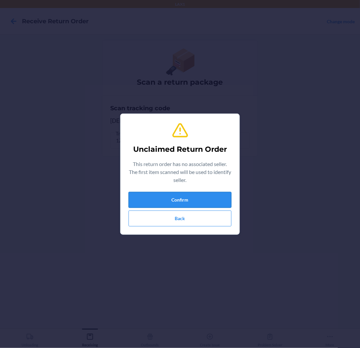
click at [165, 198] on button "Confirm" at bounding box center [180, 200] width 103 height 16
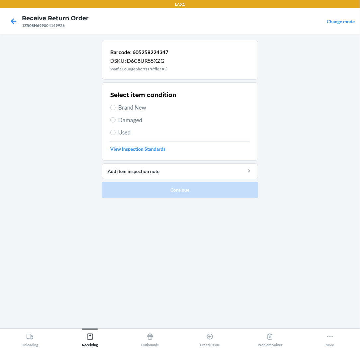
click at [131, 107] on span "Brand New" at bounding box center [183, 107] width 131 height 9
click at [116, 107] on input "Brand New" at bounding box center [112, 107] width 5 height 5
radio input "true"
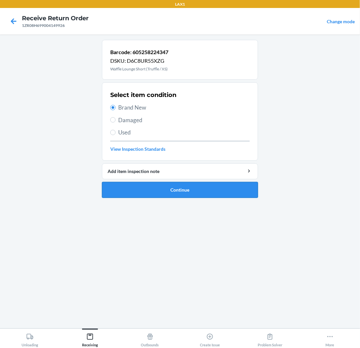
click at [181, 186] on button "Continue" at bounding box center [180, 190] width 156 height 16
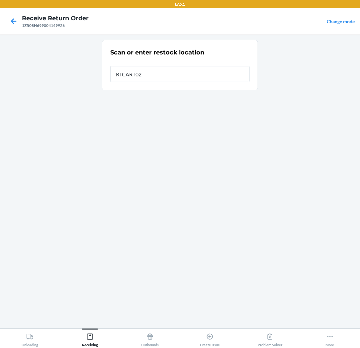
type input "RTCART022"
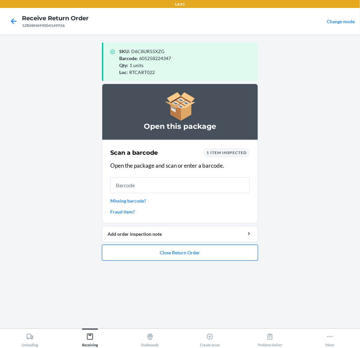
click at [188, 255] on button "Close Return Order" at bounding box center [180, 253] width 156 height 16
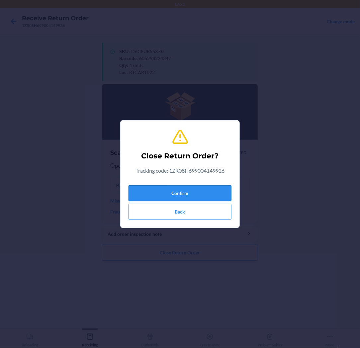
click at [188, 193] on button "Confirm" at bounding box center [180, 193] width 103 height 16
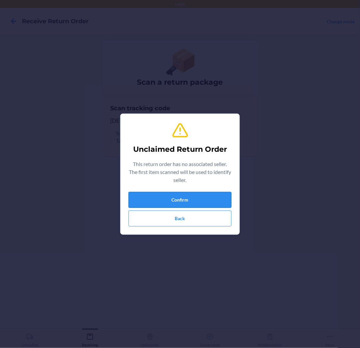
click at [187, 196] on button "Confirm" at bounding box center [180, 200] width 103 height 16
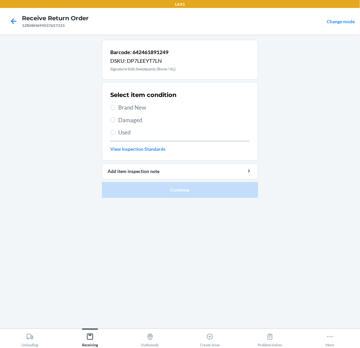
click at [128, 105] on span "Brand New" at bounding box center [183, 107] width 131 height 9
click at [116, 105] on input "Brand New" at bounding box center [112, 107] width 5 height 5
radio input "true"
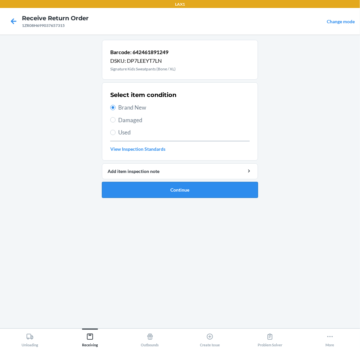
click at [179, 190] on button "Continue" at bounding box center [180, 190] width 156 height 16
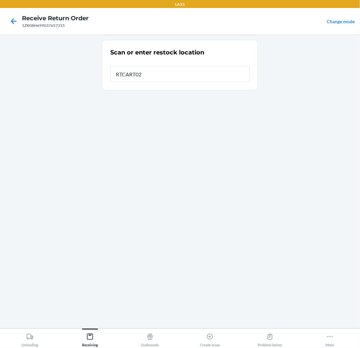
type input "RTCART022"
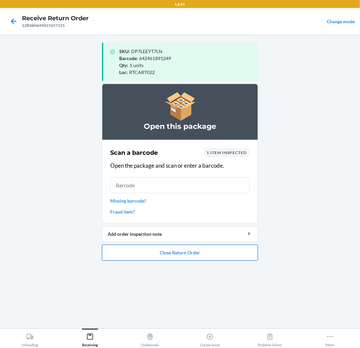
click at [190, 248] on button "Close Return Order" at bounding box center [180, 253] width 156 height 16
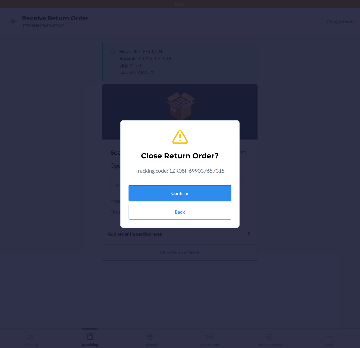
click at [188, 189] on button "Confirm" at bounding box center [180, 193] width 103 height 16
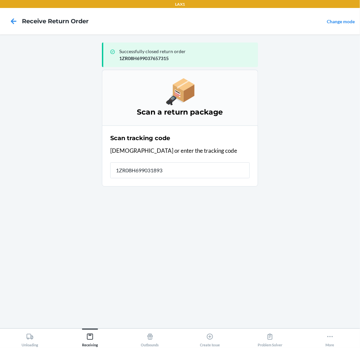
type input "1ZR08H6990318936"
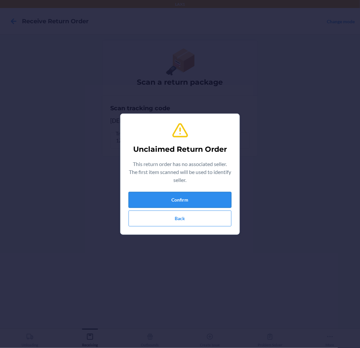
click at [169, 198] on button "Confirm" at bounding box center [180, 200] width 103 height 16
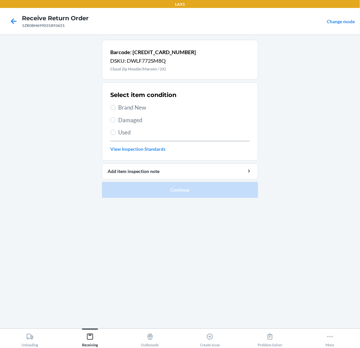
click at [136, 124] on div "Select item condition Brand New Damaged Used View Inspection Standards" at bounding box center [179, 122] width 139 height 66
click at [136, 118] on span "Damaged" at bounding box center [183, 120] width 131 height 9
click at [116, 118] on input "Damaged" at bounding box center [112, 119] width 5 height 5
radio input "true"
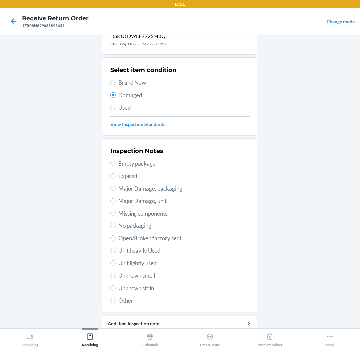
scroll to position [51, 0]
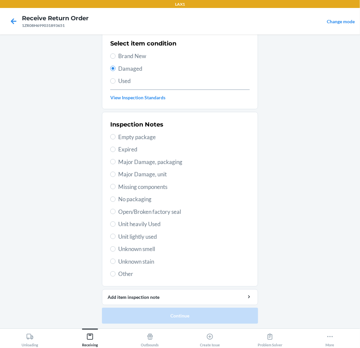
click at [146, 197] on span "No packaging" at bounding box center [183, 199] width 131 height 9
click at [116, 197] on input "No packaging" at bounding box center [112, 199] width 5 height 5
radio input "true"
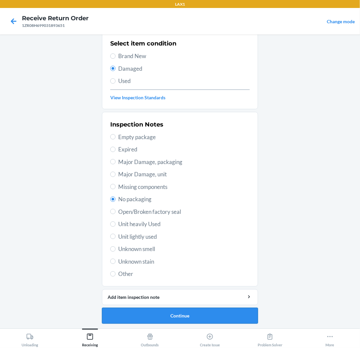
click at [162, 313] on button "Continue" at bounding box center [180, 316] width 156 height 16
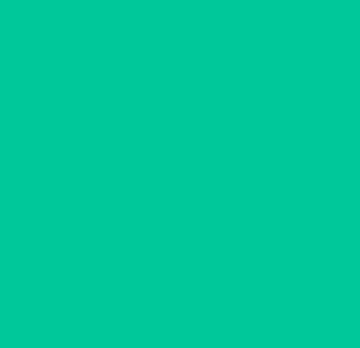
scroll to position [0, 0]
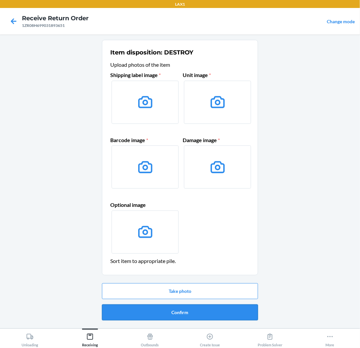
click at [171, 311] on button "Confirm" at bounding box center [180, 313] width 156 height 16
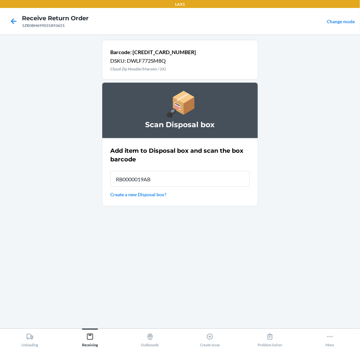
type input "RB0000019AB"
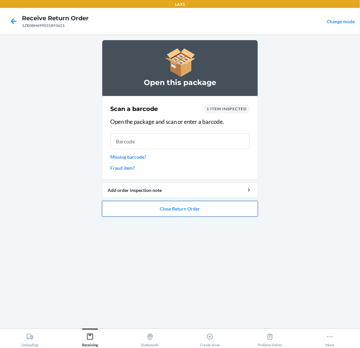
click at [177, 208] on button "Close Return Order" at bounding box center [180, 209] width 156 height 16
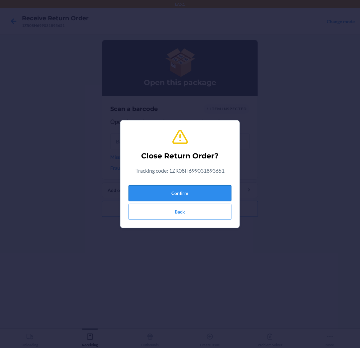
click at [175, 190] on button "Confirm" at bounding box center [180, 193] width 103 height 16
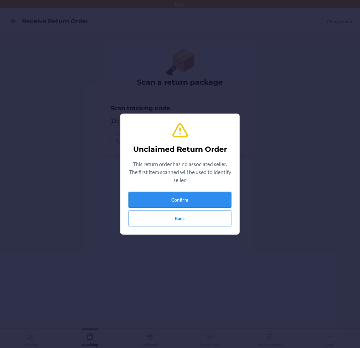
click at [183, 200] on button "Confirm" at bounding box center [180, 200] width 103 height 16
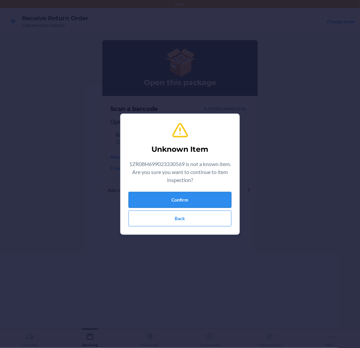
click at [177, 199] on button "Confirm" at bounding box center [180, 200] width 103 height 16
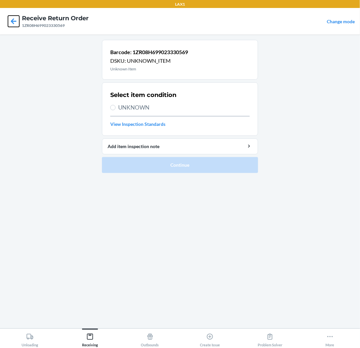
click at [12, 20] on icon at bounding box center [14, 21] width 6 height 6
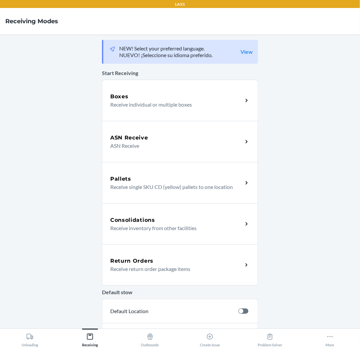
click at [163, 258] on div "Return Orders" at bounding box center [176, 261] width 132 height 8
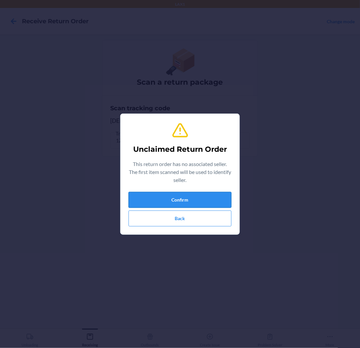
click at [163, 194] on button "Confirm" at bounding box center [180, 200] width 103 height 16
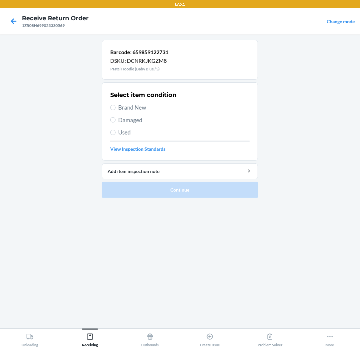
click at [146, 104] on span "Brand New" at bounding box center [183, 107] width 131 height 9
click at [116, 105] on input "Brand New" at bounding box center [112, 107] width 5 height 5
radio input "true"
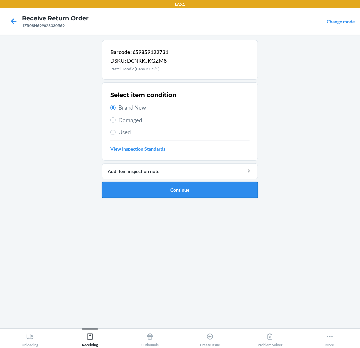
click at [166, 184] on button "Continue" at bounding box center [180, 190] width 156 height 16
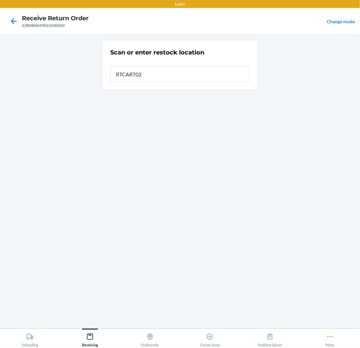
type input "RTCART022"
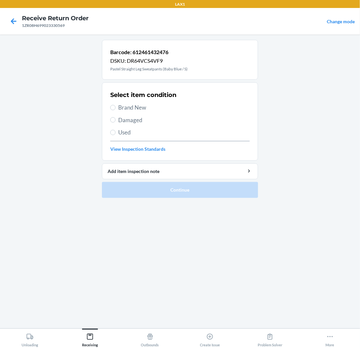
click at [134, 109] on span "Brand New" at bounding box center [183, 107] width 131 height 9
click at [116, 109] on input "Brand New" at bounding box center [112, 107] width 5 height 5
radio input "true"
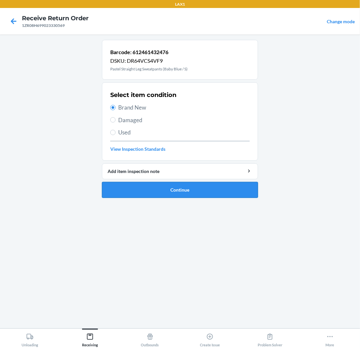
click at [175, 190] on button "Continue" at bounding box center [180, 190] width 156 height 16
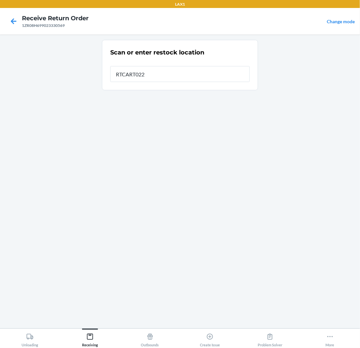
type input "RTCART022"
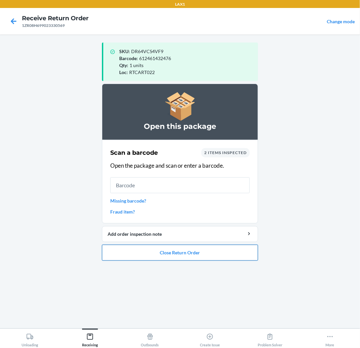
click at [178, 256] on button "Close Return Order" at bounding box center [180, 253] width 156 height 16
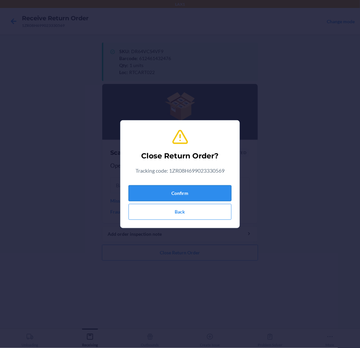
click at [180, 193] on button "Confirm" at bounding box center [180, 193] width 103 height 16
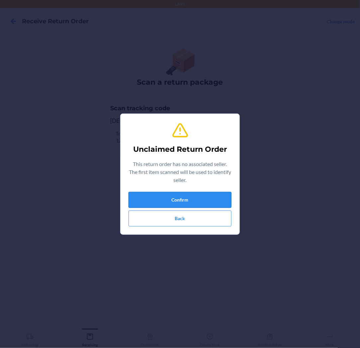
click at [190, 195] on button "Confirm" at bounding box center [180, 200] width 103 height 16
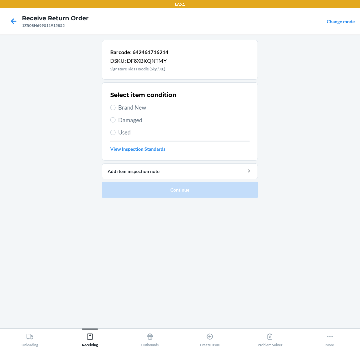
click at [122, 110] on span "Brand New" at bounding box center [183, 107] width 131 height 9
click at [116, 110] on input "Brand New" at bounding box center [112, 107] width 5 height 5
radio input "true"
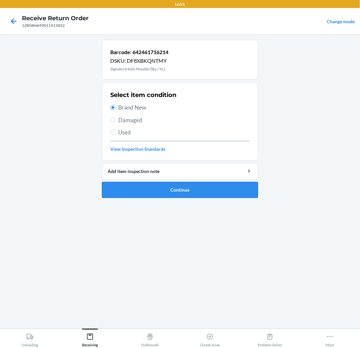
click at [160, 190] on button "Continue" at bounding box center [180, 190] width 156 height 16
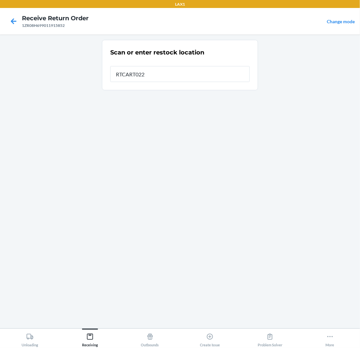
type input "RTCART022"
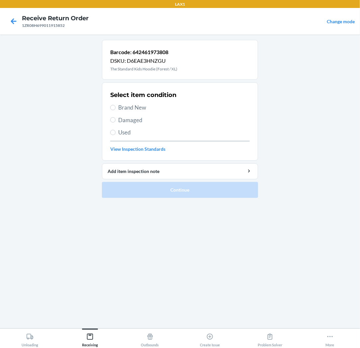
click at [130, 106] on span "Brand New" at bounding box center [183, 107] width 131 height 9
click at [116, 106] on input "Brand New" at bounding box center [112, 107] width 5 height 5
radio input "true"
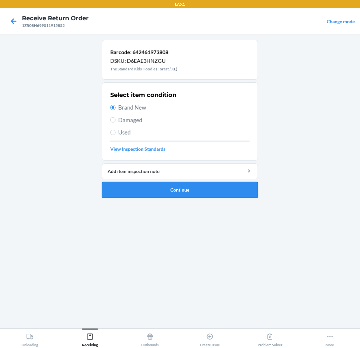
click at [172, 193] on button "Continue" at bounding box center [180, 190] width 156 height 16
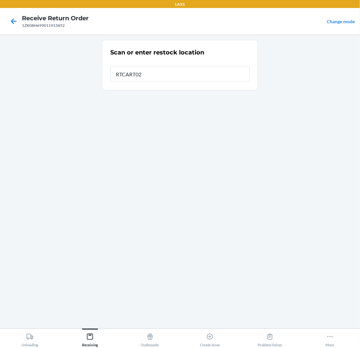
type input "RTCART022"
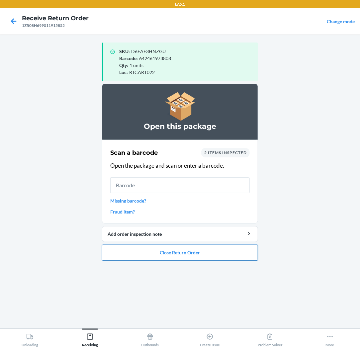
click at [182, 253] on button "Close Return Order" at bounding box center [180, 253] width 156 height 16
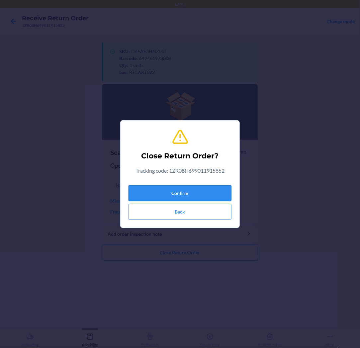
click at [184, 192] on button "Confirm" at bounding box center [180, 193] width 103 height 16
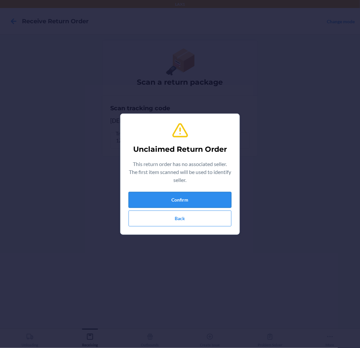
click at [189, 200] on button "Confirm" at bounding box center [180, 200] width 103 height 16
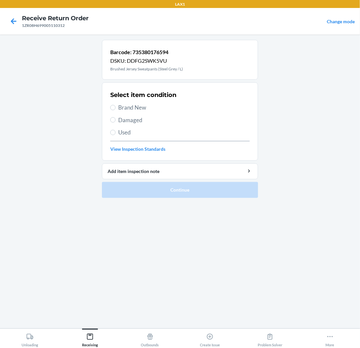
click at [131, 120] on span "Damaged" at bounding box center [183, 120] width 131 height 9
click at [116, 120] on input "Damaged" at bounding box center [112, 119] width 5 height 5
radio input "true"
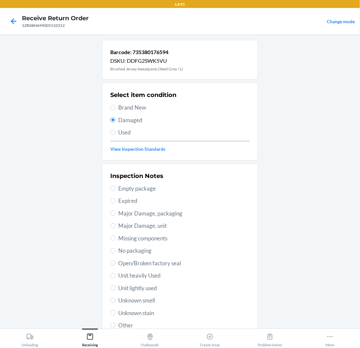
click at [131, 113] on div "Select item condition Brand New Damaged Used View Inspection Standards" at bounding box center [179, 122] width 139 height 66
click at [132, 106] on span "Brand New" at bounding box center [183, 107] width 131 height 9
click at [116, 106] on input "Brand New" at bounding box center [112, 107] width 5 height 5
radio input "true"
radio input "false"
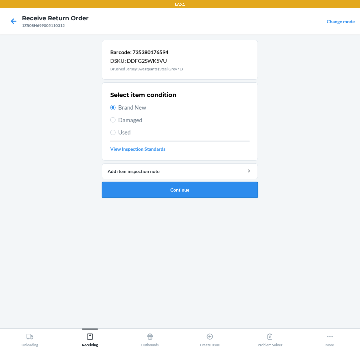
click at [179, 188] on button "Continue" at bounding box center [180, 190] width 156 height 16
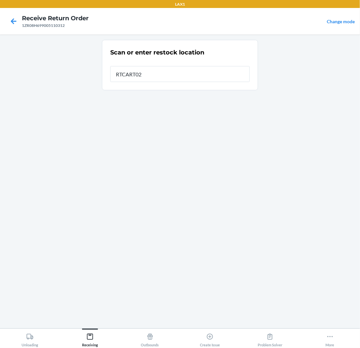
type input "RTCART022"
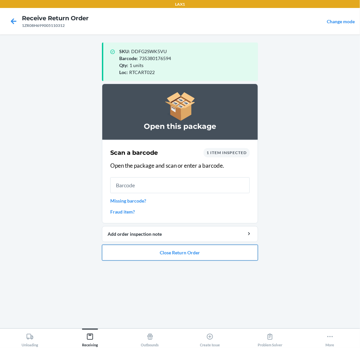
click at [183, 253] on button "Close Return Order" at bounding box center [180, 253] width 156 height 16
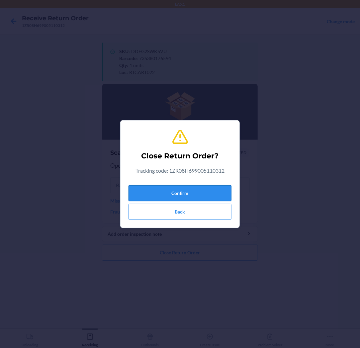
click at [193, 193] on button "Confirm" at bounding box center [180, 193] width 103 height 16
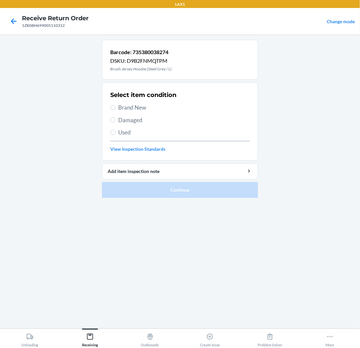
click at [132, 108] on span "Brand New" at bounding box center [183, 107] width 131 height 9
click at [116, 108] on input "Brand New" at bounding box center [112, 107] width 5 height 5
radio input "true"
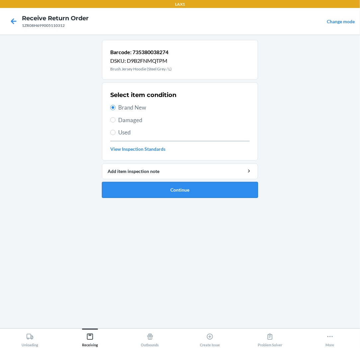
click at [185, 191] on button "Continue" at bounding box center [180, 190] width 156 height 16
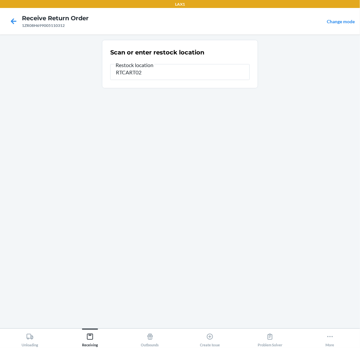
type input "RTCART022"
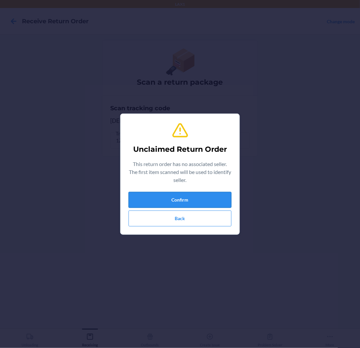
click at [170, 194] on button "Confirm" at bounding box center [180, 200] width 103 height 16
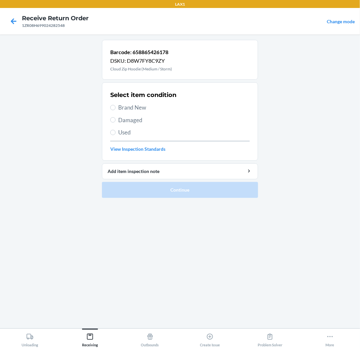
click at [145, 108] on span "Brand New" at bounding box center [183, 107] width 131 height 9
click at [116, 108] on input "Brand New" at bounding box center [112, 107] width 5 height 5
radio input "true"
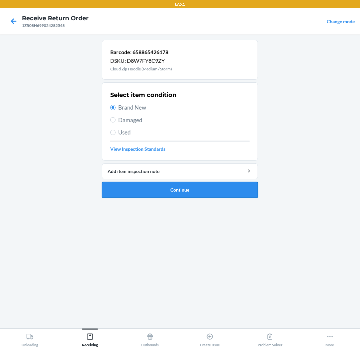
click at [161, 186] on button "Continue" at bounding box center [180, 190] width 156 height 16
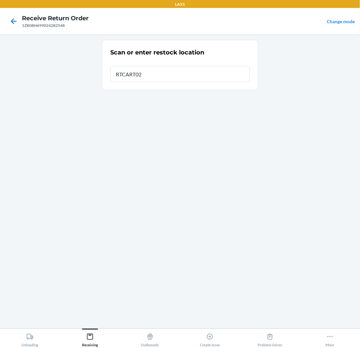
type input "RTCART022"
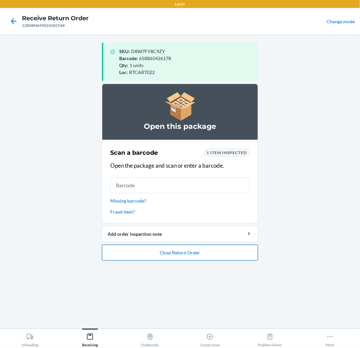
click at [199, 251] on button "Close Return Order" at bounding box center [180, 253] width 156 height 16
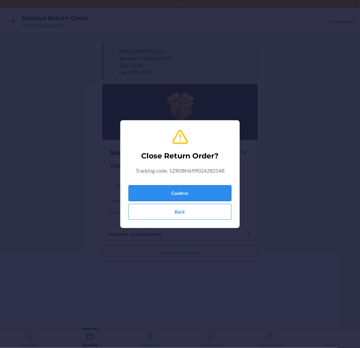
click at [199, 188] on button "Confirm" at bounding box center [180, 193] width 103 height 16
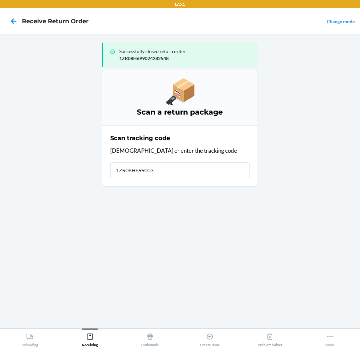
type input "1ZR08H6990034"
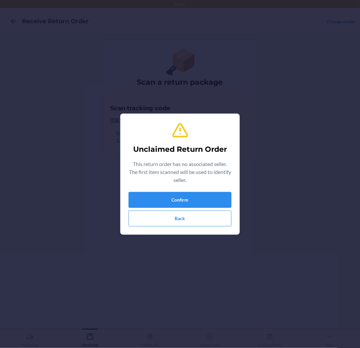
type input "613527119485"
click at [169, 195] on button "Confirm" at bounding box center [180, 200] width 103 height 16
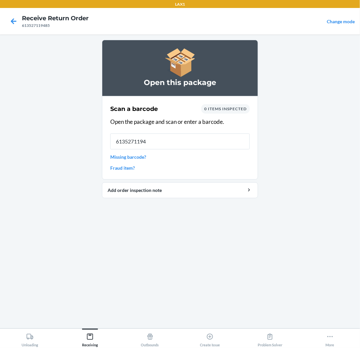
type input "61352711948"
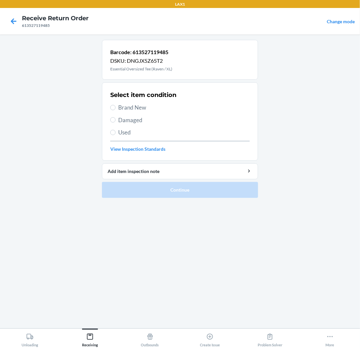
click at [133, 108] on span "Brand New" at bounding box center [183, 107] width 131 height 9
click at [116, 108] on input "Brand New" at bounding box center [112, 107] width 5 height 5
radio input "true"
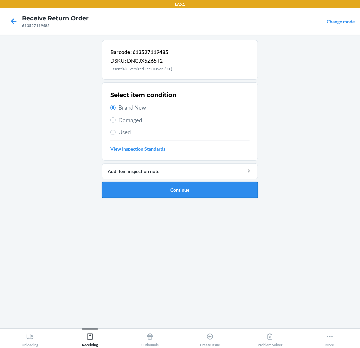
click at [162, 193] on button "Continue" at bounding box center [180, 190] width 156 height 16
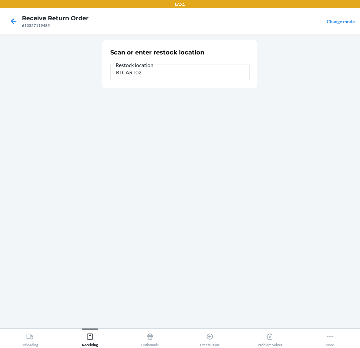
type input "RTCART022"
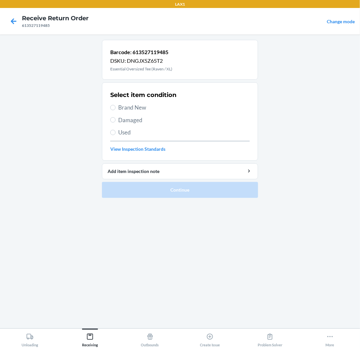
click at [137, 106] on span "Brand New" at bounding box center [183, 107] width 131 height 9
click at [116, 106] on input "Brand New" at bounding box center [112, 107] width 5 height 5
radio input "true"
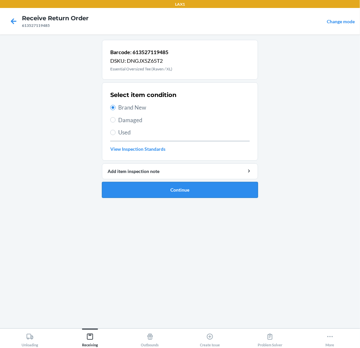
click at [190, 197] on button "Continue" at bounding box center [180, 190] width 156 height 16
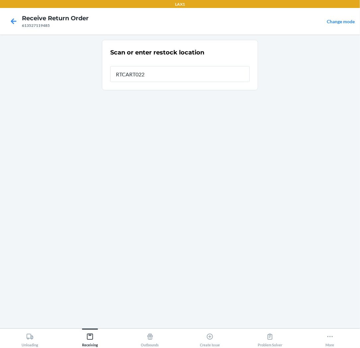
type input "RTCART022"
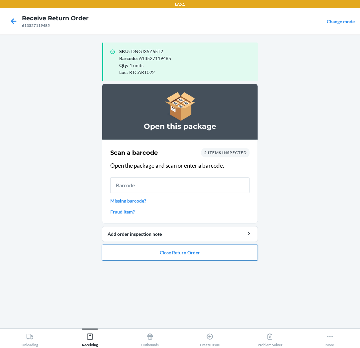
click at [167, 254] on button "Close Return Order" at bounding box center [180, 253] width 156 height 16
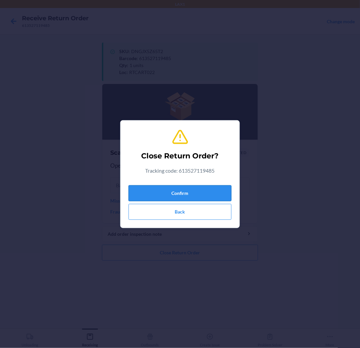
click at [188, 195] on button "Confirm" at bounding box center [180, 193] width 103 height 16
